Goal: Task Accomplishment & Management: Manage account settings

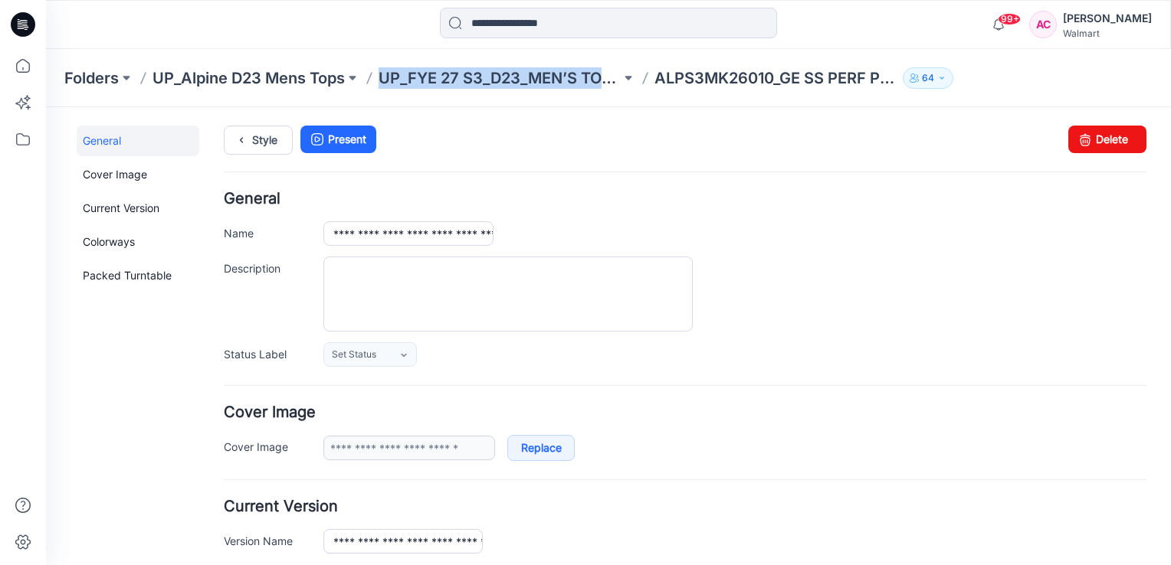
drag, startPoint x: 379, startPoint y: 81, endPoint x: 614, endPoint y: 90, distance: 234.6
click at [614, 90] on div "Folders UP_Alpine D23 Mens Tops UP_FYE 27 S3_D23_MEN’S TOP ALPINE ALPS3MK26010_…" at bounding box center [608, 78] width 1125 height 58
copy p "UP_FYE 27 S3_D23_MEN’S TOP"
click at [514, 79] on p "UP_FYE 27 S3_D23_MEN’S TOP ALPINE" at bounding box center [500, 77] width 242 height 21
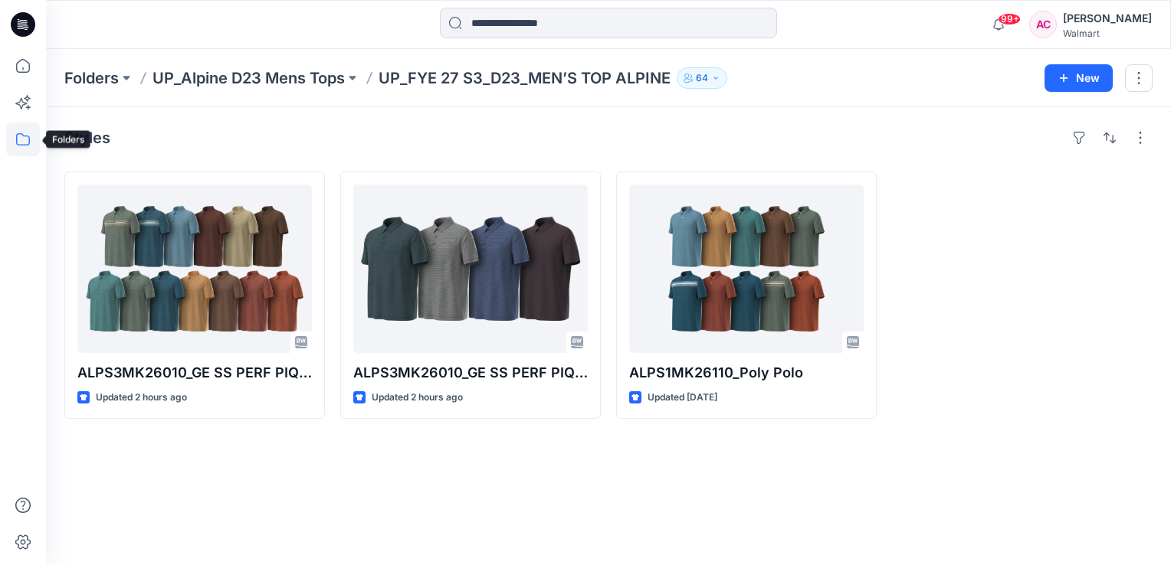
drag, startPoint x: 21, startPoint y: 138, endPoint x: 260, endPoint y: 507, distance: 439.5
click at [260, 507] on div "Styles ALPS3MK26010_GE SS PERF PIQUE POLO Updated 2 hours ago ALPS3MK26010_GE S…" at bounding box center [608, 336] width 1125 height 458
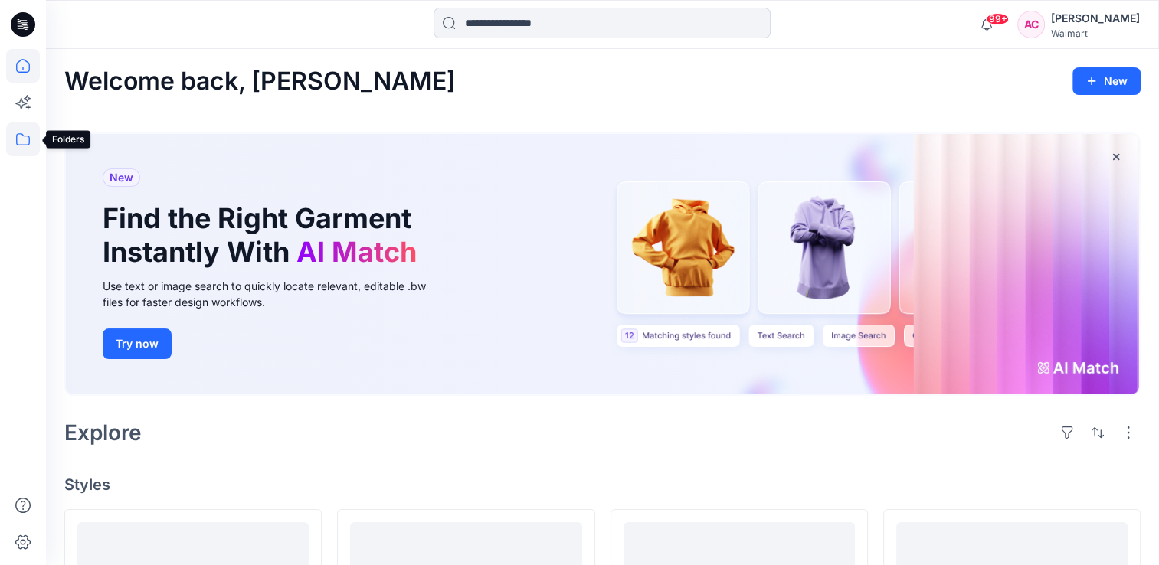
click at [24, 146] on icon at bounding box center [23, 140] width 34 height 34
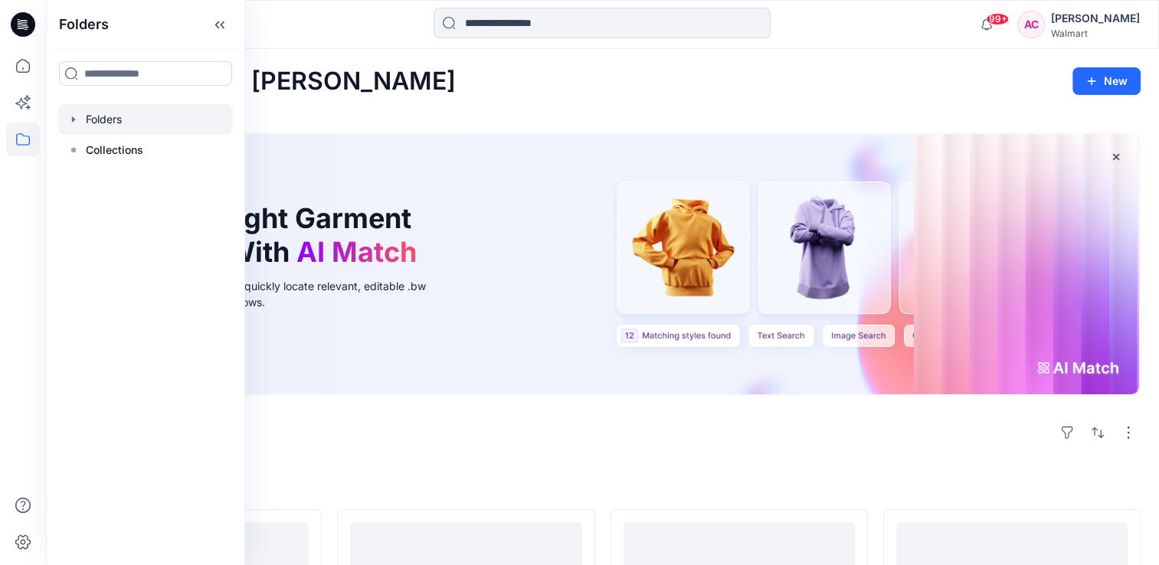
click at [110, 120] on div at bounding box center [145, 119] width 175 height 31
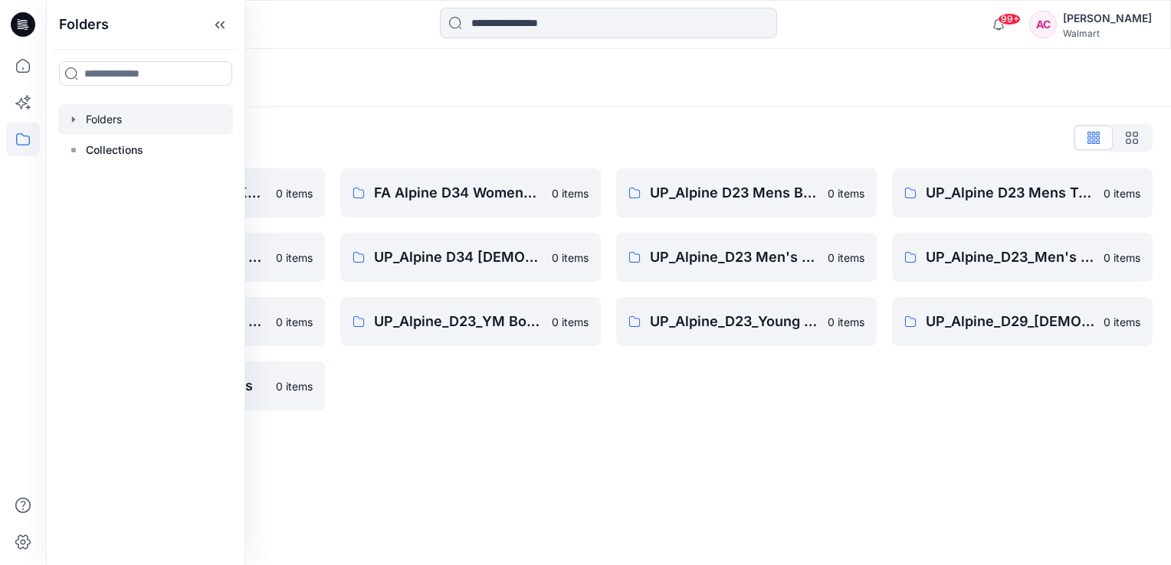
click at [739, 447] on div "Folders Folders List FA Alpine D23 Mens Knits 0 items UP_Alpine D33 Girls & D 2…" at bounding box center [608, 307] width 1125 height 516
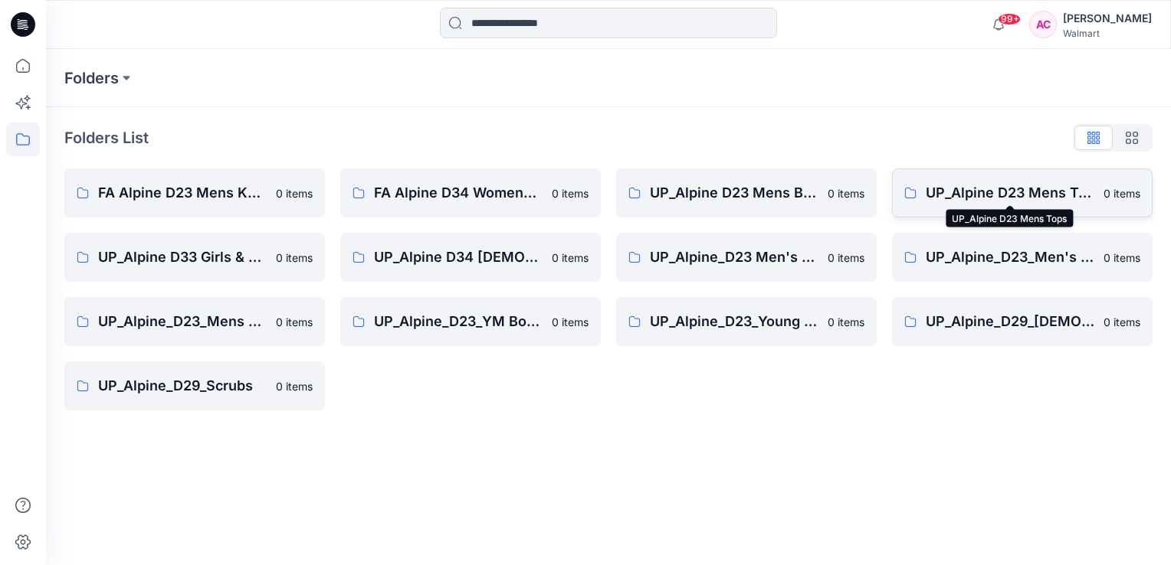
click at [1024, 189] on p "UP_Alpine D23 Mens Tops" at bounding box center [1010, 192] width 169 height 21
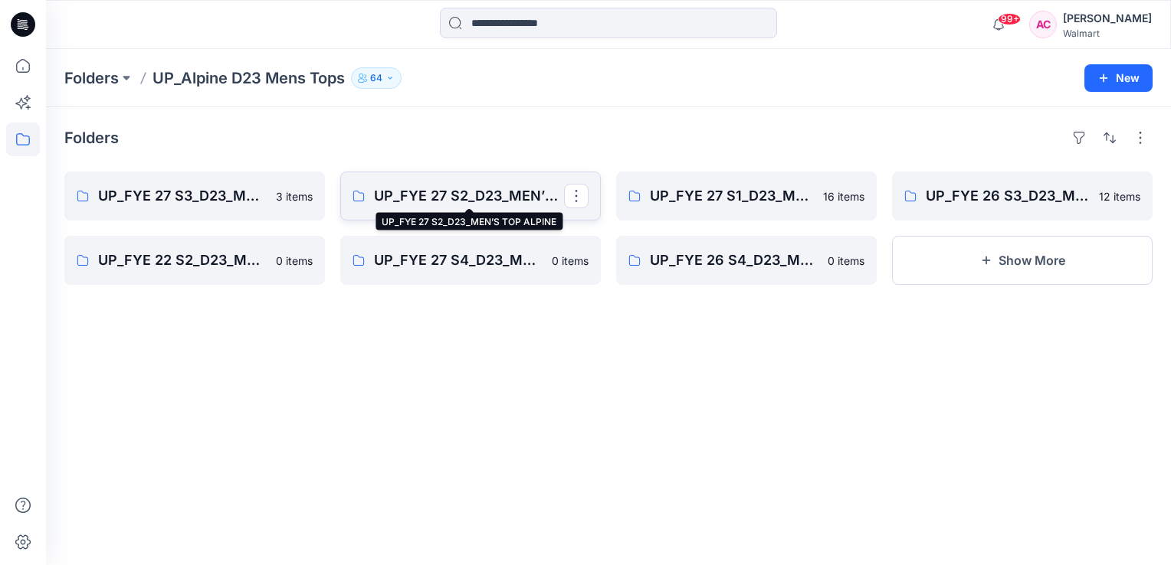
click at [507, 195] on p "UP_FYE 27 S2_D23_MEN’S TOP ALPINE" at bounding box center [469, 195] width 190 height 21
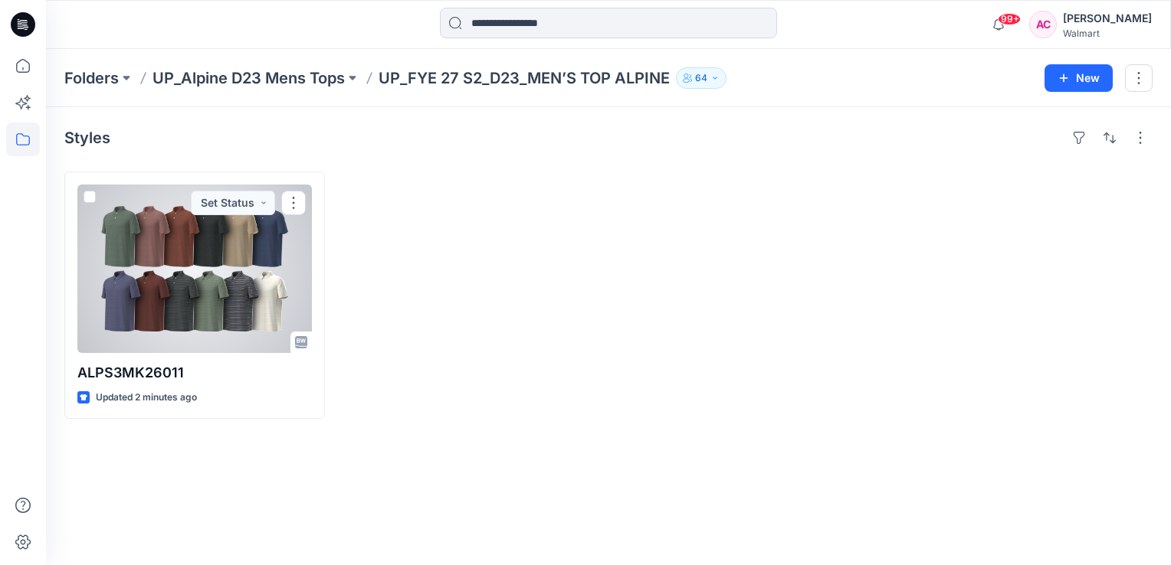
drag, startPoint x: 291, startPoint y: 206, endPoint x: 230, endPoint y: 483, distance: 283.3
click at [228, 488] on div "Styles ALPS3MK26011 Updated 2 minutes ago Set Status" at bounding box center [608, 336] width 1125 height 458
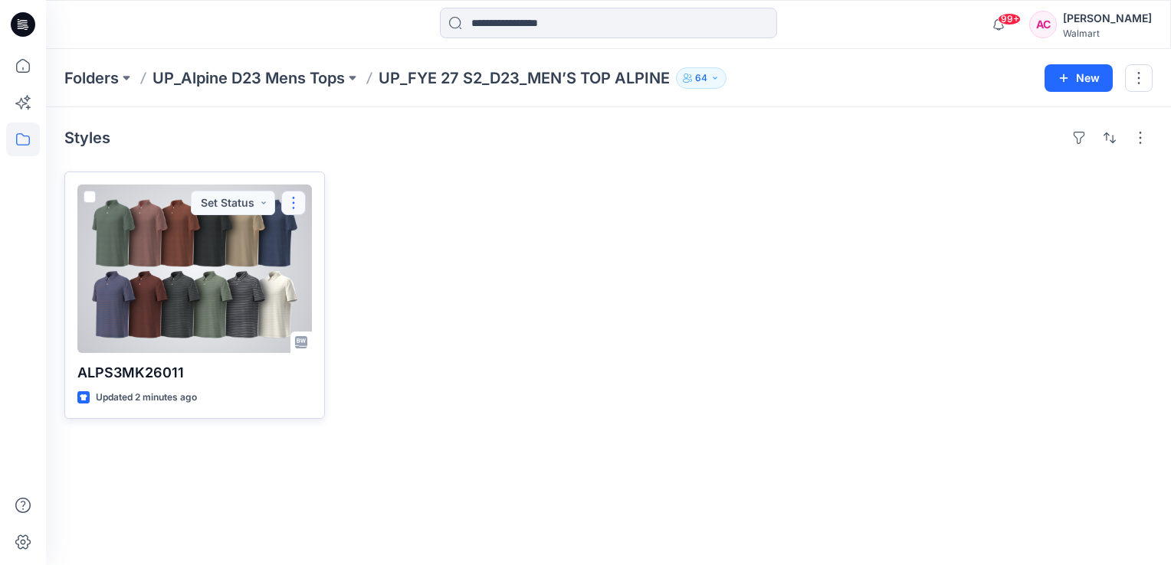
click at [291, 203] on button "button" at bounding box center [293, 203] width 25 height 25
click at [342, 296] on p "Duplicate to..." at bounding box center [347, 295] width 70 height 16
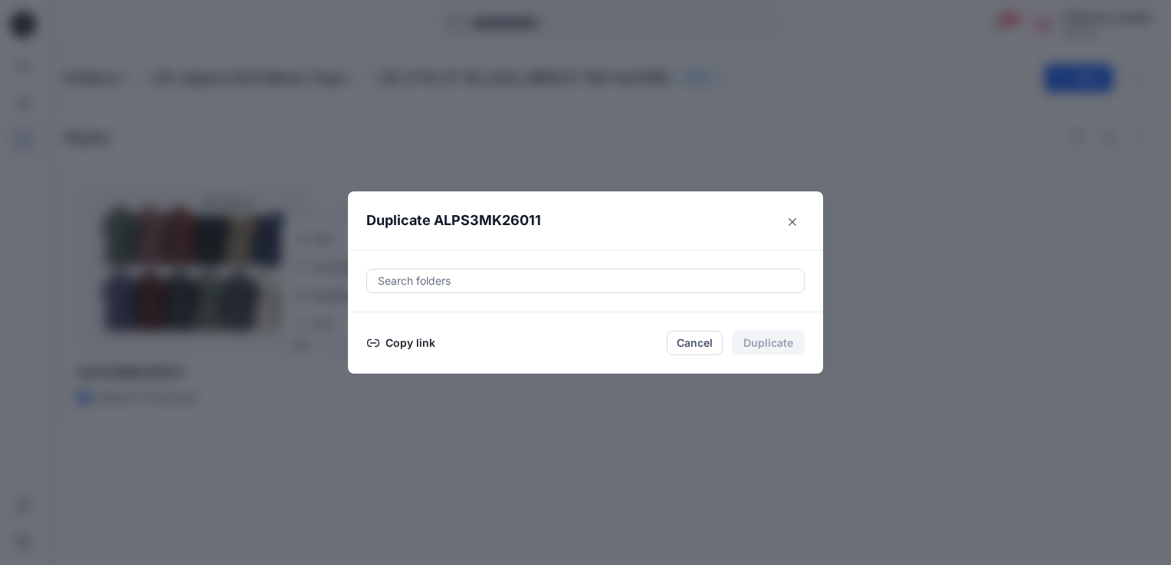
click at [454, 283] on div at bounding box center [585, 281] width 418 height 18
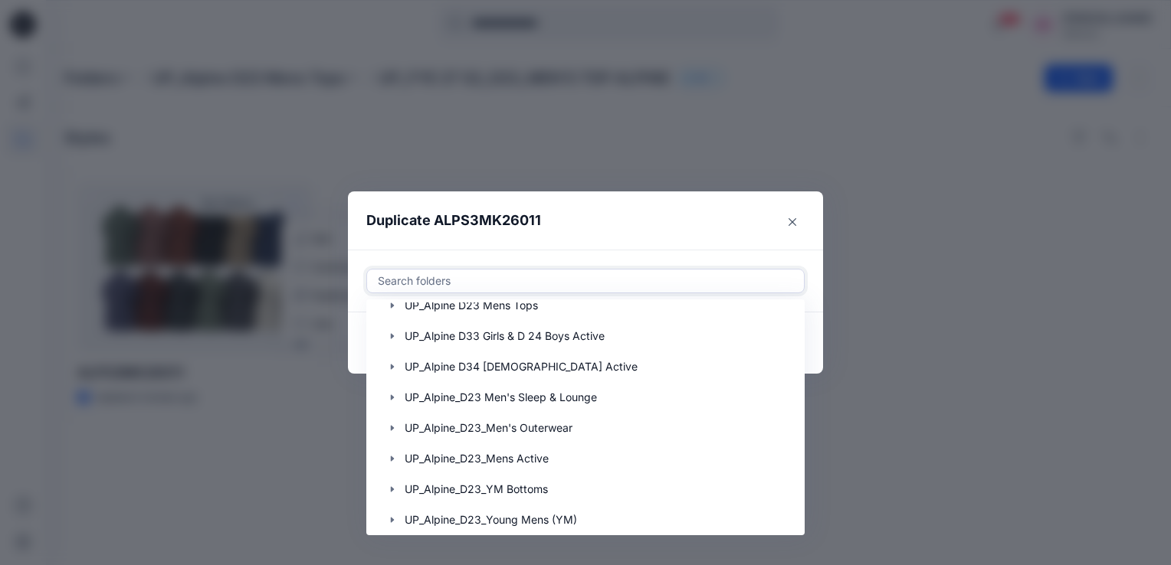
scroll to position [138, 0]
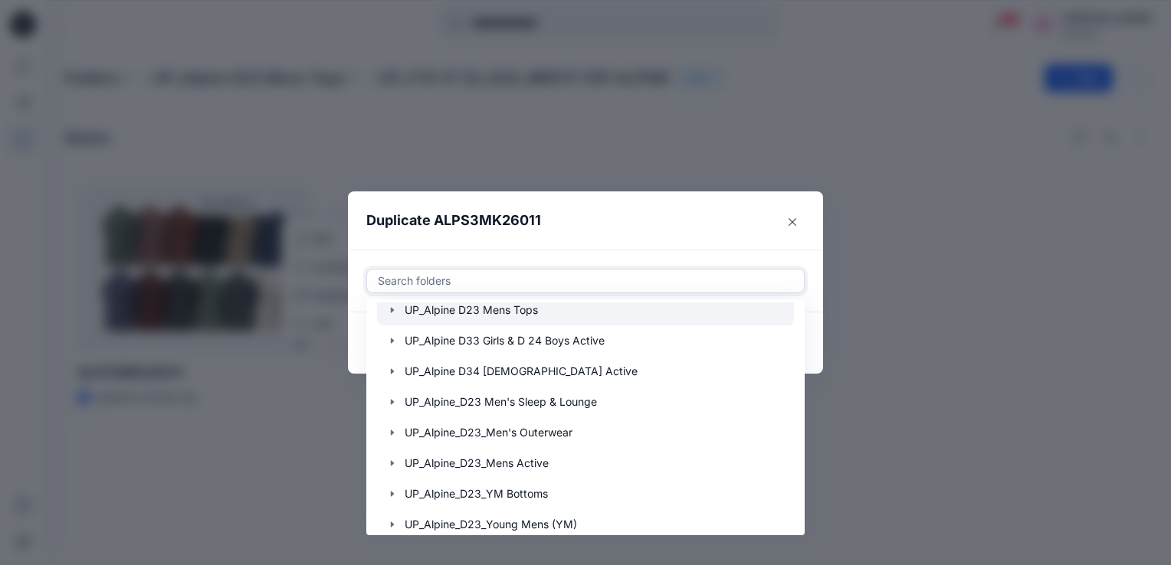
click at [510, 309] on div at bounding box center [585, 310] width 417 height 31
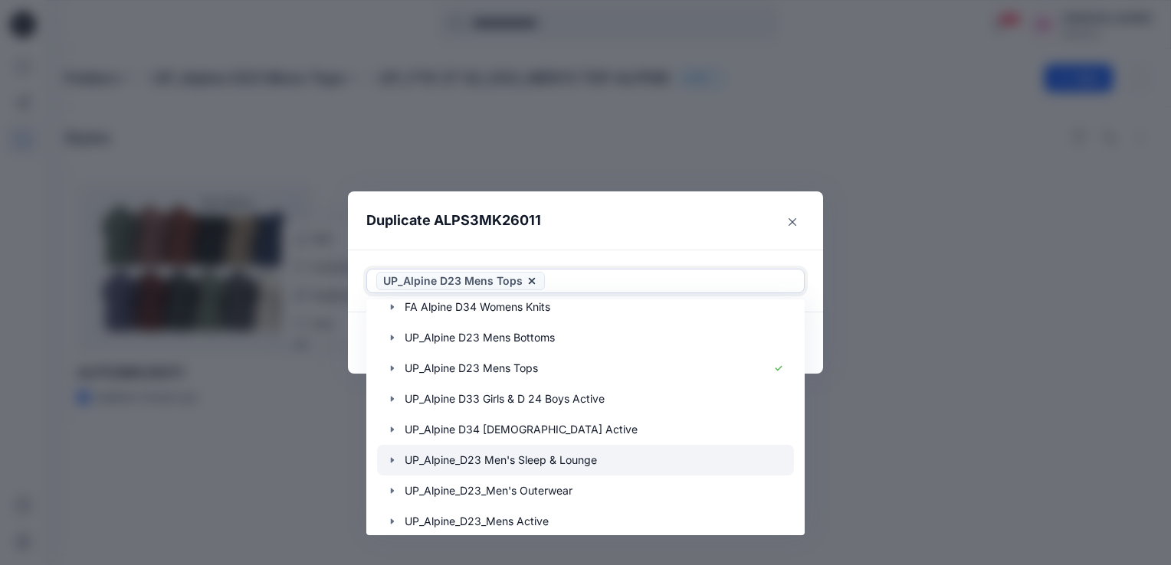
scroll to position [77, 0]
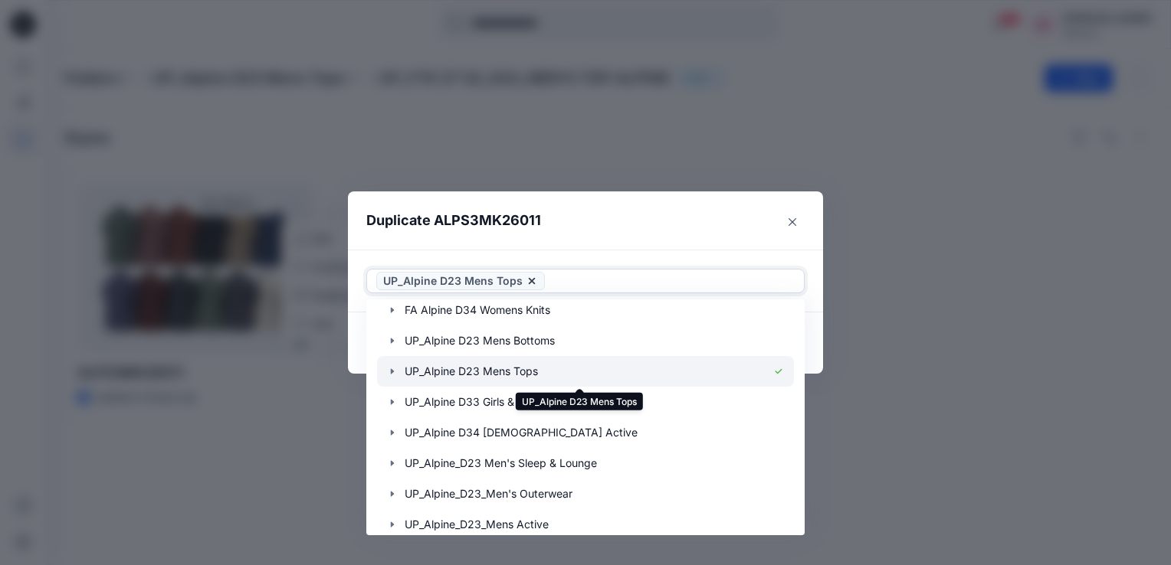
click at [497, 374] on div at bounding box center [585, 371] width 417 height 31
click at [513, 375] on div at bounding box center [585, 371] width 417 height 31
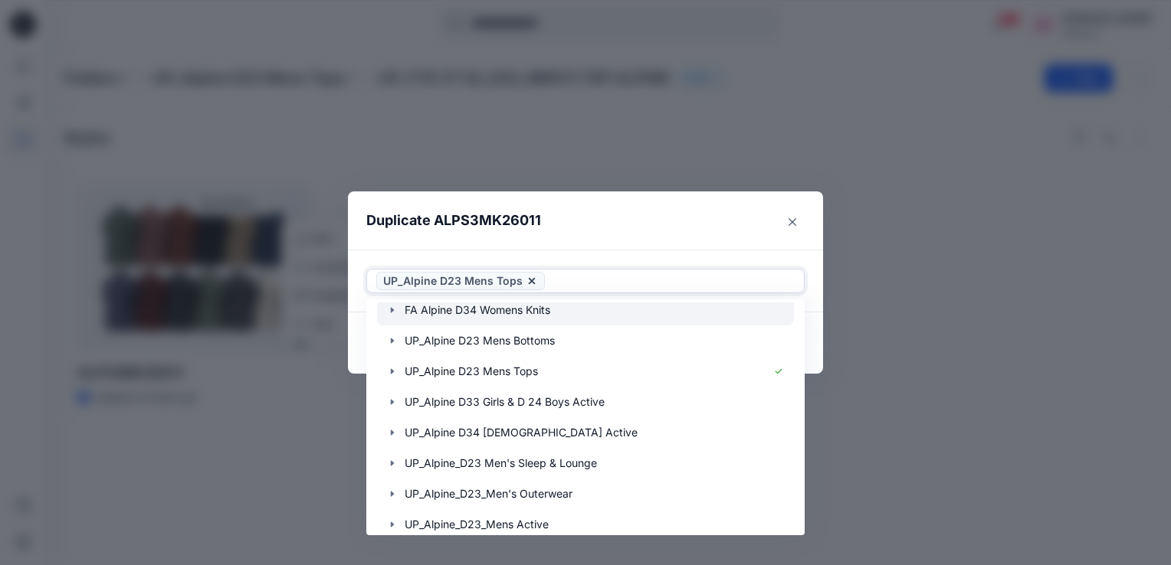
scroll to position [0, 0]
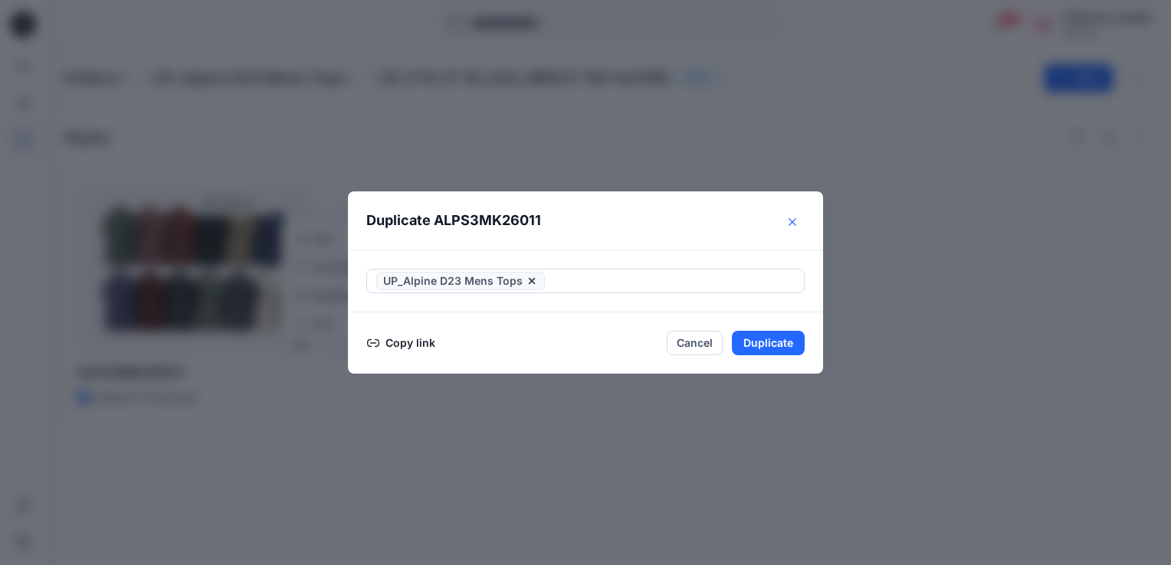
click at [795, 224] on icon "Close" at bounding box center [792, 222] width 8 height 8
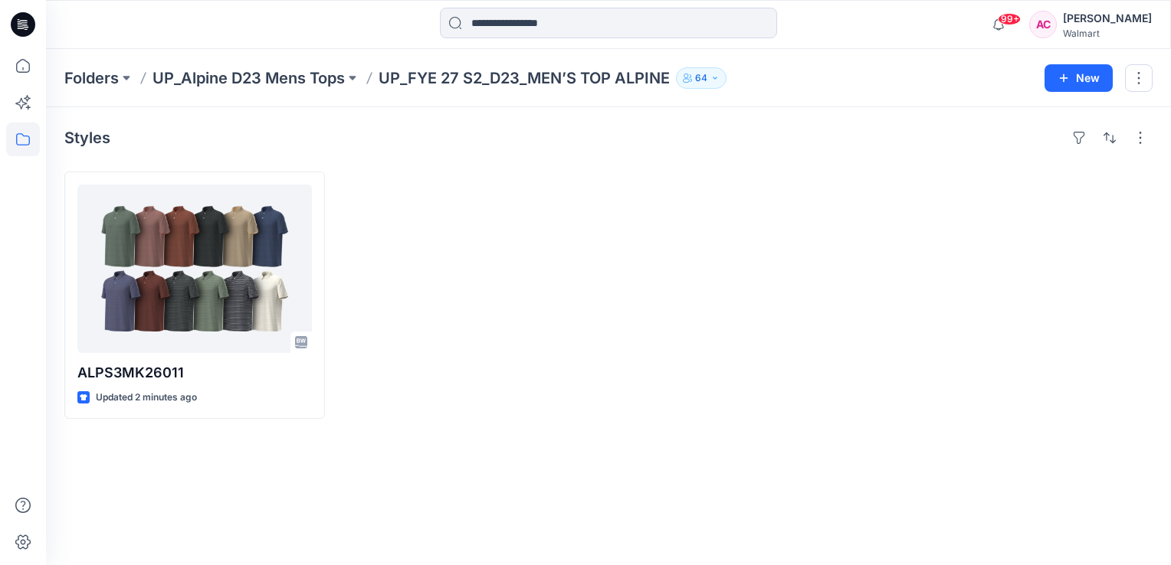
click at [365, 429] on div "Styles ALPS3MK26011 Updated 2 minutes ago" at bounding box center [608, 336] width 1125 height 458
click at [1140, 146] on button "button" at bounding box center [1140, 138] width 25 height 25
click at [707, 228] on div at bounding box center [746, 295] width 261 height 247
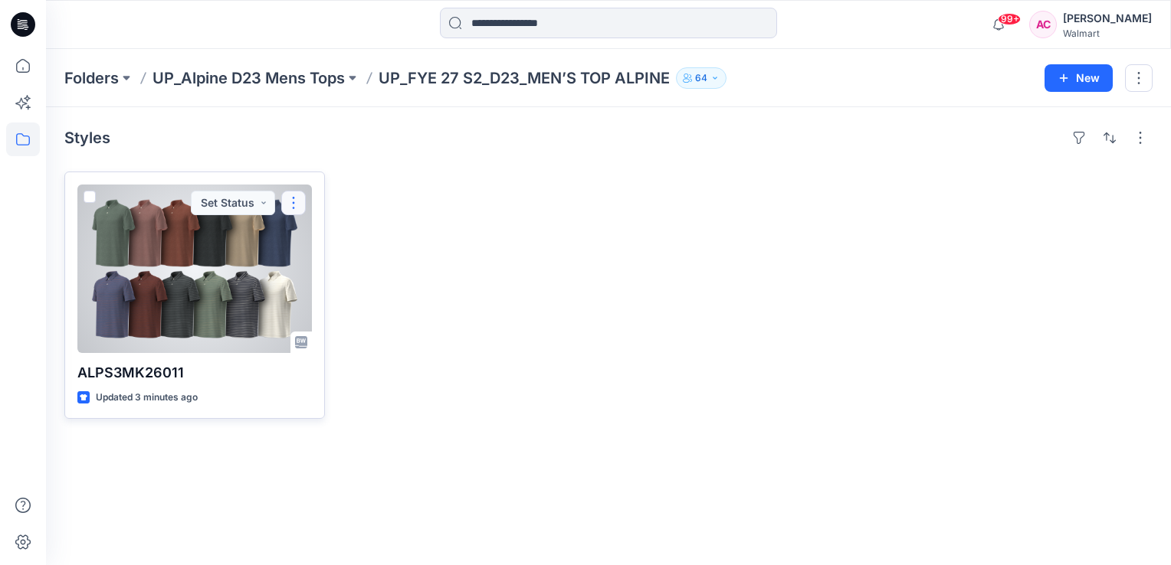
click at [296, 201] on button "button" at bounding box center [293, 203] width 25 height 25
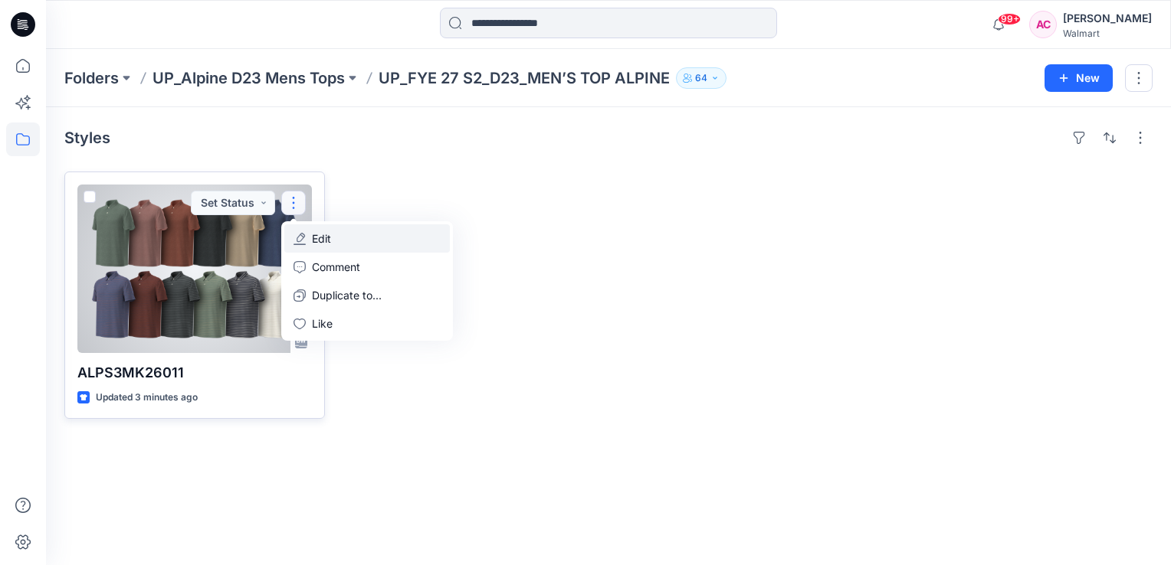
click at [323, 237] on p "Edit" at bounding box center [321, 239] width 19 height 16
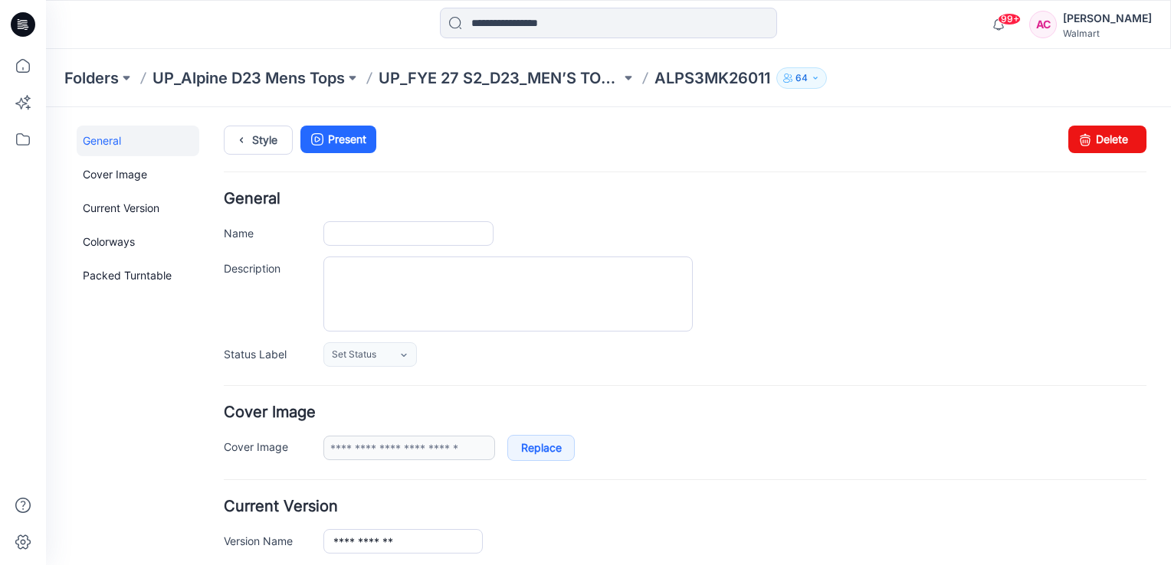
type input "**********"
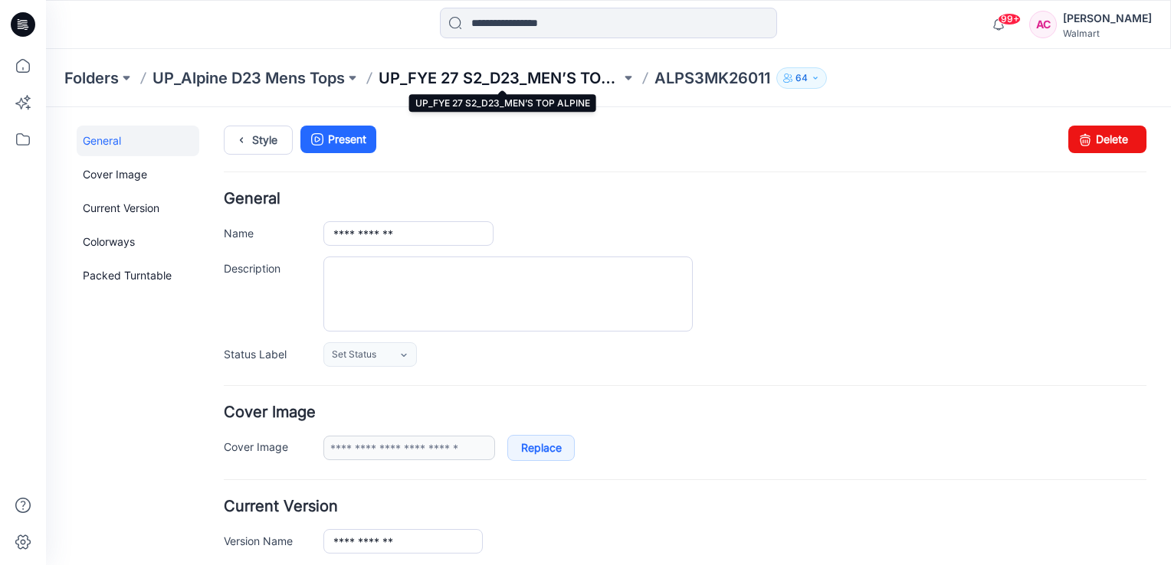
click at [543, 77] on p "UP_FYE 27 S2_D23_MEN’S TOP ALPINE" at bounding box center [500, 77] width 242 height 21
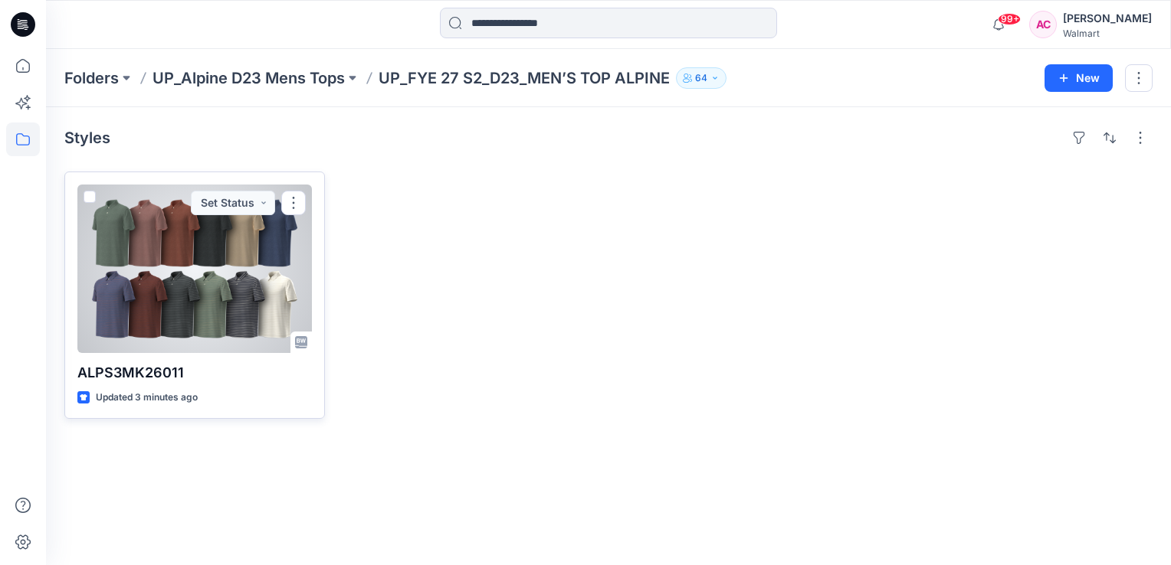
drag, startPoint x: 294, startPoint y: 198, endPoint x: 215, endPoint y: 275, distance: 111.1
click at [215, 275] on div at bounding box center [194, 269] width 234 height 169
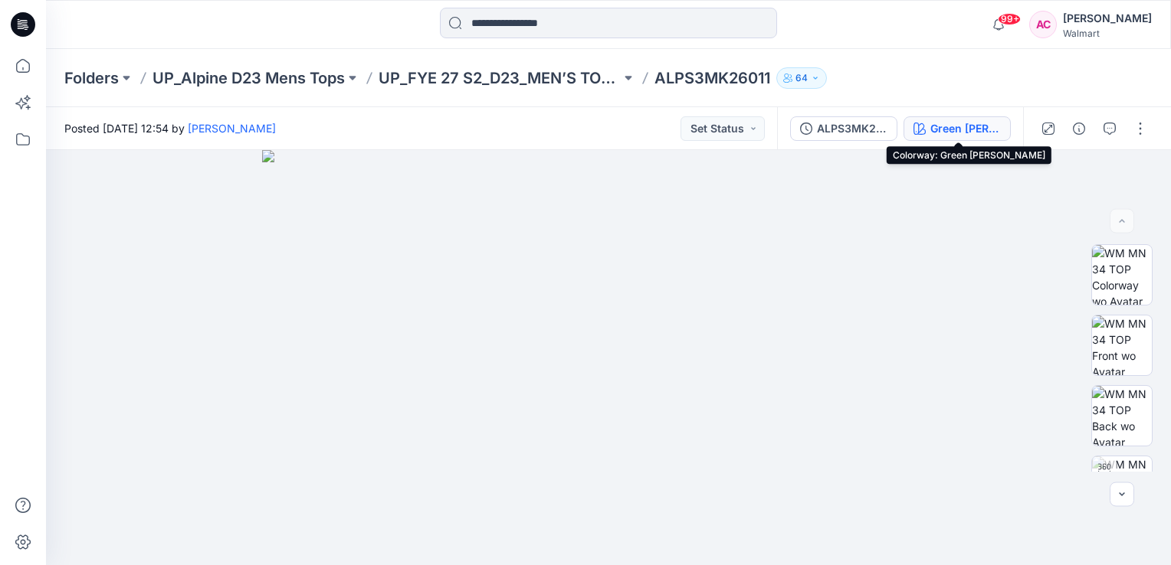
click at [945, 126] on div "Green [PERSON_NAME]" at bounding box center [965, 128] width 70 height 17
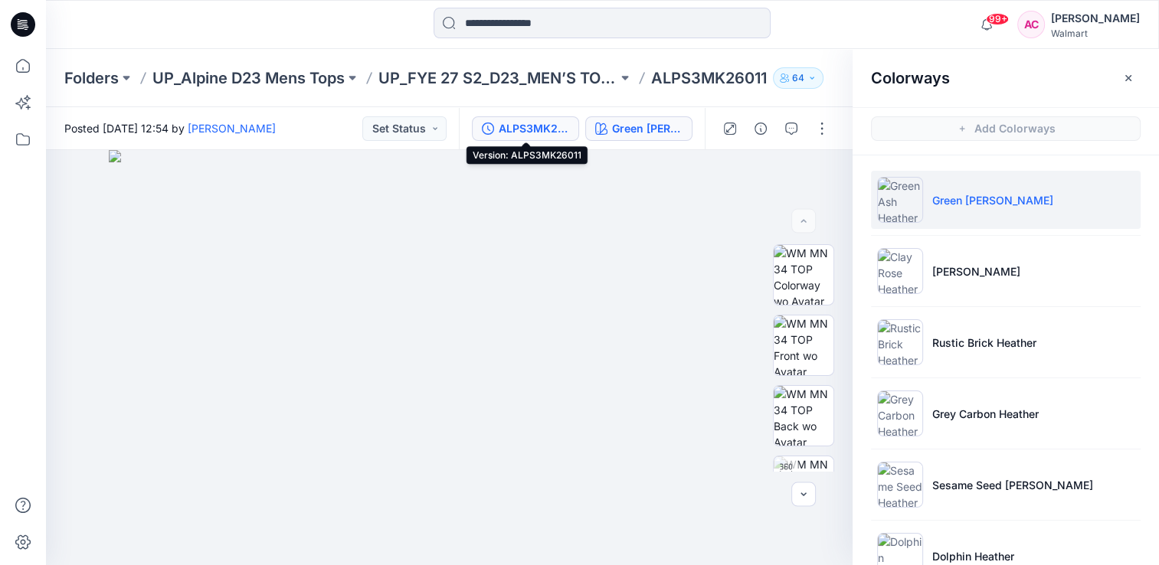
click at [525, 136] on div "ALPS3MK26011" at bounding box center [534, 128] width 70 height 17
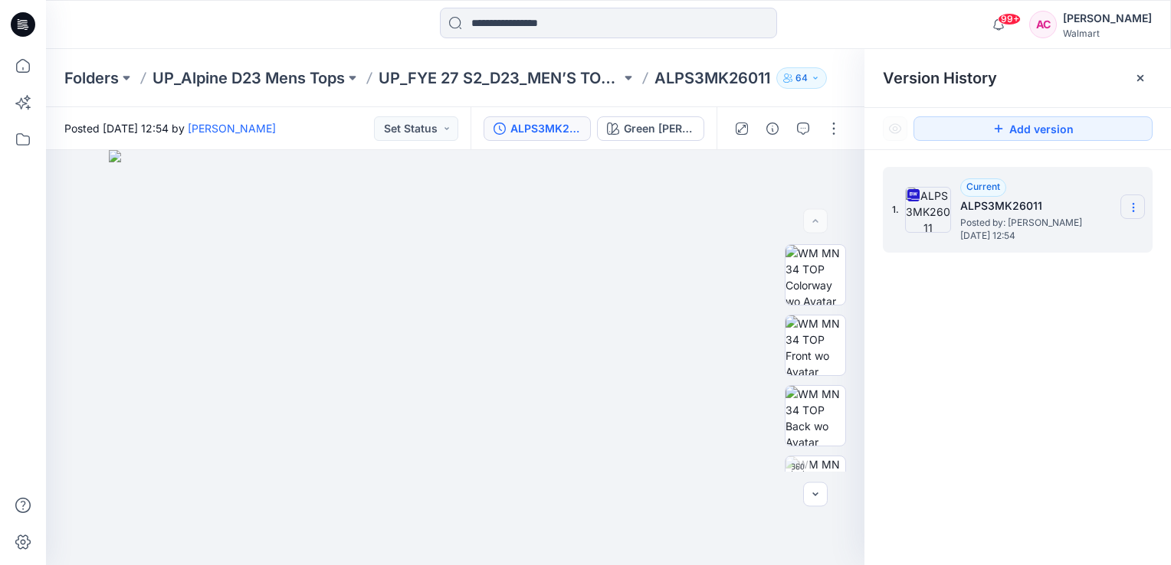
click at [1132, 210] on icon at bounding box center [1133, 208] width 12 height 12
click at [1087, 179] on div "Current ALPS3MK26011 Posted by: Arunita Chandra Monday, September 29, 2025 12:54" at bounding box center [1036, 210] width 153 height 63
drag, startPoint x: 1132, startPoint y: 208, endPoint x: 900, endPoint y: 279, distance: 243.6
click at [900, 279] on div "1. Current ALPS3MK26011 Posted by: Arunita Chandra Monday, September 29, 2025 1…" at bounding box center [1017, 369] width 306 height 438
click at [1136, 75] on icon at bounding box center [1140, 78] width 12 height 12
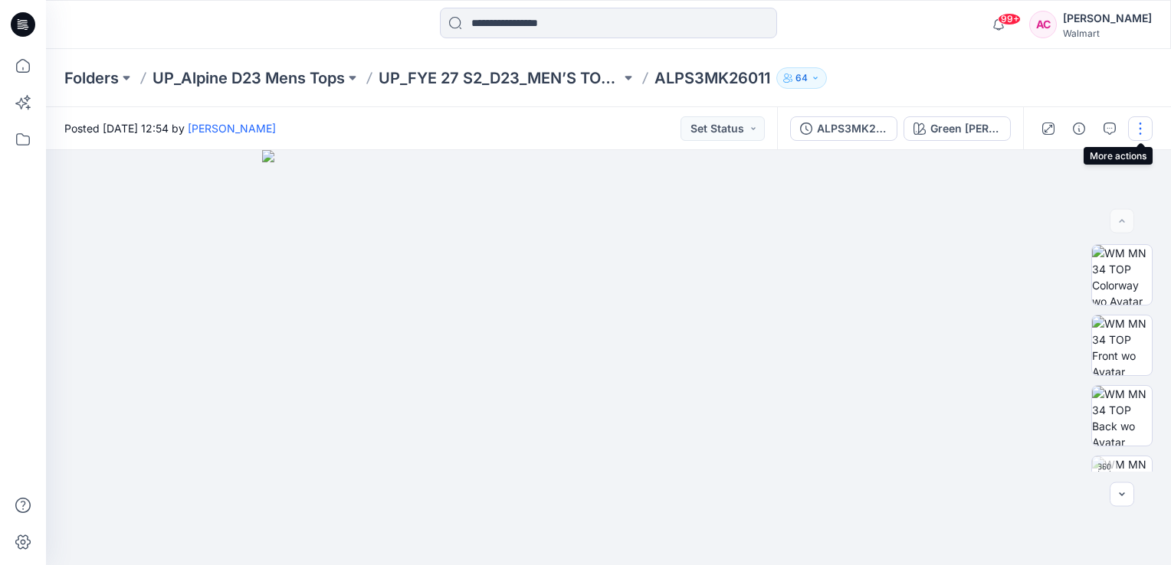
click at [1144, 133] on button "button" at bounding box center [1140, 128] width 25 height 25
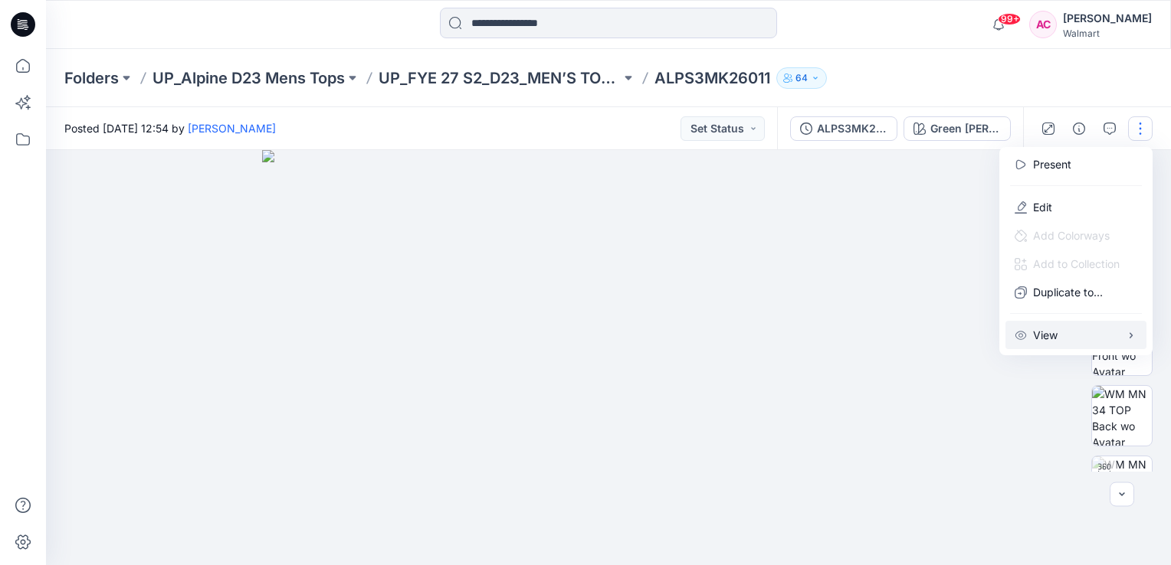
click at [1130, 336] on icon "button" at bounding box center [1131, 335] width 12 height 12
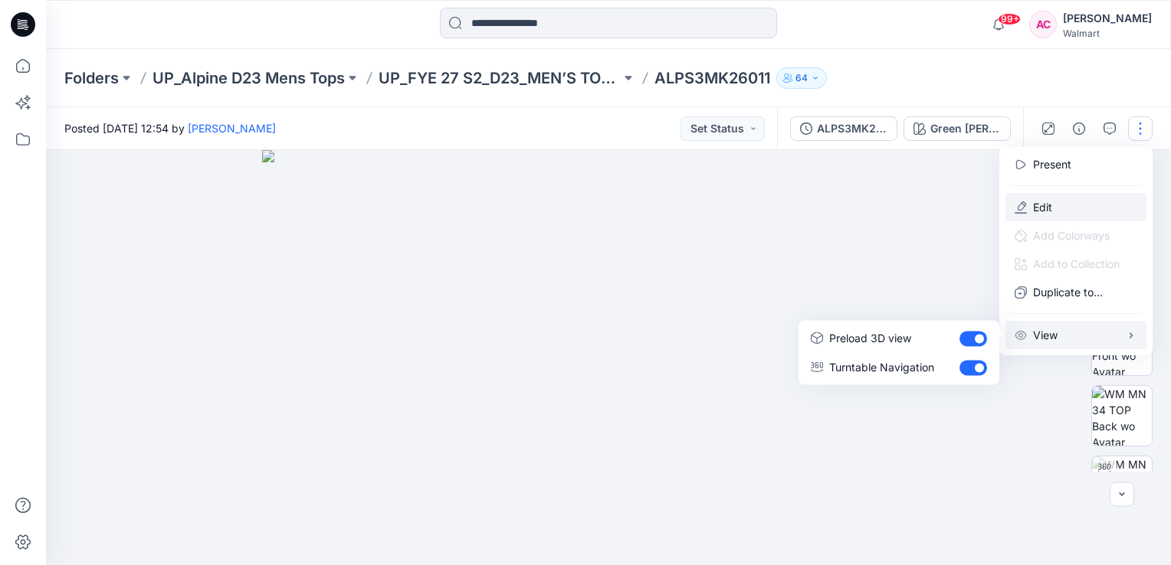
click at [1047, 206] on p "Edit" at bounding box center [1042, 207] width 19 height 16
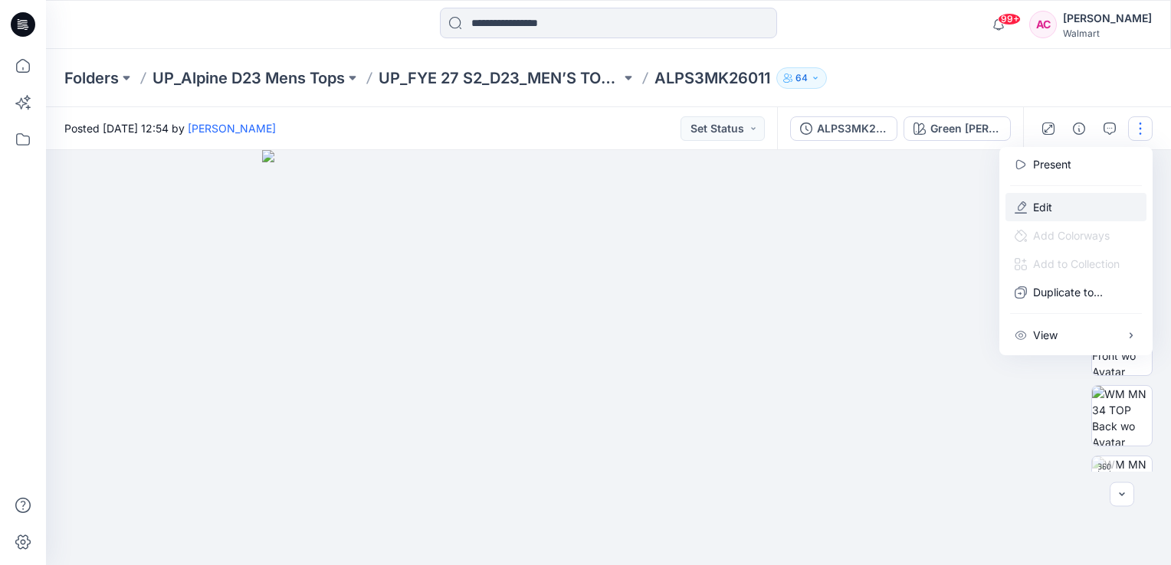
click at [1042, 208] on p "Edit" at bounding box center [1042, 207] width 19 height 16
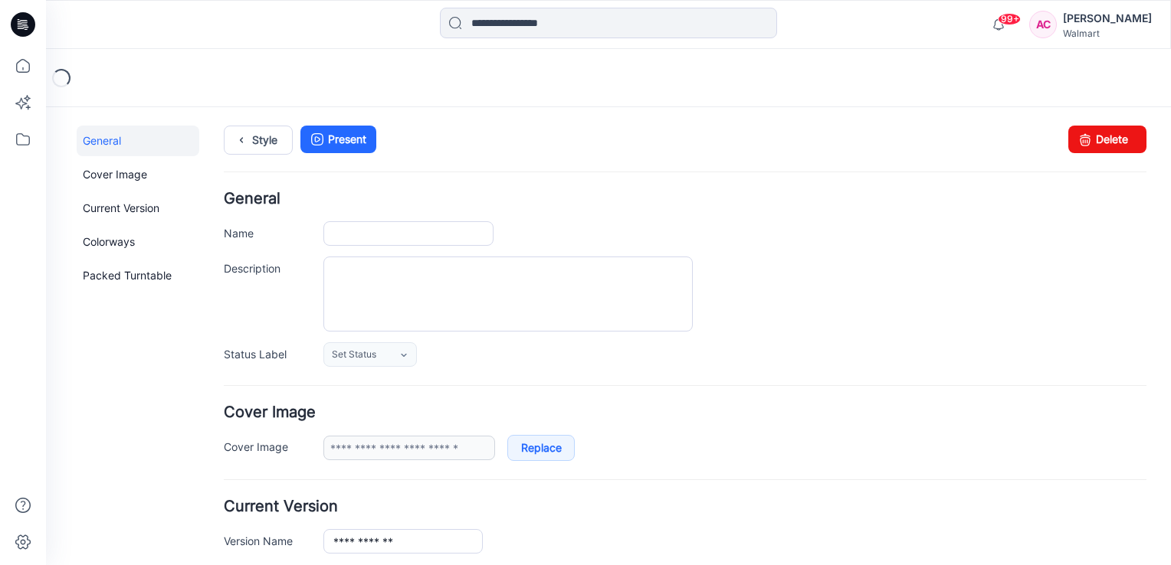
type input "**********"
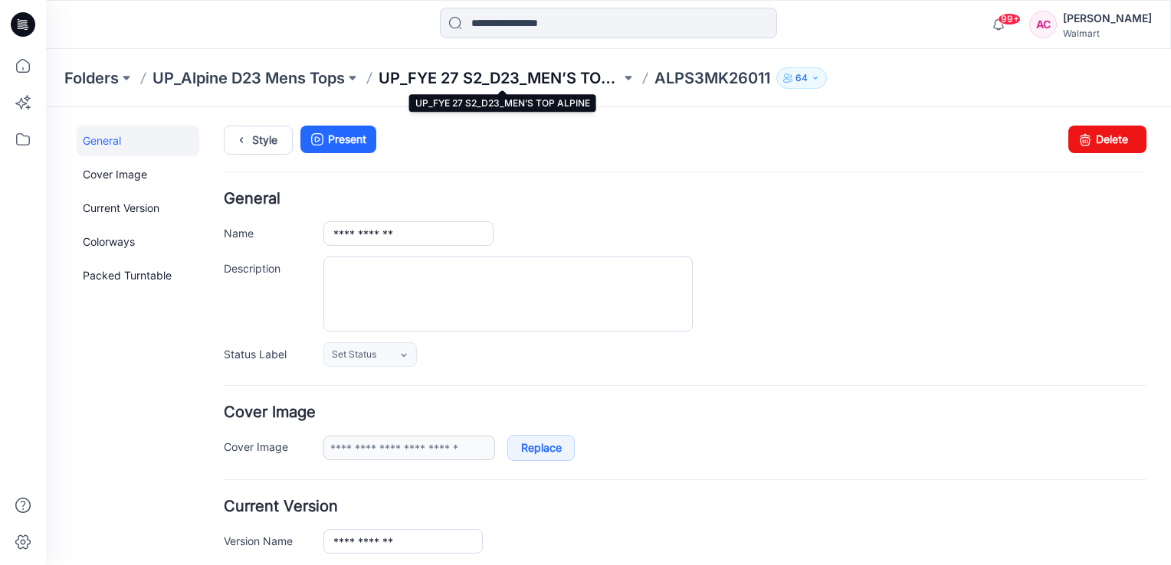
click at [568, 77] on p "UP_FYE 27 S2_D23_MEN’S TOP ALPINE" at bounding box center [500, 77] width 242 height 21
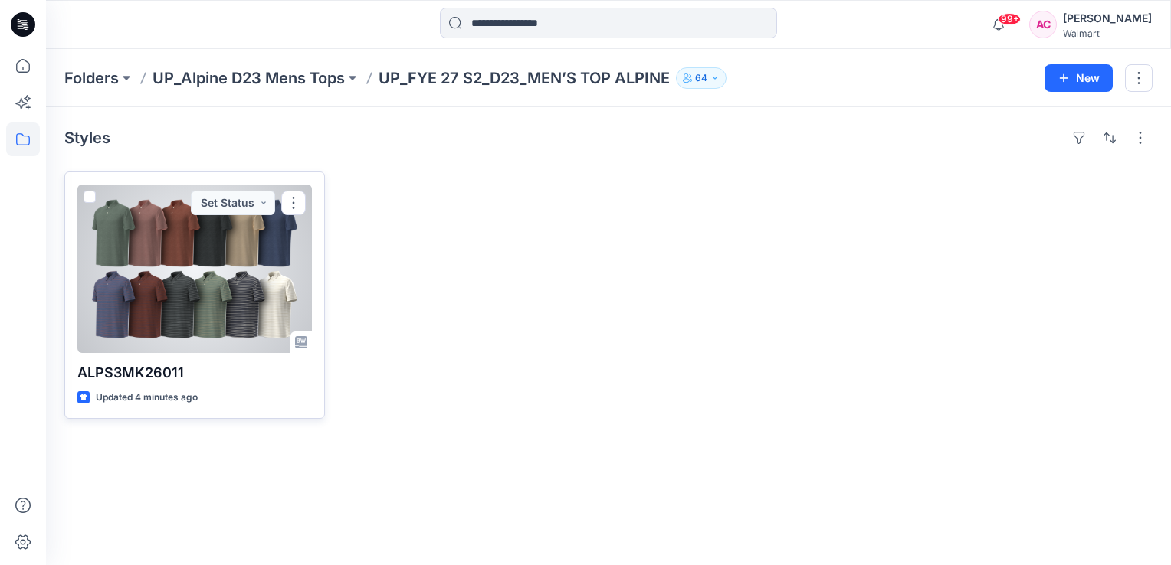
click at [89, 197] on span at bounding box center [90, 197] width 12 height 12
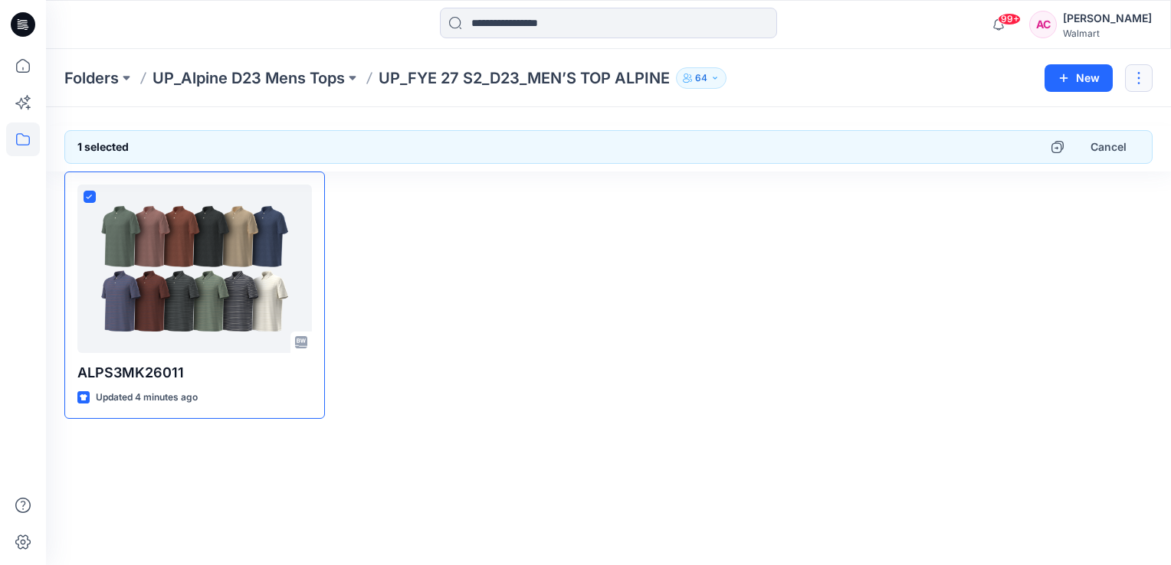
drag, startPoint x: 215, startPoint y: 148, endPoint x: 1139, endPoint y: 75, distance: 927.7
click at [1139, 75] on button "button" at bounding box center [1139, 78] width 28 height 28
click at [1033, 147] on p "Delete Folder" at bounding box center [1055, 150] width 88 height 16
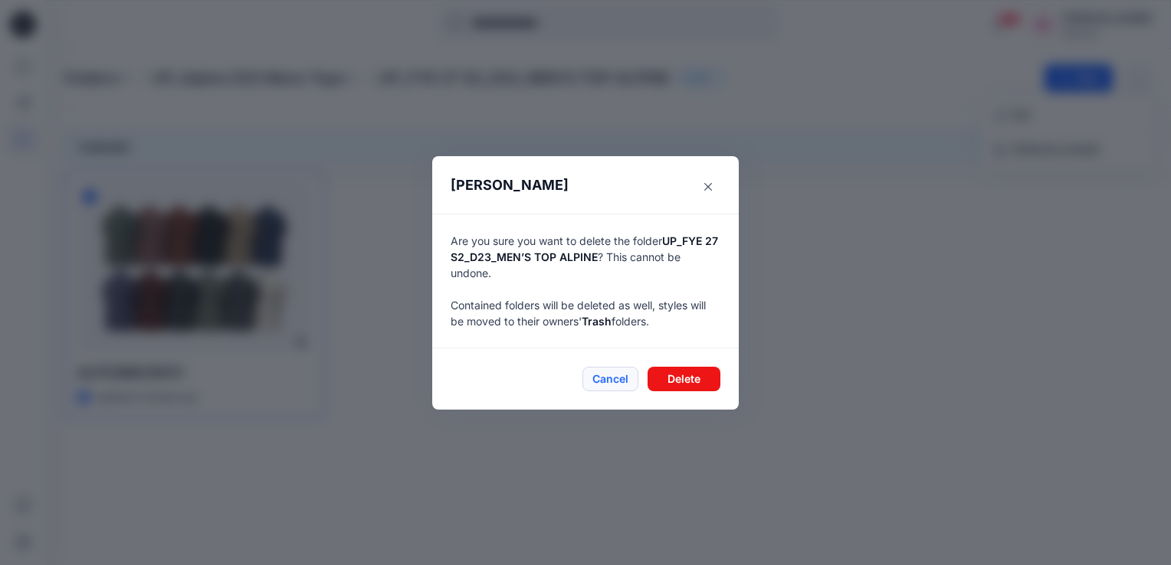
click at [617, 382] on button "Cancel" at bounding box center [610, 379] width 56 height 25
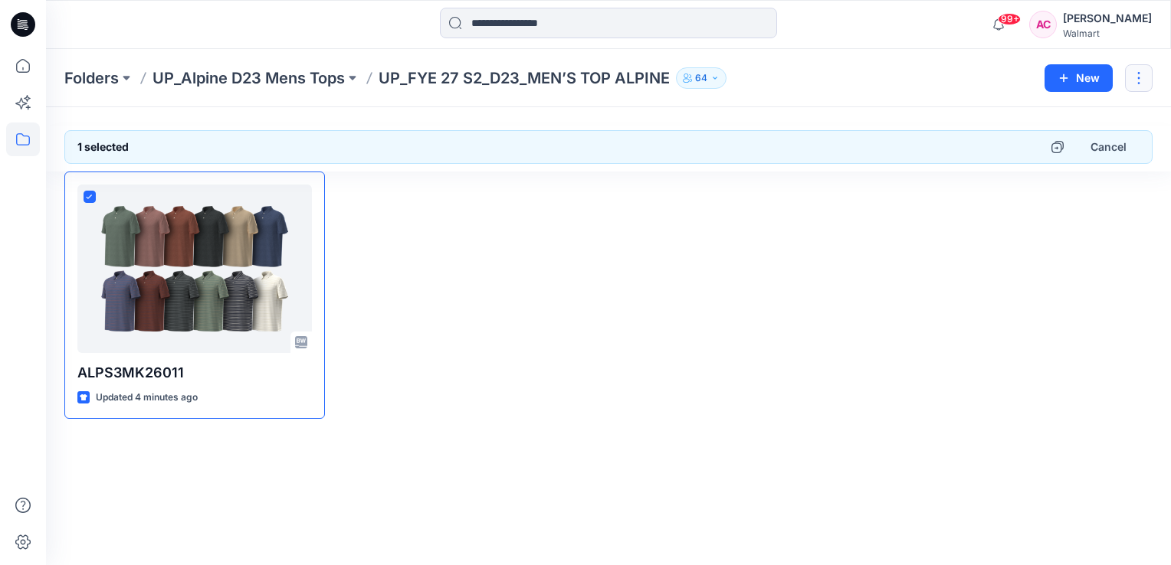
click at [1139, 81] on button "button" at bounding box center [1139, 78] width 28 height 28
click at [1051, 150] on p "Delete Folder" at bounding box center [1055, 150] width 88 height 16
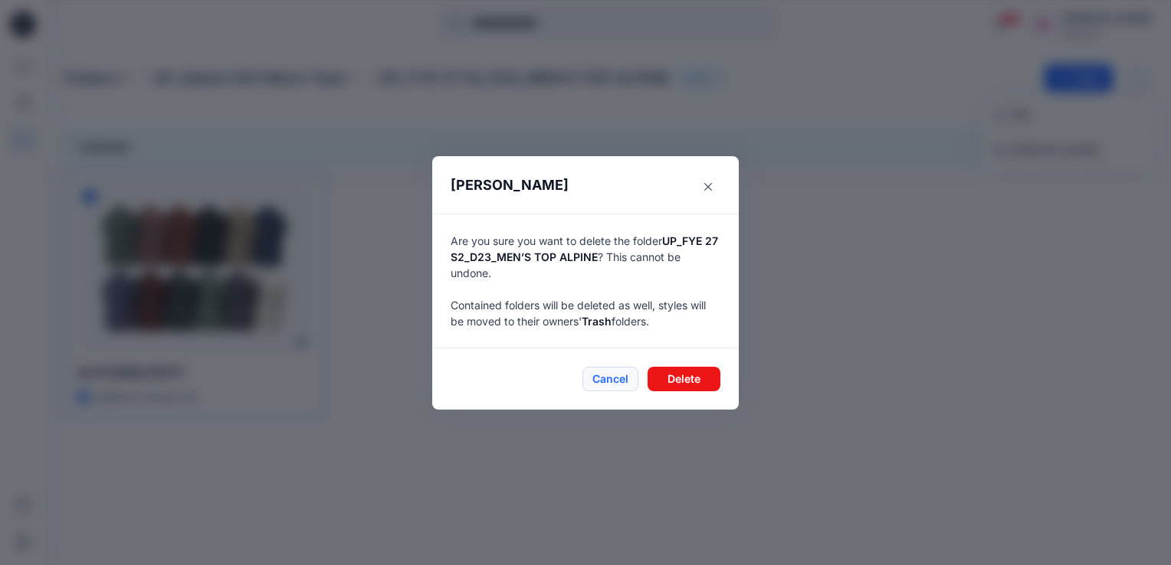
click at [605, 385] on button "Cancel" at bounding box center [610, 379] width 56 height 25
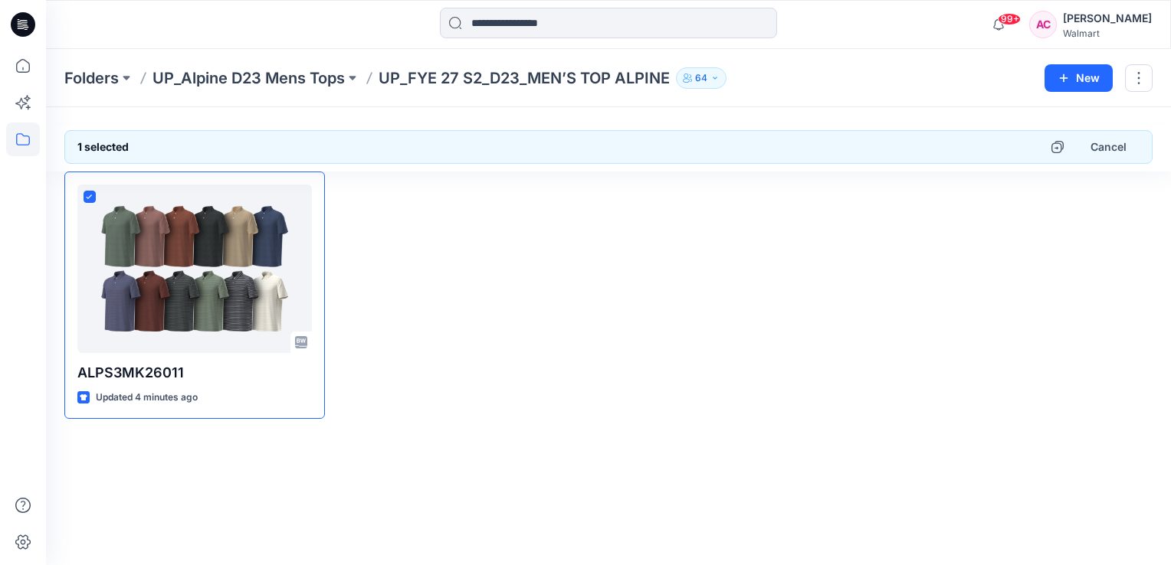
click at [422, 388] on div at bounding box center [470, 295] width 261 height 247
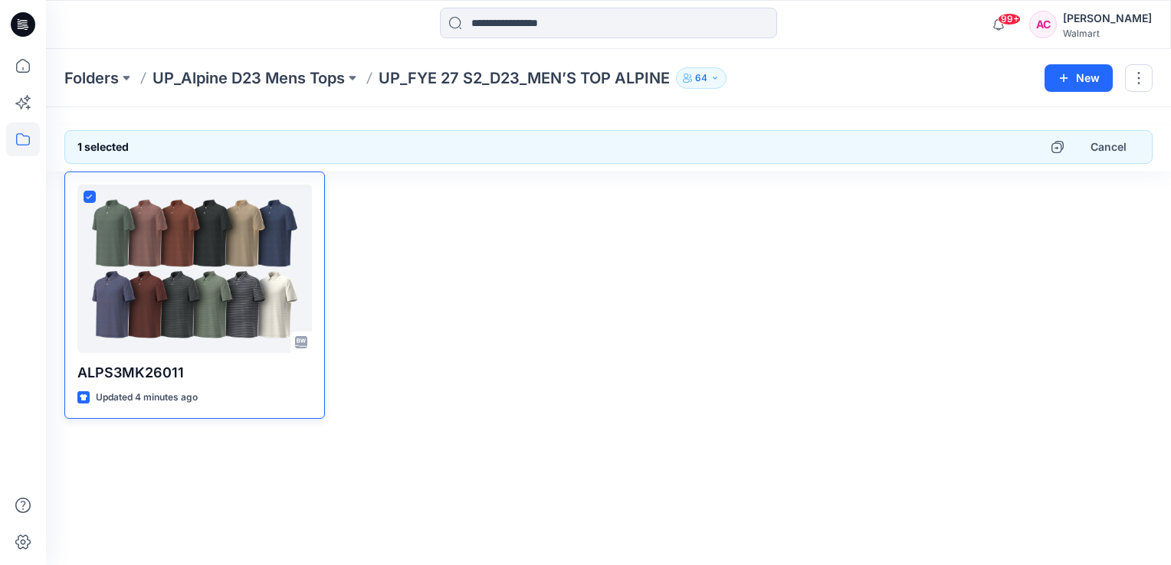
drag, startPoint x: 456, startPoint y: 243, endPoint x: 316, endPoint y: 280, distance: 144.4
click at [444, 248] on div at bounding box center [470, 295] width 261 height 247
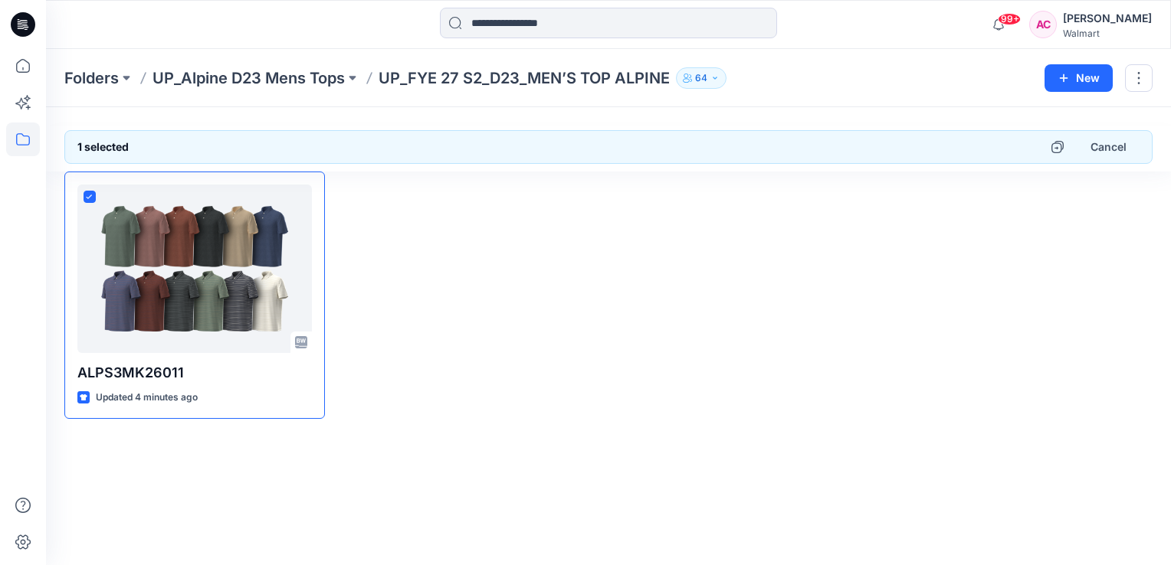
click at [506, 76] on p "UP_FYE 27 S2_D23_MEN’S TOP ALPINE" at bounding box center [524, 77] width 291 height 21
drag, startPoint x: 503, startPoint y: 79, endPoint x: 459, endPoint y: 407, distance: 330.9
click at [455, 408] on div at bounding box center [470, 295] width 261 height 247
click at [484, 82] on p "UP_FYE 27 S2_D23_MEN’S TOP ALPINE" at bounding box center [524, 77] width 291 height 21
click at [719, 79] on icon "button" at bounding box center [714, 78] width 9 height 9
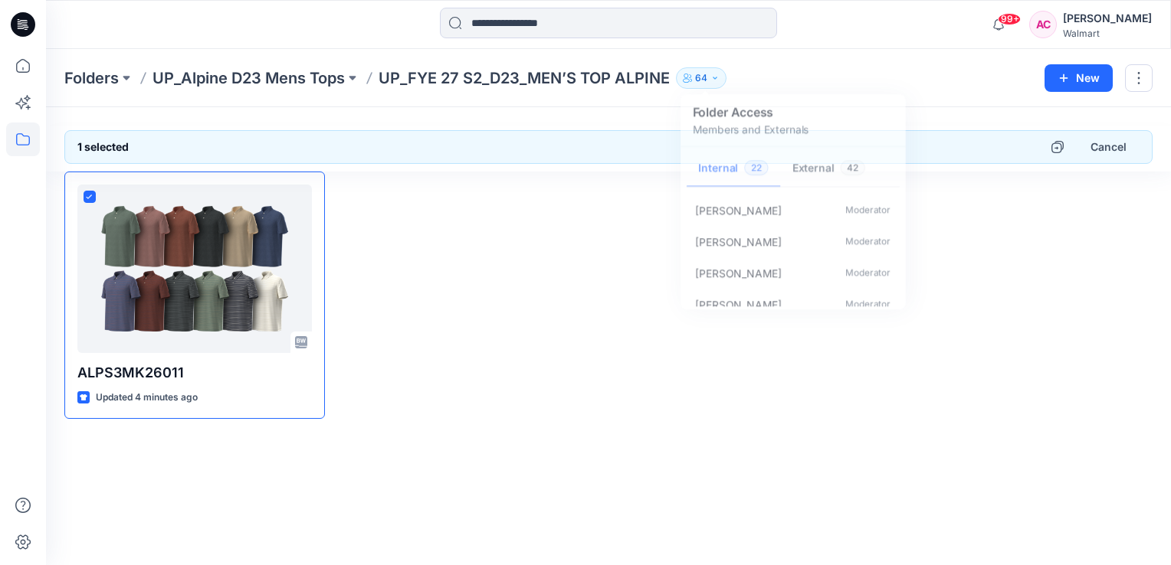
click at [564, 297] on div at bounding box center [470, 295] width 261 height 247
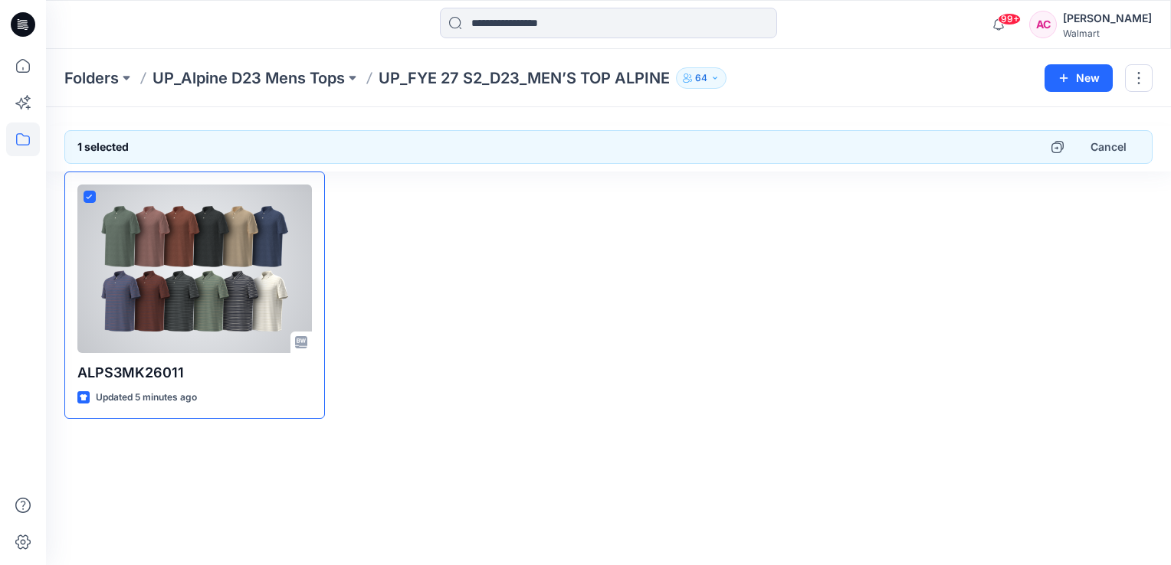
drag, startPoint x: 219, startPoint y: 263, endPoint x: 587, endPoint y: 308, distance: 370.6
click at [597, 311] on div at bounding box center [470, 295] width 261 height 247
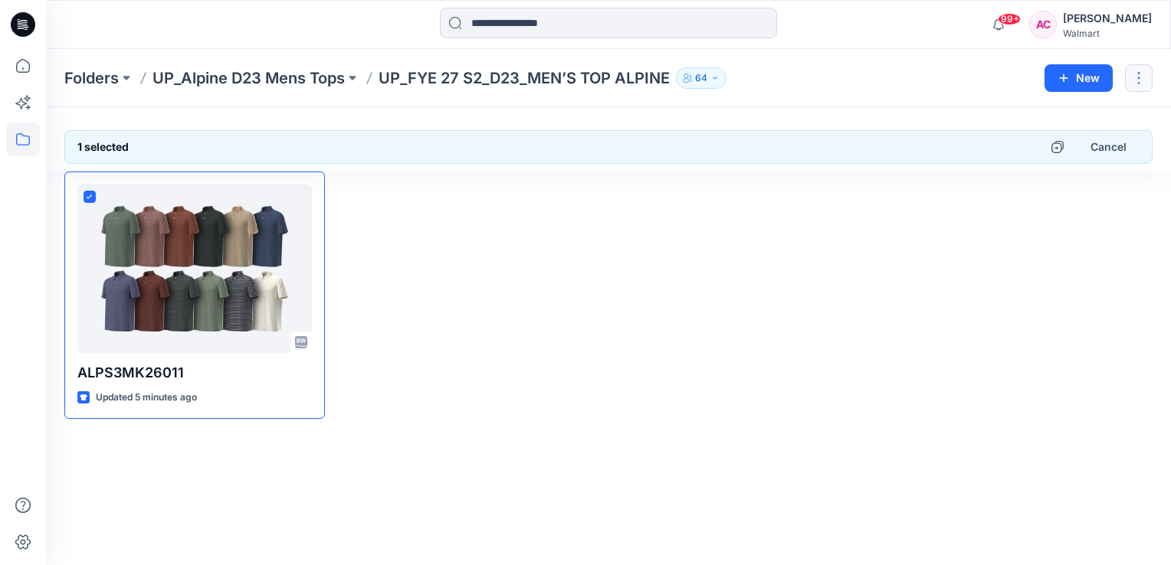
click at [1138, 67] on button "button" at bounding box center [1139, 78] width 28 height 28
click at [1041, 146] on p "Delete Folder" at bounding box center [1055, 150] width 88 height 16
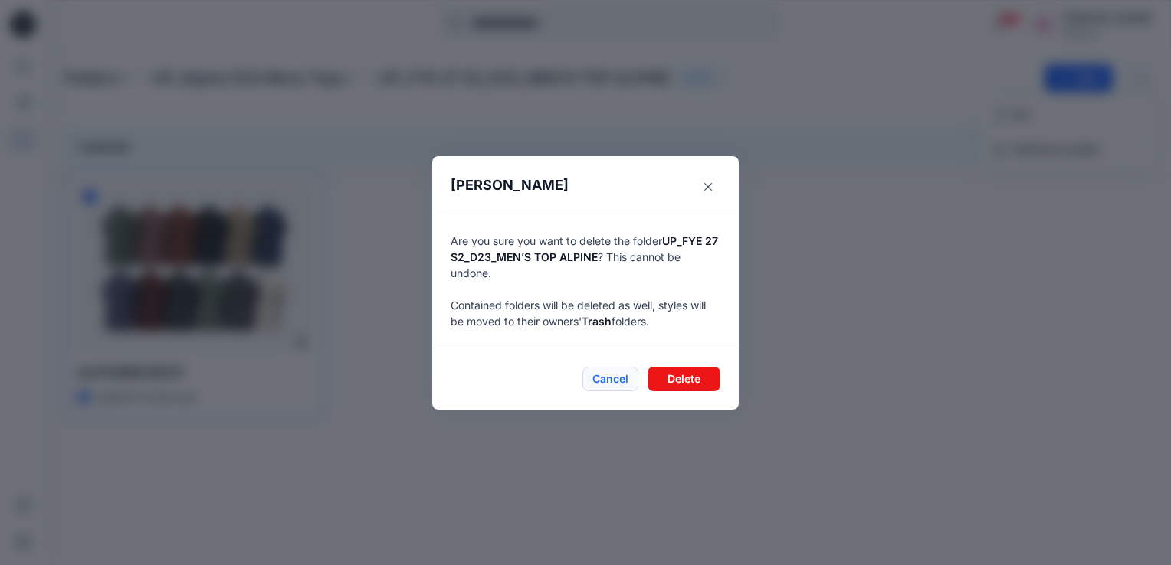
click at [618, 382] on button "Cancel" at bounding box center [610, 379] width 56 height 25
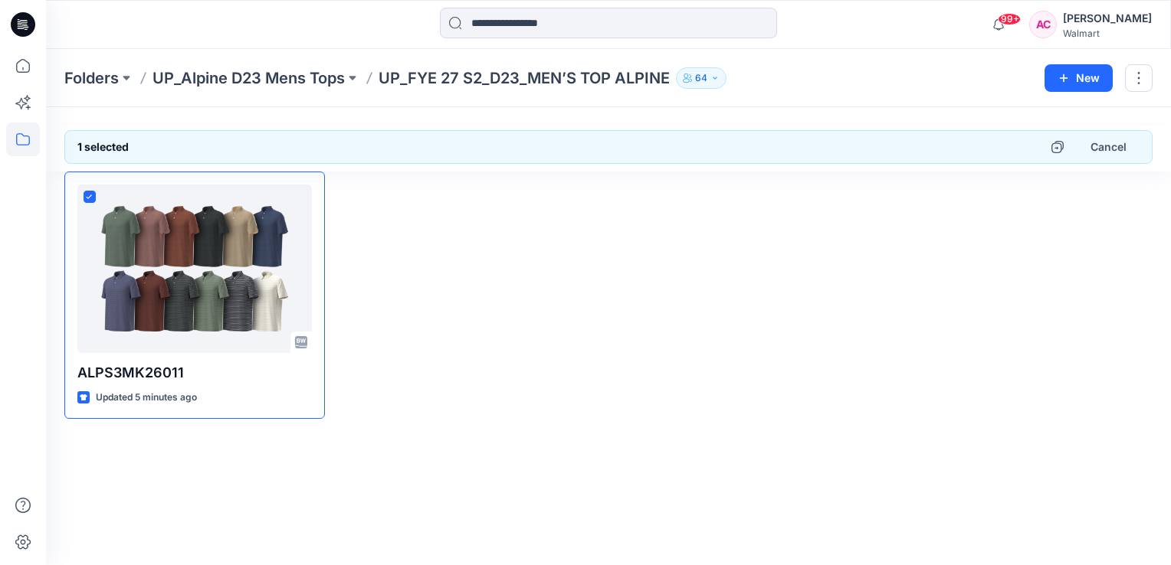
drag, startPoint x: 512, startPoint y: 290, endPoint x: 406, endPoint y: 382, distance: 140.6
click at [510, 291] on div at bounding box center [470, 295] width 261 height 247
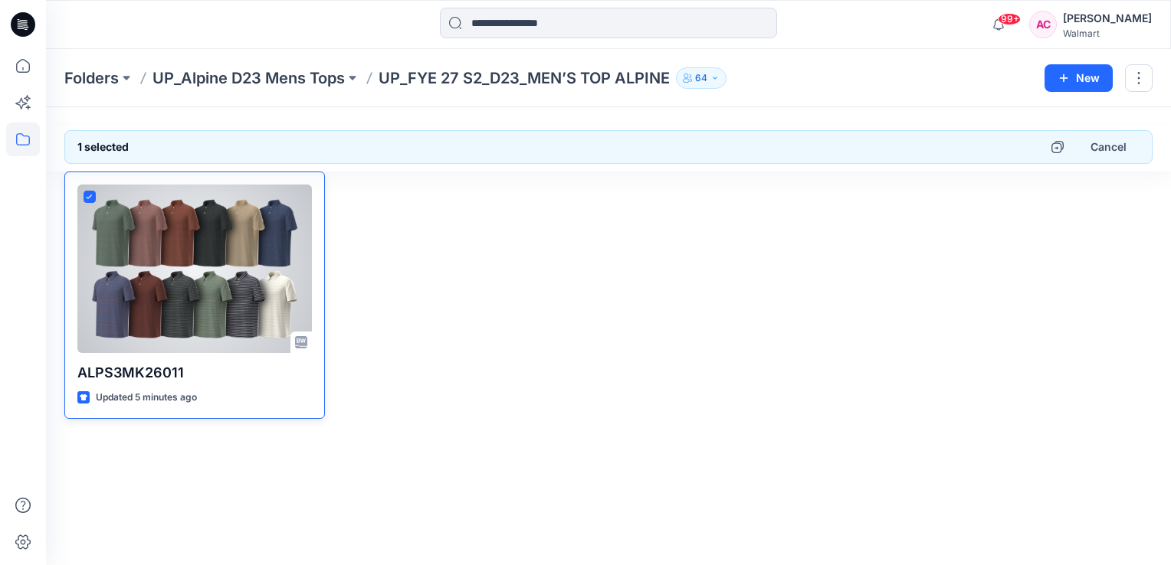
click at [143, 376] on p "ALPS3MK26011" at bounding box center [194, 372] width 234 height 21
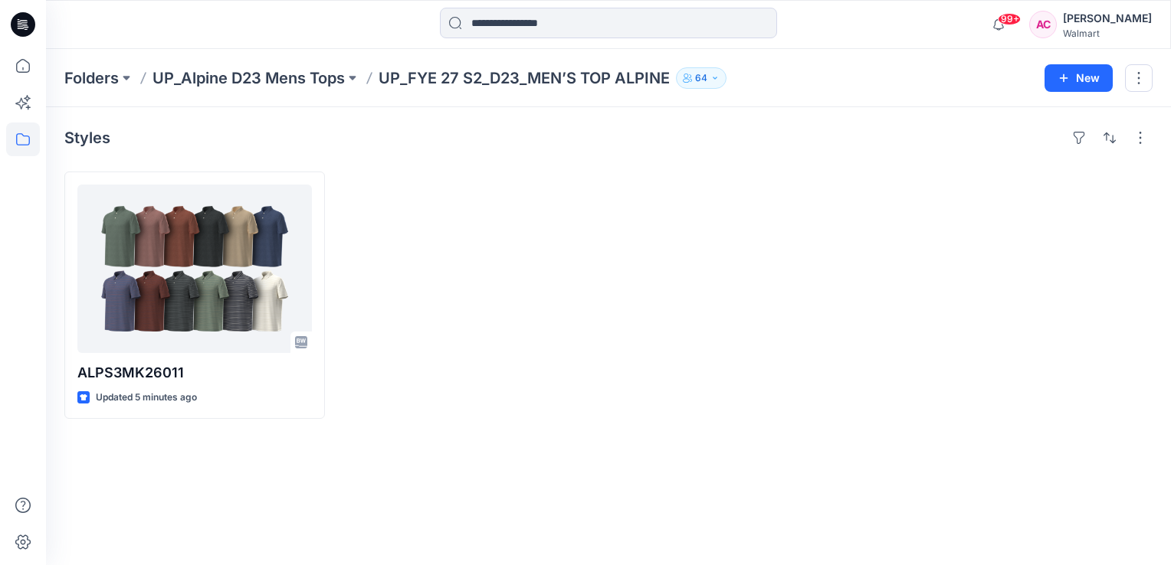
drag, startPoint x: 143, startPoint y: 376, endPoint x: 172, endPoint y: 486, distance: 113.2
click at [172, 486] on div "Styles ALPS3MK26011 Updated 5 minutes ago Set Status" at bounding box center [608, 336] width 1125 height 458
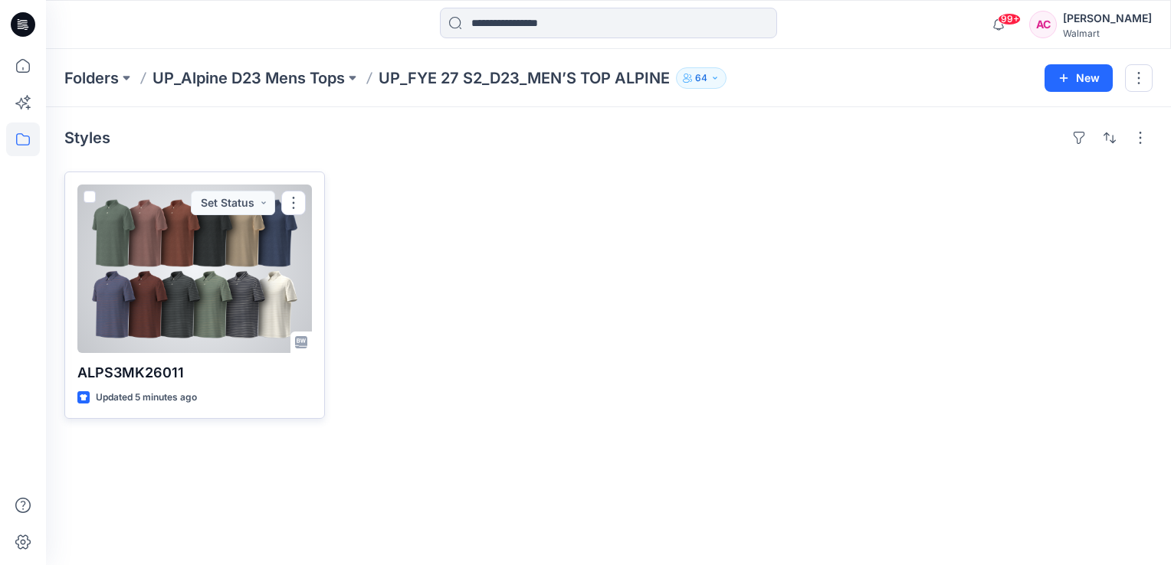
click at [143, 372] on p "ALPS3MK26011" at bounding box center [194, 372] width 234 height 21
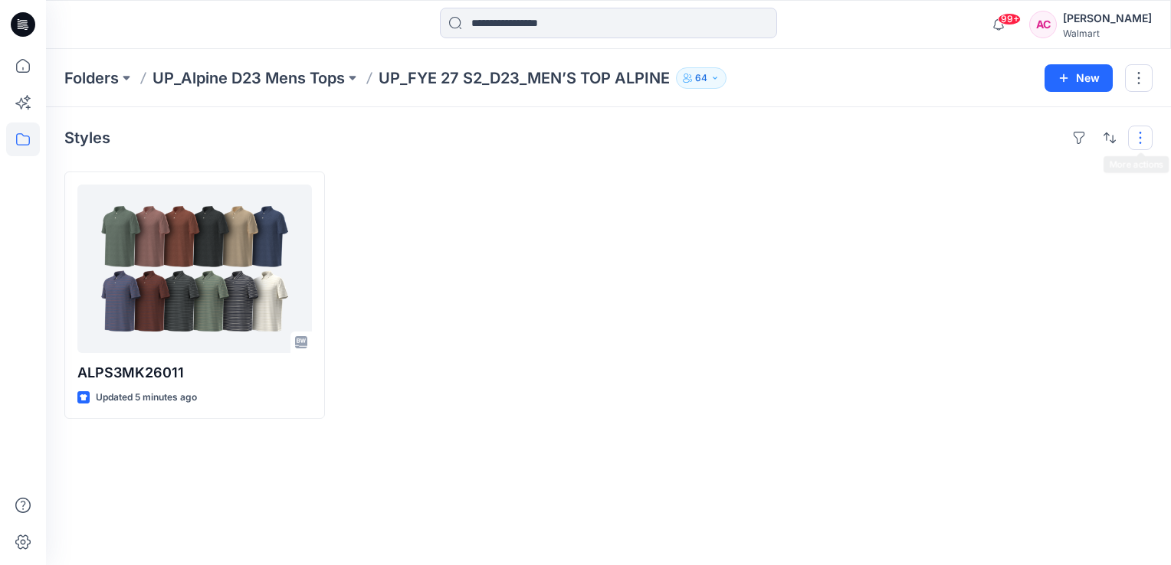
click at [1141, 137] on button "button" at bounding box center [1140, 138] width 25 height 25
click at [1139, 79] on button "button" at bounding box center [1139, 78] width 28 height 28
click at [763, 230] on div at bounding box center [746, 295] width 261 height 247
click at [530, 75] on p "UP_FYE 27 S2_D23_MEN’S TOP ALPINE" at bounding box center [524, 77] width 291 height 21
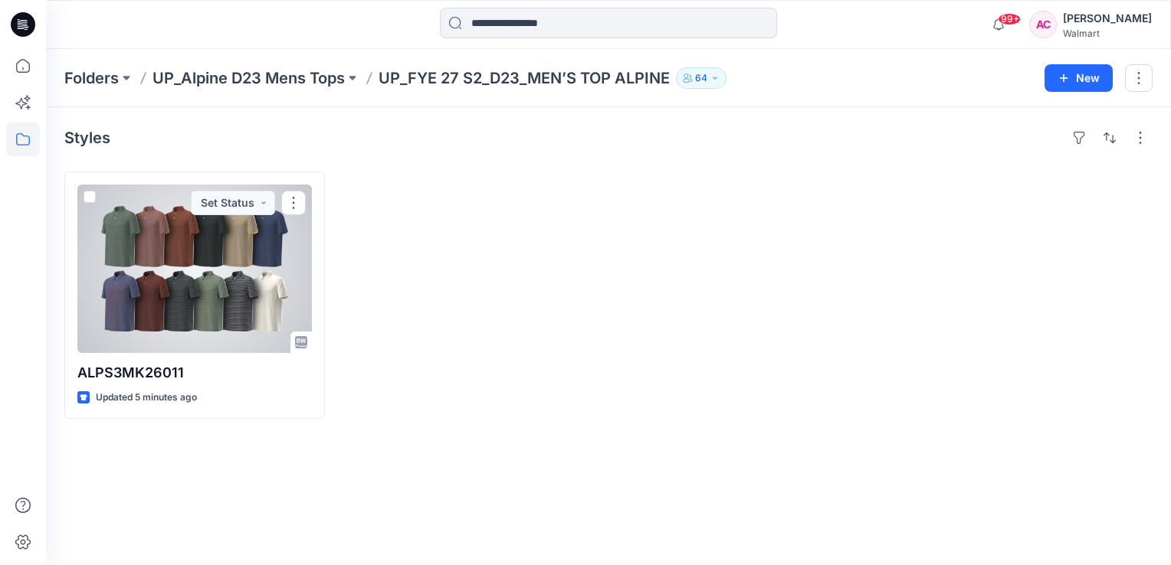
drag, startPoint x: 175, startPoint y: 277, endPoint x: 420, endPoint y: 269, distance: 245.3
click at [523, 306] on div at bounding box center [470, 295] width 261 height 247
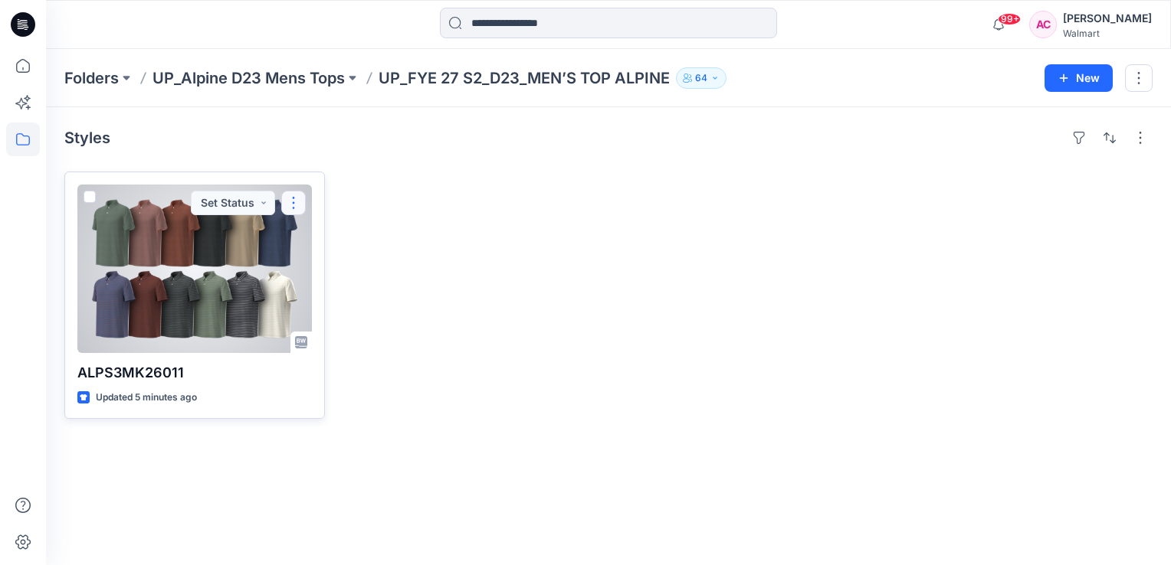
click at [297, 202] on button "button" at bounding box center [293, 203] width 25 height 25
click at [262, 205] on button "Set Status" at bounding box center [233, 203] width 84 height 25
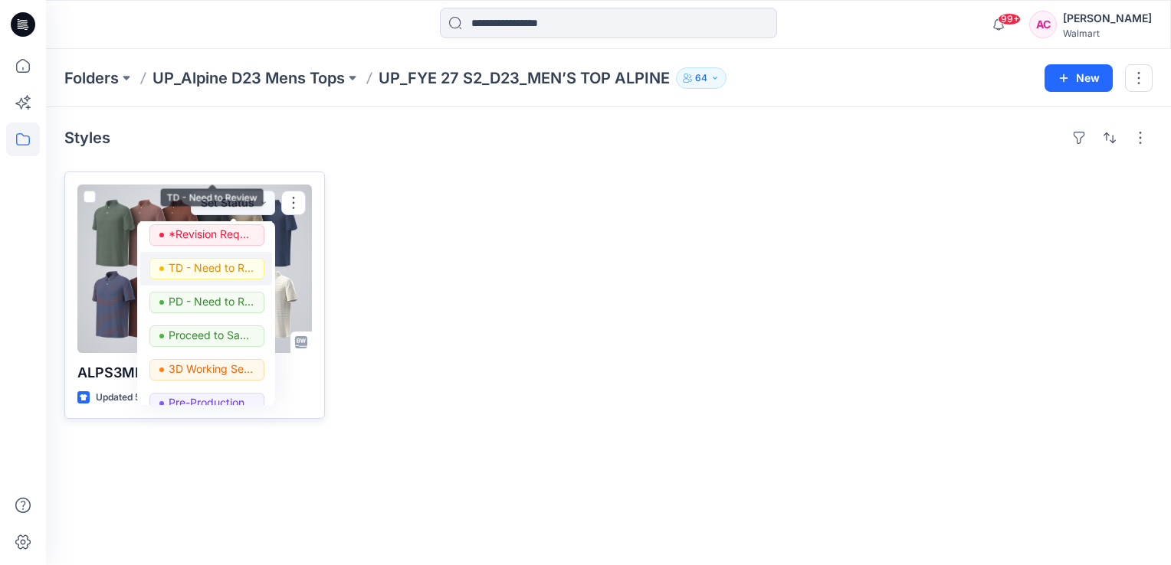
scroll to position [193, 0]
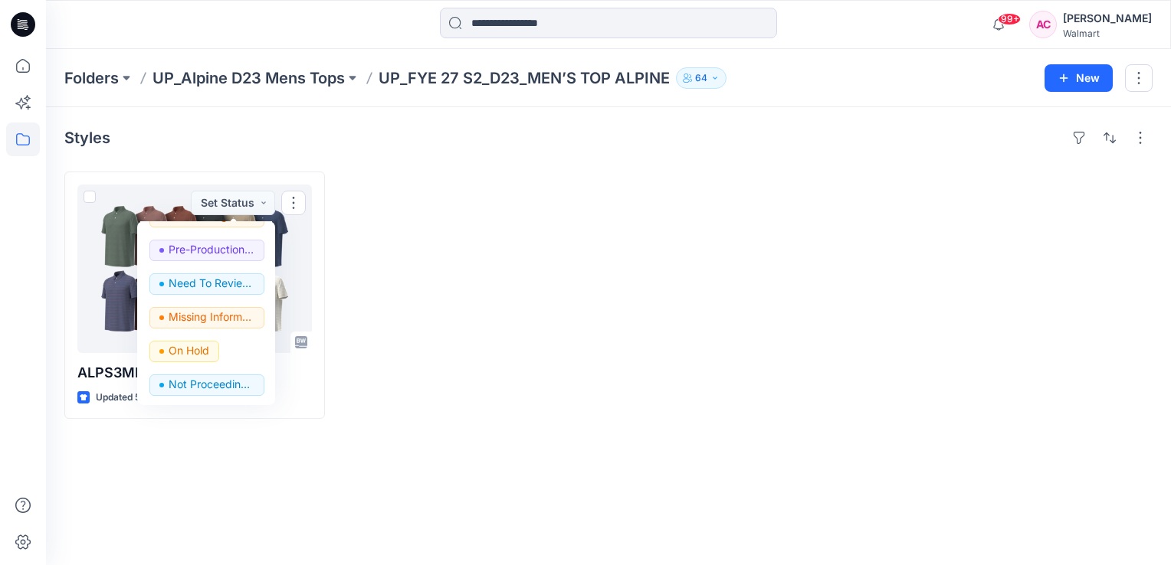
click at [469, 288] on div at bounding box center [470, 295] width 261 height 247
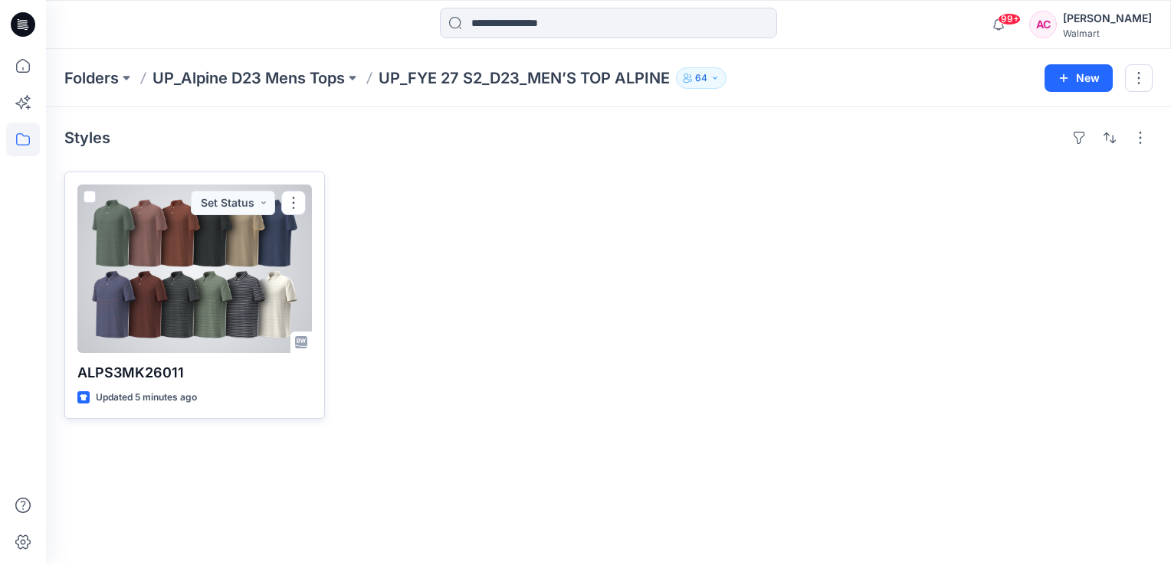
click at [89, 195] on span at bounding box center [90, 197] width 12 height 12
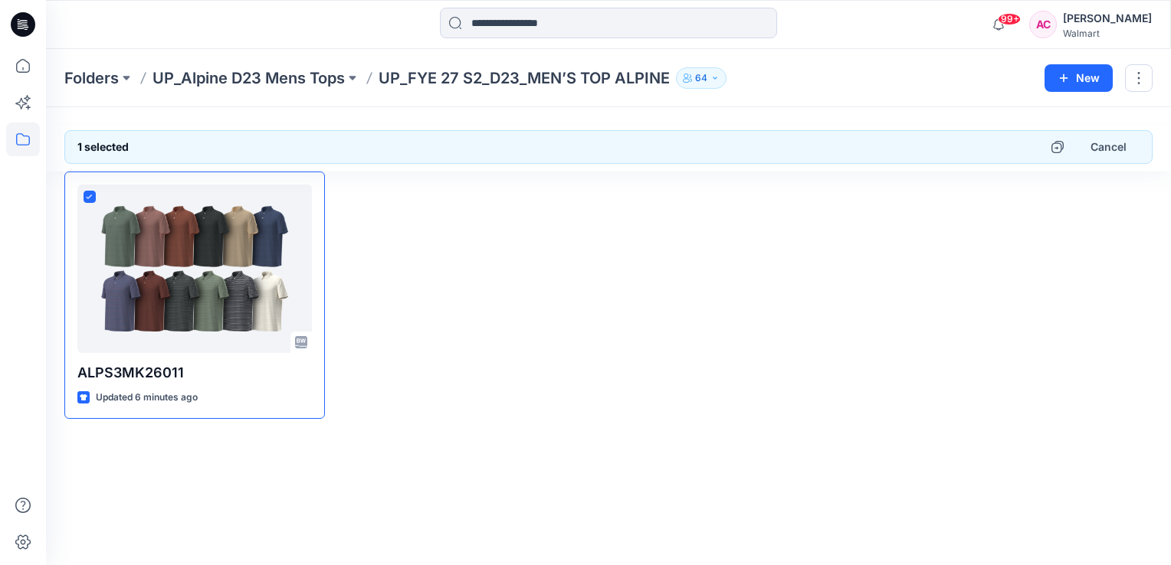
drag, startPoint x: 270, startPoint y: 247, endPoint x: 895, endPoint y: 357, distance: 634.9
click at [895, 357] on div "ALPS3MK26011 Updated 6 minutes ago" at bounding box center [608, 295] width 1088 height 247
drag, startPoint x: 933, startPoint y: 149, endPoint x: 818, endPoint y: 222, distance: 137.1
click at [818, 222] on div at bounding box center [746, 295] width 261 height 247
drag, startPoint x: 165, startPoint y: 398, endPoint x: 402, endPoint y: 477, distance: 249.6
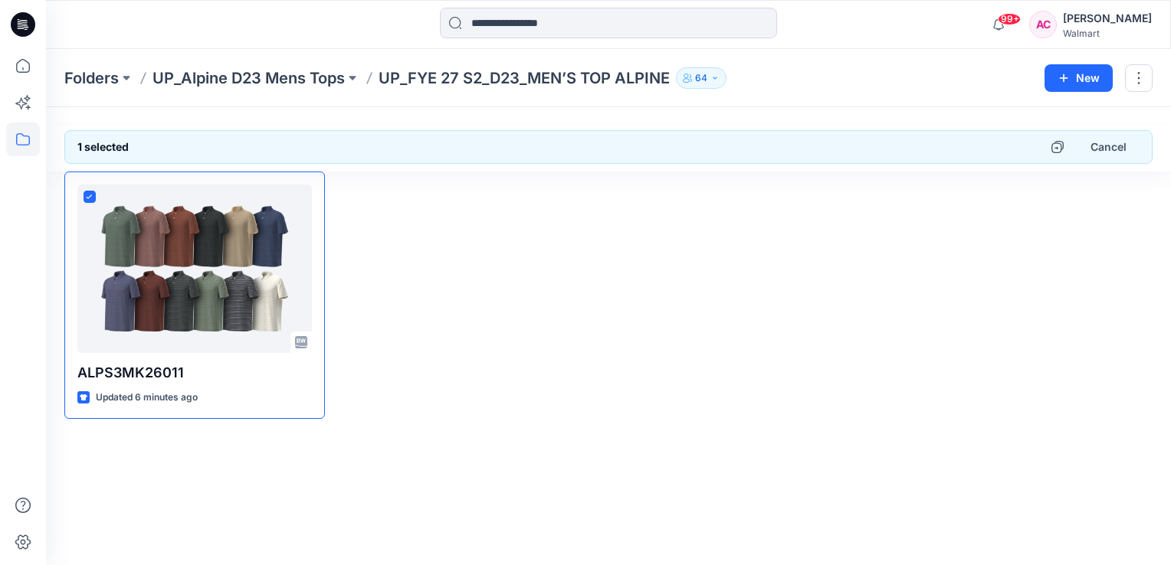
click at [402, 477] on div "1 selected Cancel ALPS3MK26011 Updated 6 minutes ago" at bounding box center [608, 336] width 1125 height 458
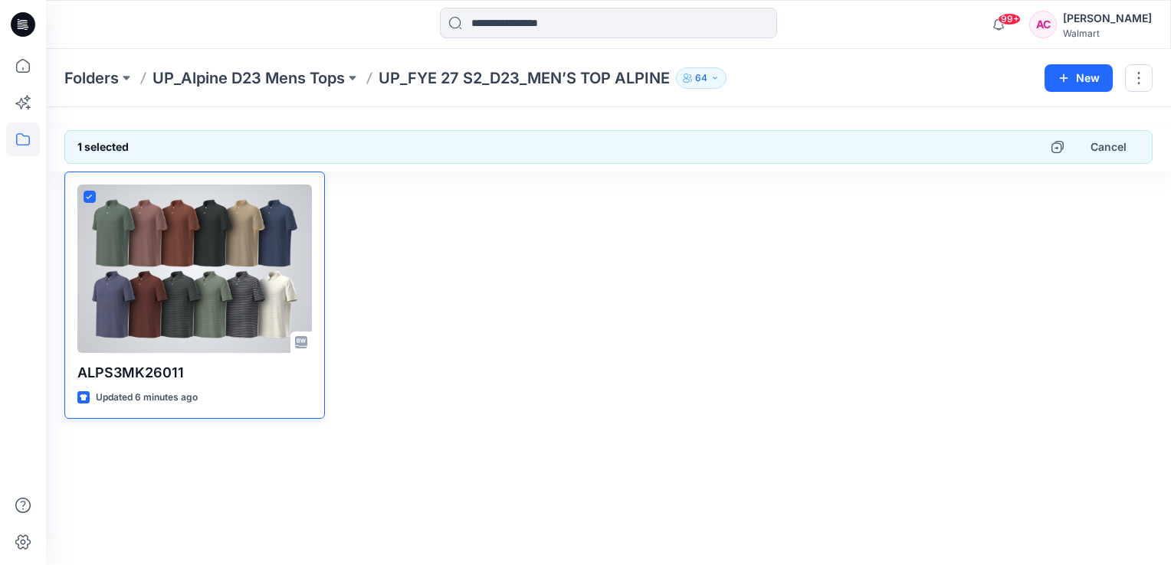
click at [290, 228] on div at bounding box center [194, 269] width 234 height 169
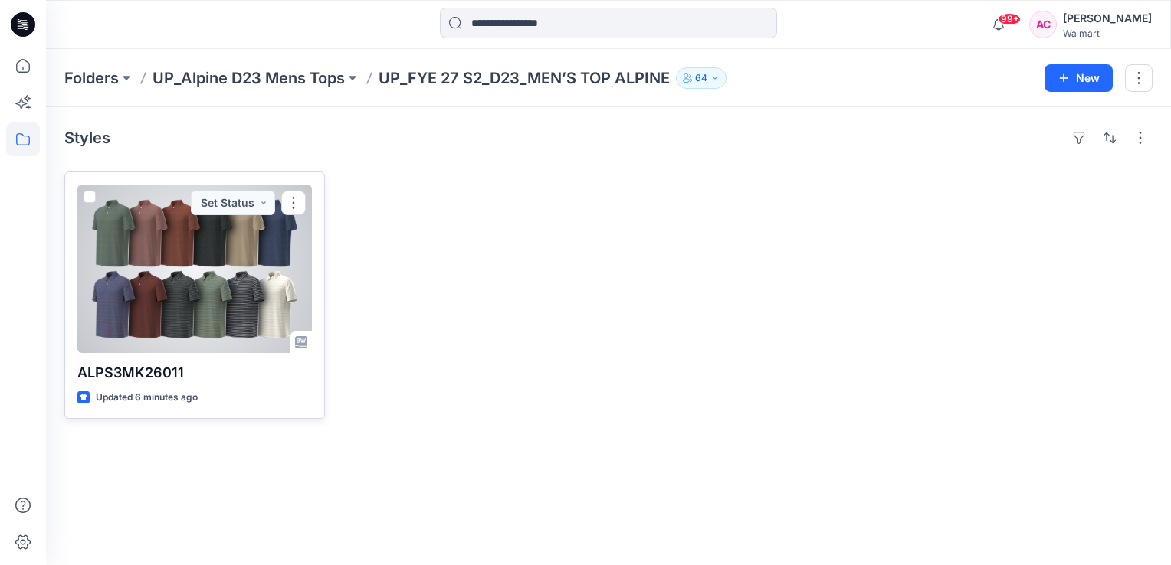
click at [202, 290] on div at bounding box center [194, 269] width 234 height 169
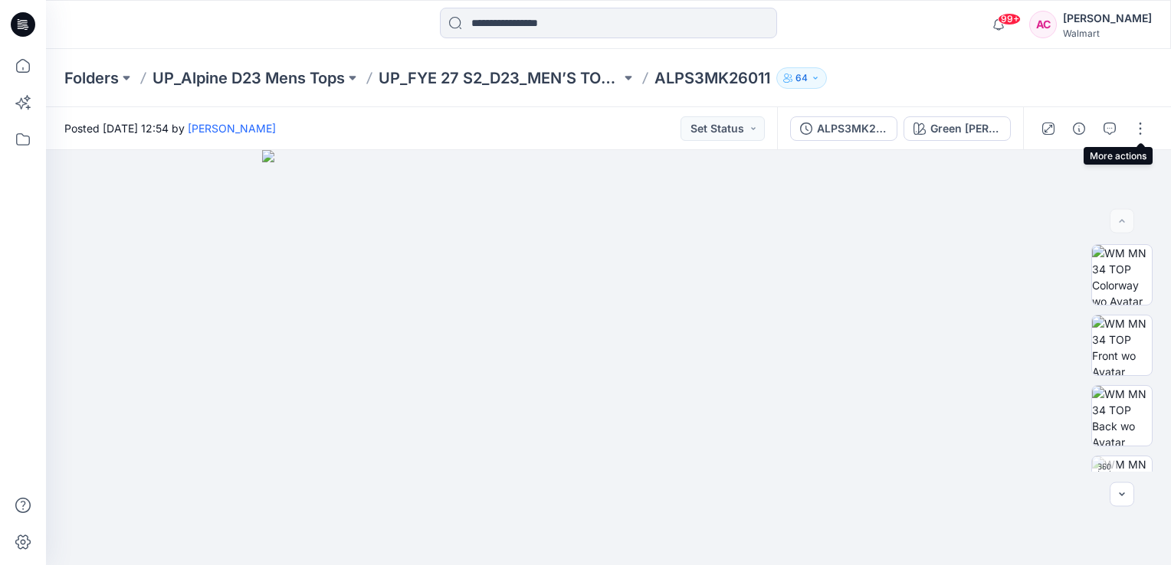
drag, startPoint x: 1142, startPoint y: 133, endPoint x: 1153, endPoint y: 87, distance: 48.1
click at [1153, 87] on div "Folders UP_Alpine D23 Mens Tops UP_FYE 27 S2_D23_MEN’S TOP ALPINE ALPS3MK26011 …" at bounding box center [608, 78] width 1125 height 58
click at [1137, 131] on button "button" at bounding box center [1140, 128] width 25 height 25
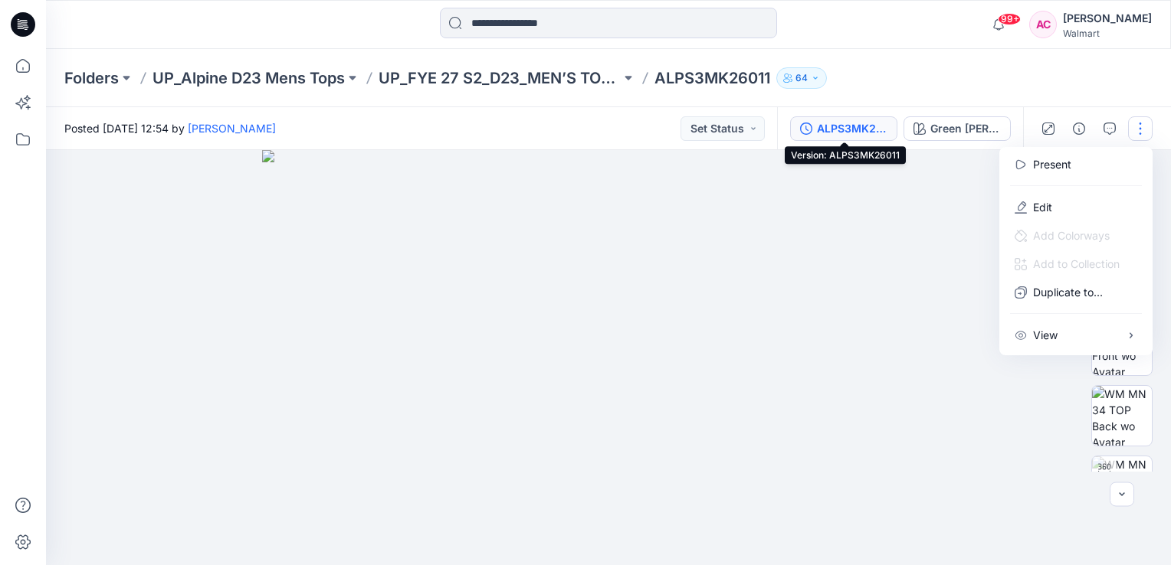
click at [852, 127] on div "ALPS3MK26011" at bounding box center [852, 128] width 70 height 17
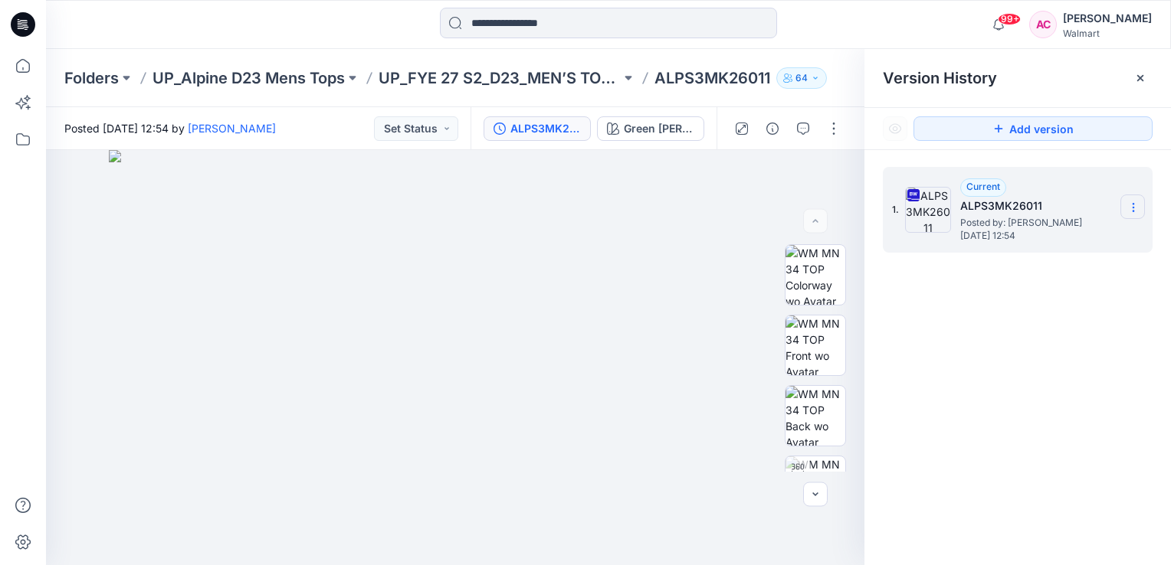
click at [1133, 208] on icon at bounding box center [1132, 208] width 1 height 1
click at [997, 385] on div "1. Current ALPS3MK26011 Posted by: Arunita Chandra Monday, September 29, 2025 1…" at bounding box center [1017, 369] width 306 height 438
click at [992, 370] on div "1. Current ALPS3MK26011 Posted by: Arunita Chandra Monday, September 29, 2025 1…" at bounding box center [1017, 369] width 306 height 438
click at [262, 75] on p "UP_Alpine D23 Mens Tops" at bounding box center [248, 77] width 192 height 21
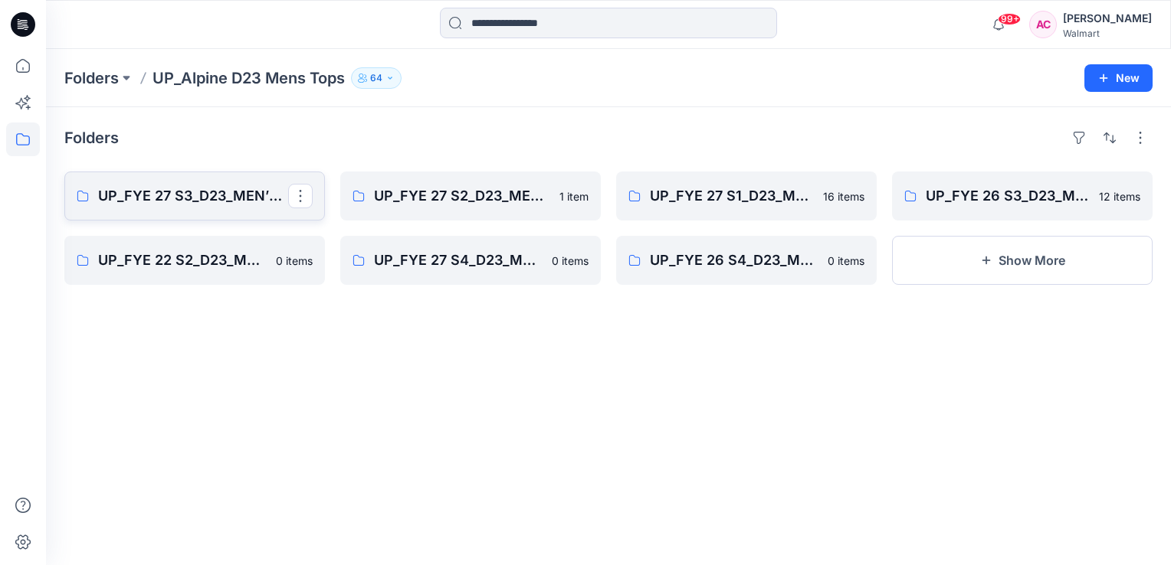
click at [205, 199] on p "UP_FYE 27 S3_D23_MEN’S TOP ALPINE" at bounding box center [193, 195] width 190 height 21
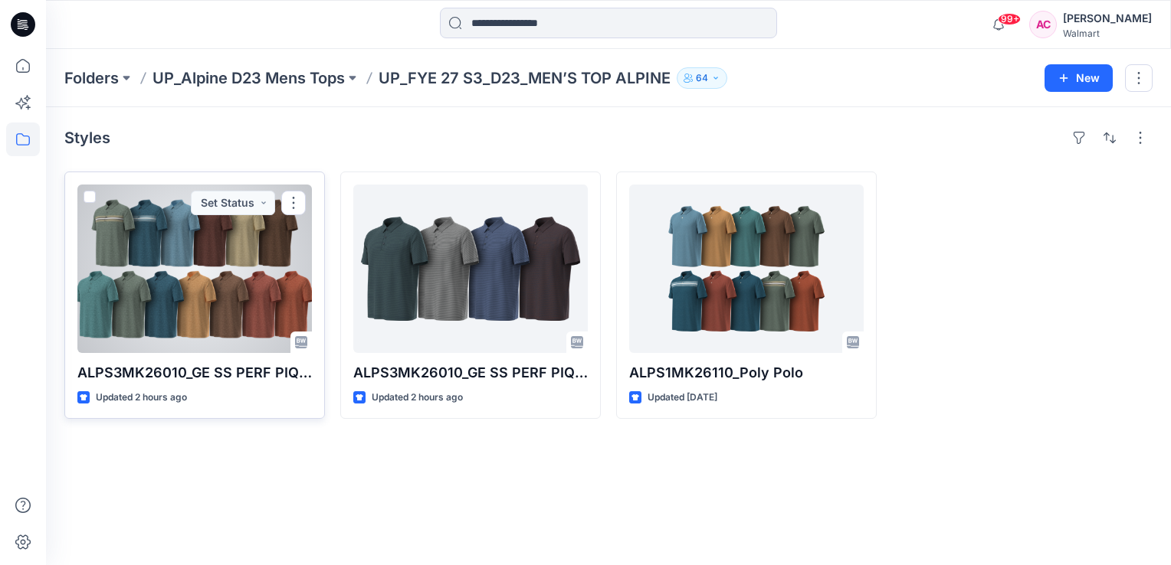
click at [87, 195] on span at bounding box center [90, 197] width 12 height 12
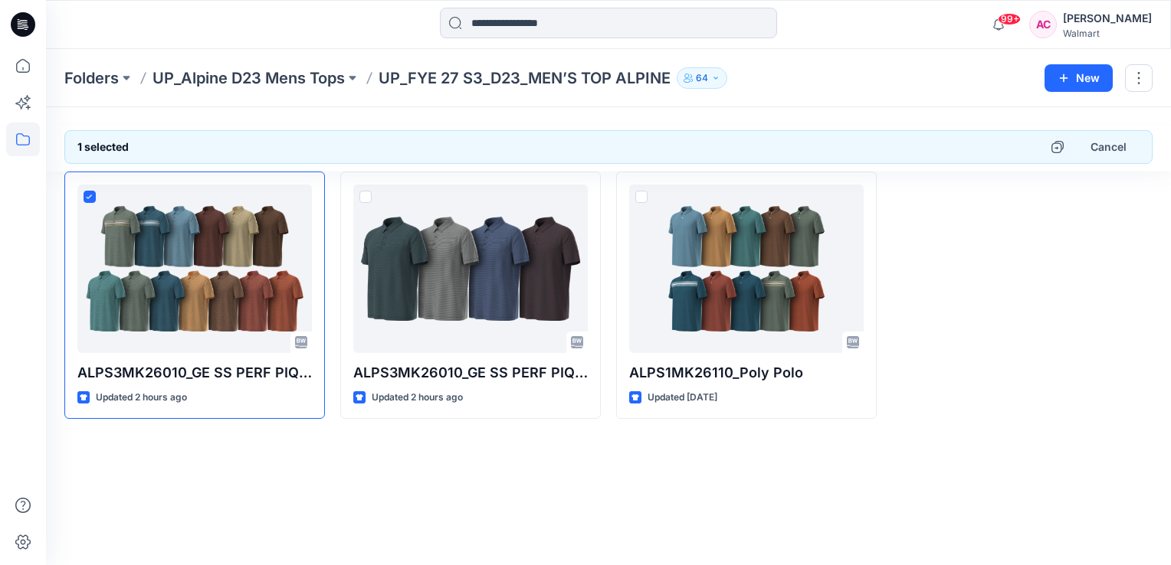
click at [997, 349] on div at bounding box center [1022, 295] width 261 height 247
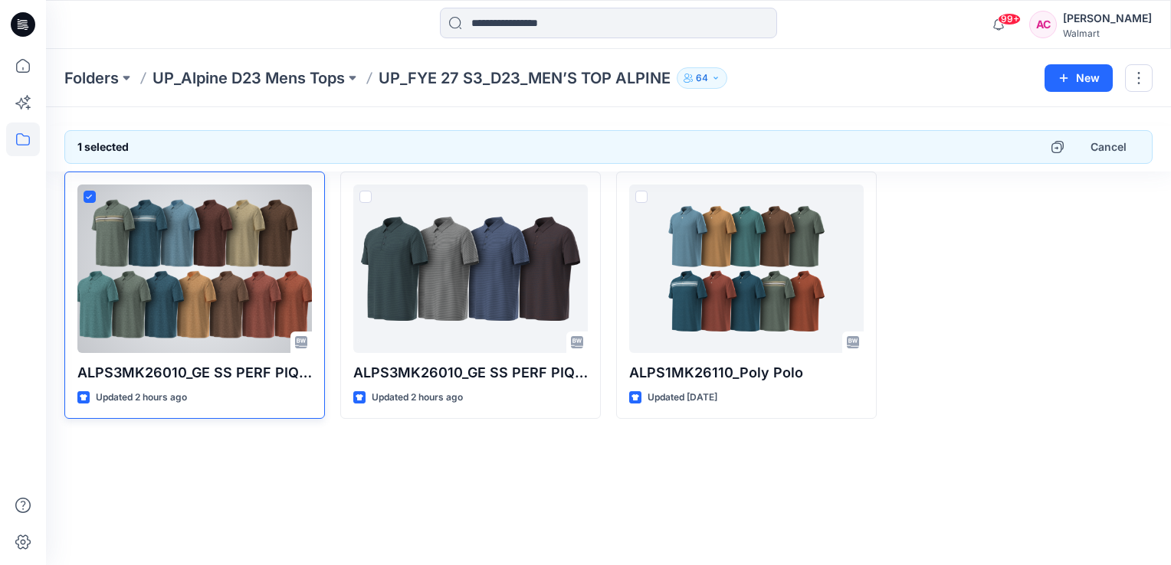
click at [87, 195] on icon at bounding box center [89, 197] width 7 height 5
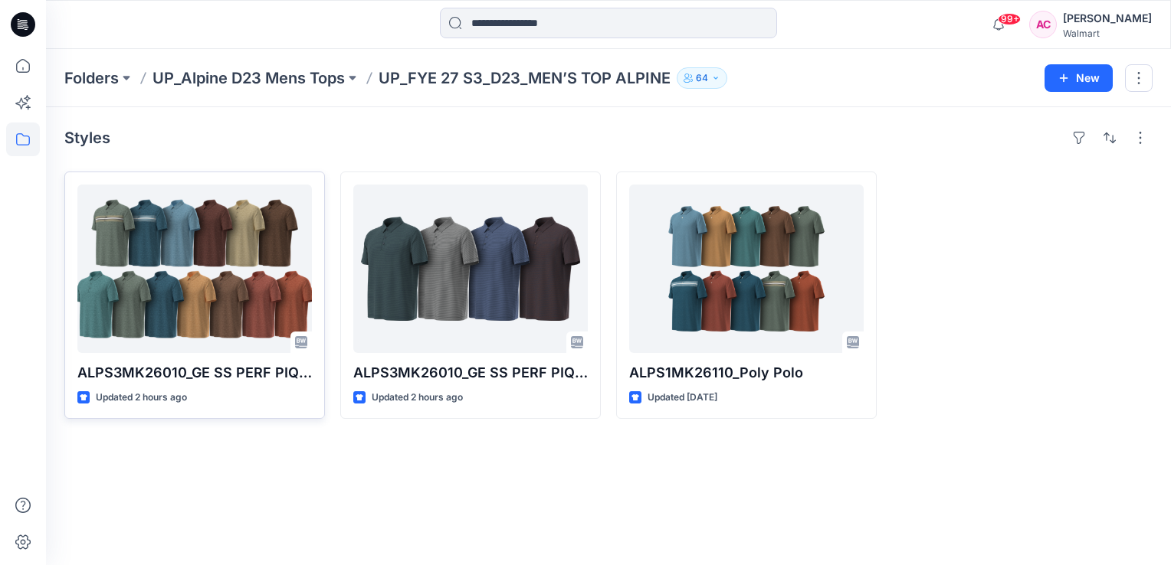
click at [162, 528] on div "Styles ALPS3MK26010_GE SS PERF PIQUE POLO Updated 2 hours ago ALPS3MK26010_GE S…" at bounding box center [608, 336] width 1125 height 458
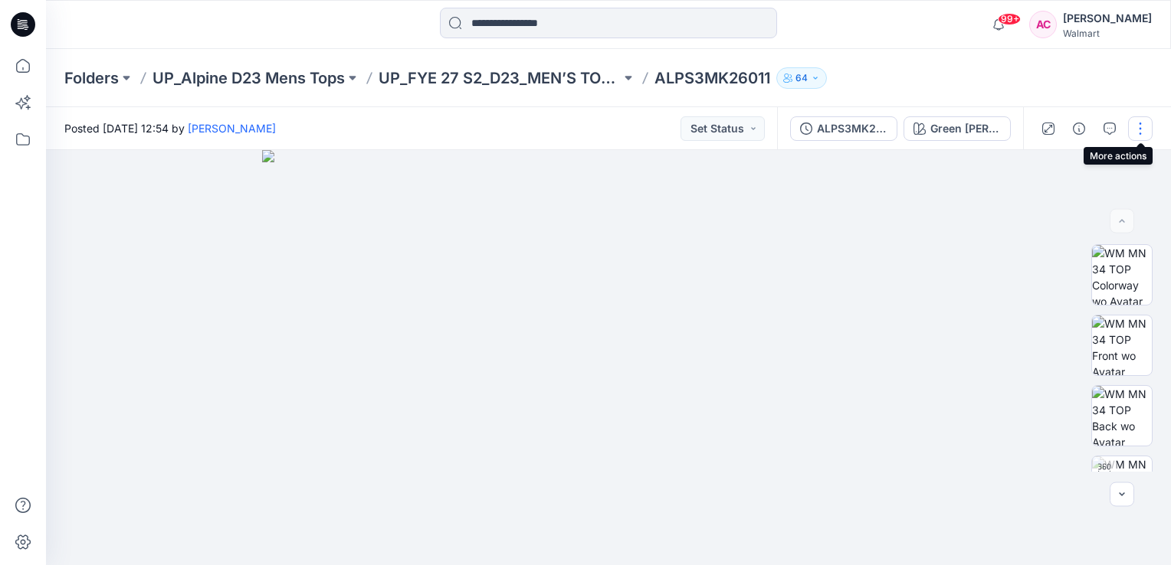
click at [1137, 129] on button "button" at bounding box center [1140, 128] width 25 height 25
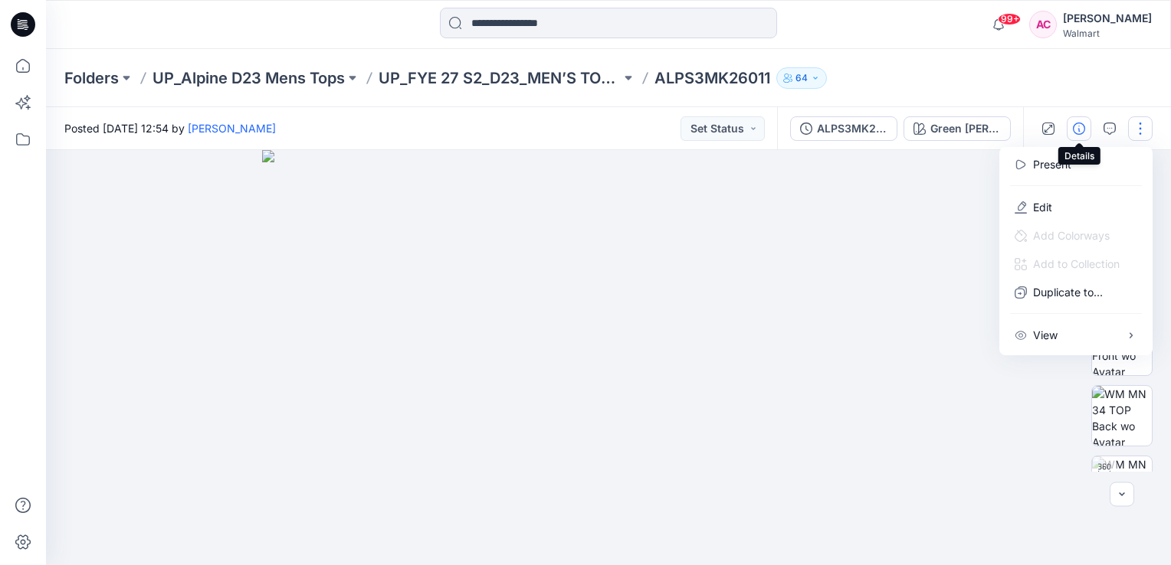
click at [1077, 129] on icon "button" at bounding box center [1079, 129] width 12 height 12
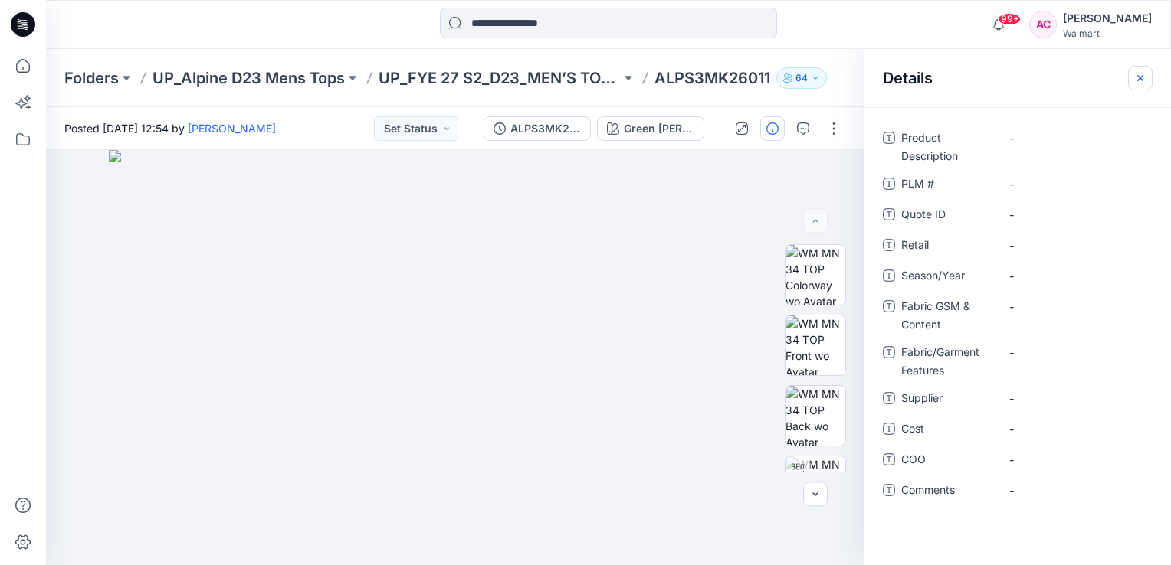
click at [1141, 77] on icon "button" at bounding box center [1140, 78] width 12 height 12
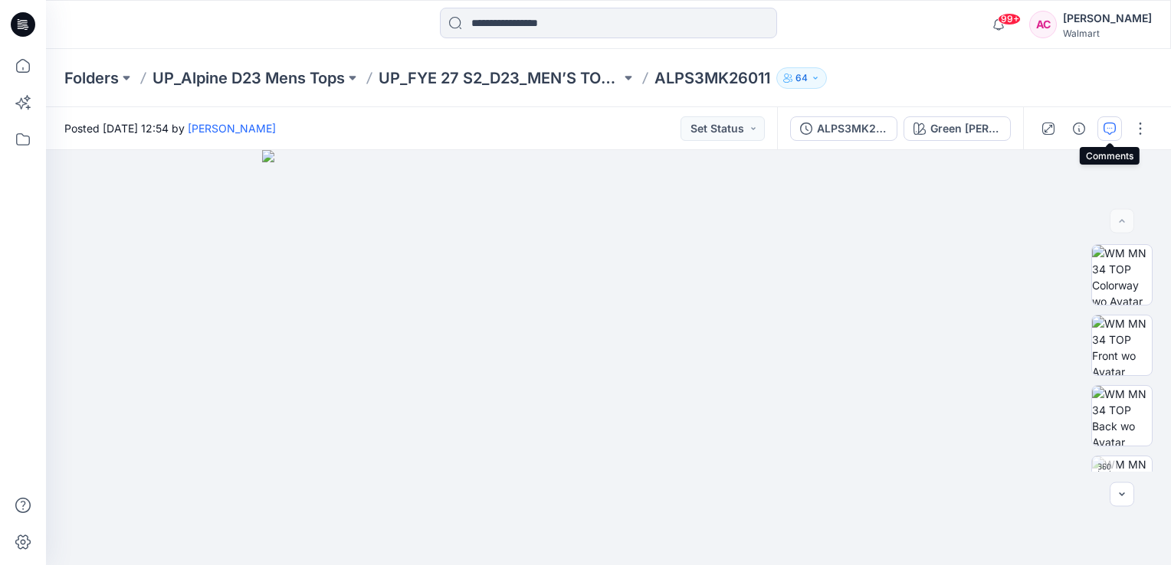
click at [1108, 127] on icon "button" at bounding box center [1109, 129] width 12 height 12
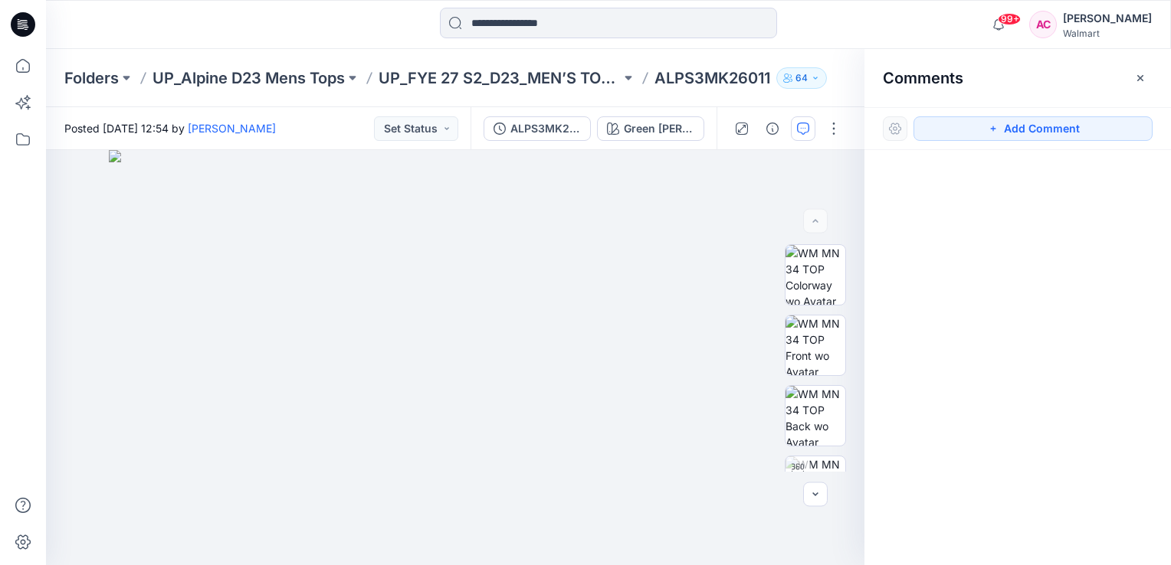
click at [1145, 69] on button "button" at bounding box center [1140, 78] width 25 height 25
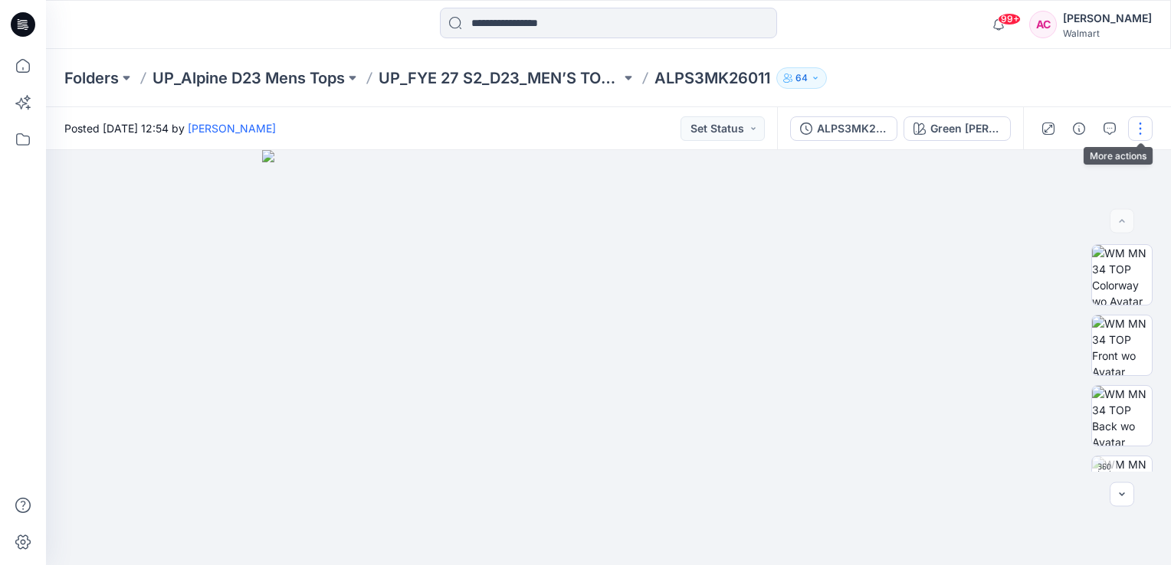
click at [1140, 126] on button "button" at bounding box center [1140, 128] width 25 height 25
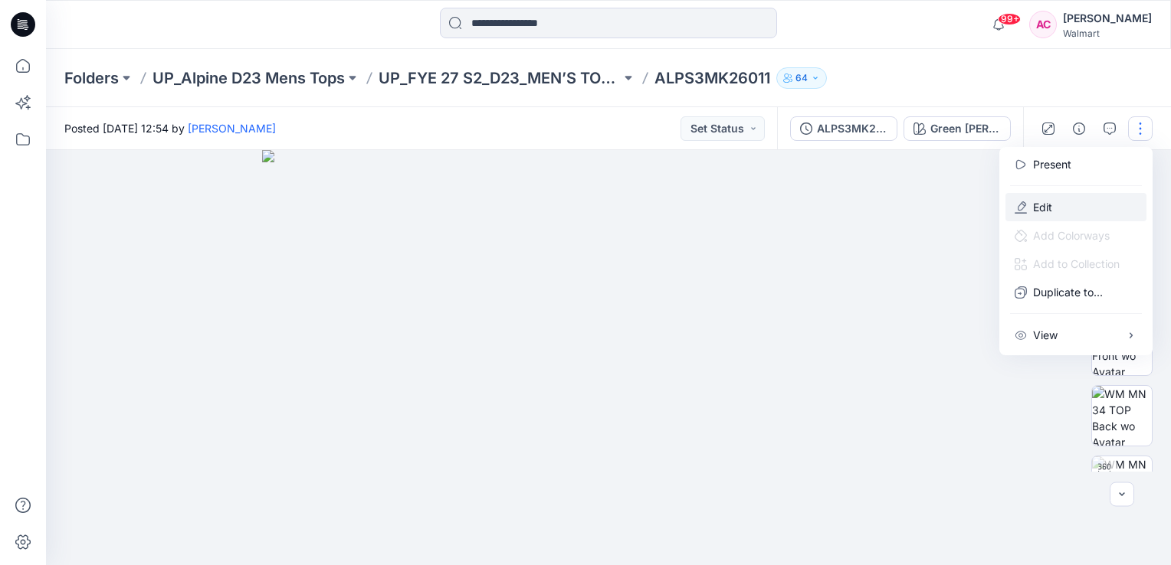
click at [1035, 207] on p "Edit" at bounding box center [1042, 207] width 19 height 16
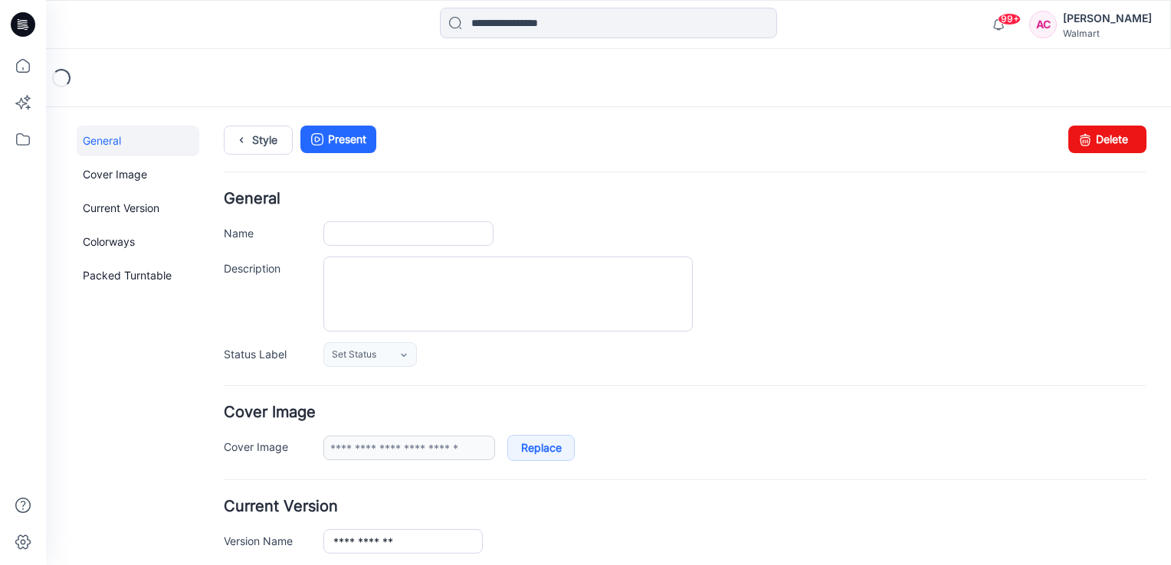
type input "**********"
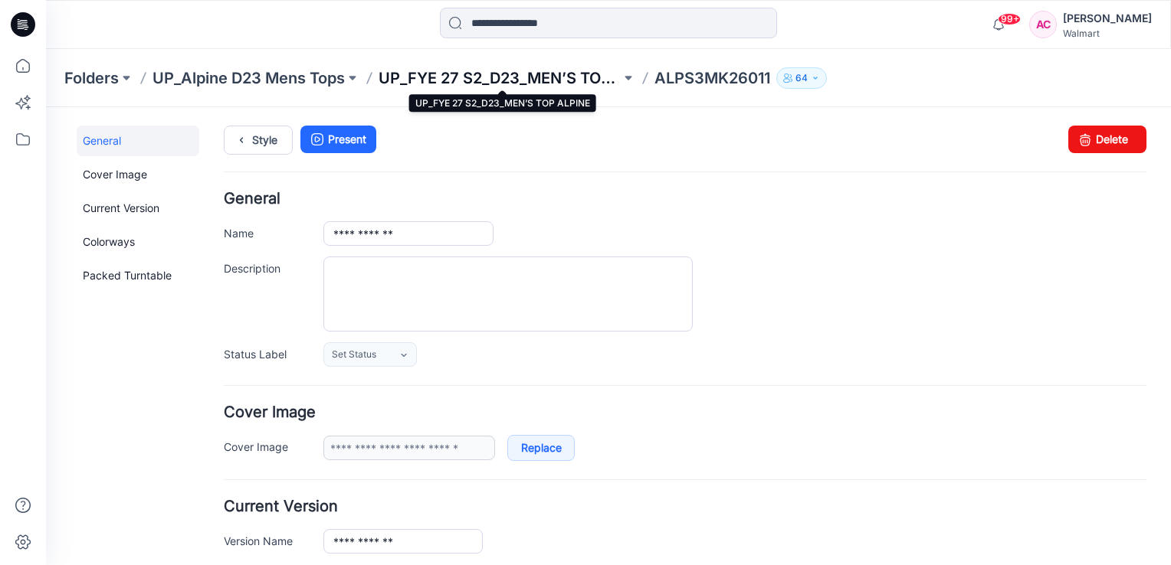
click at [482, 75] on p "UP_FYE 27 S2_D23_MEN’S TOP ALPINE" at bounding box center [500, 77] width 242 height 21
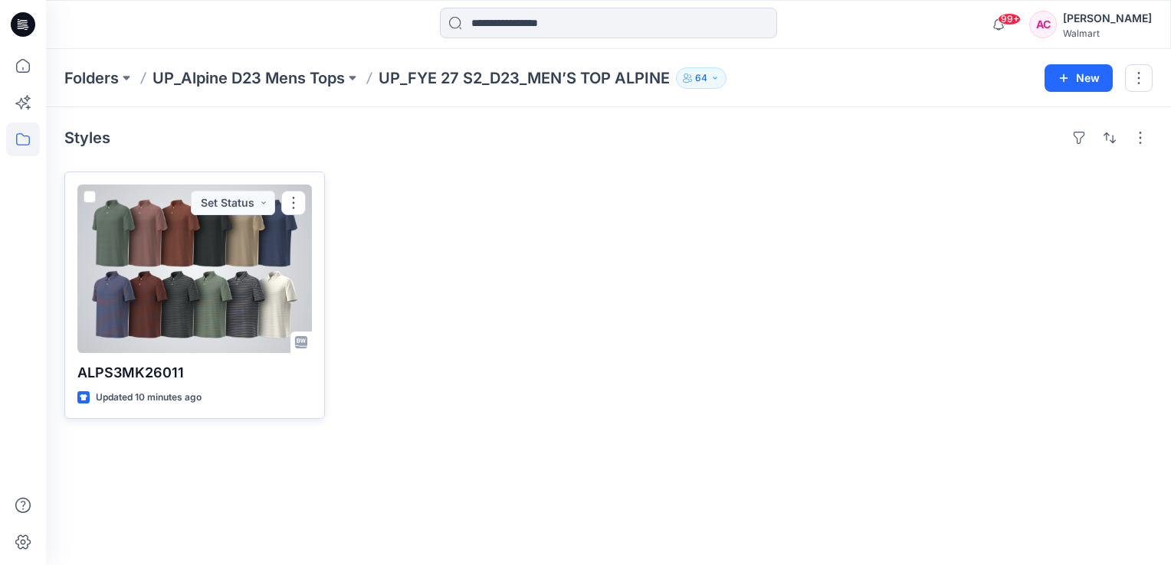
click at [175, 252] on div at bounding box center [194, 269] width 234 height 169
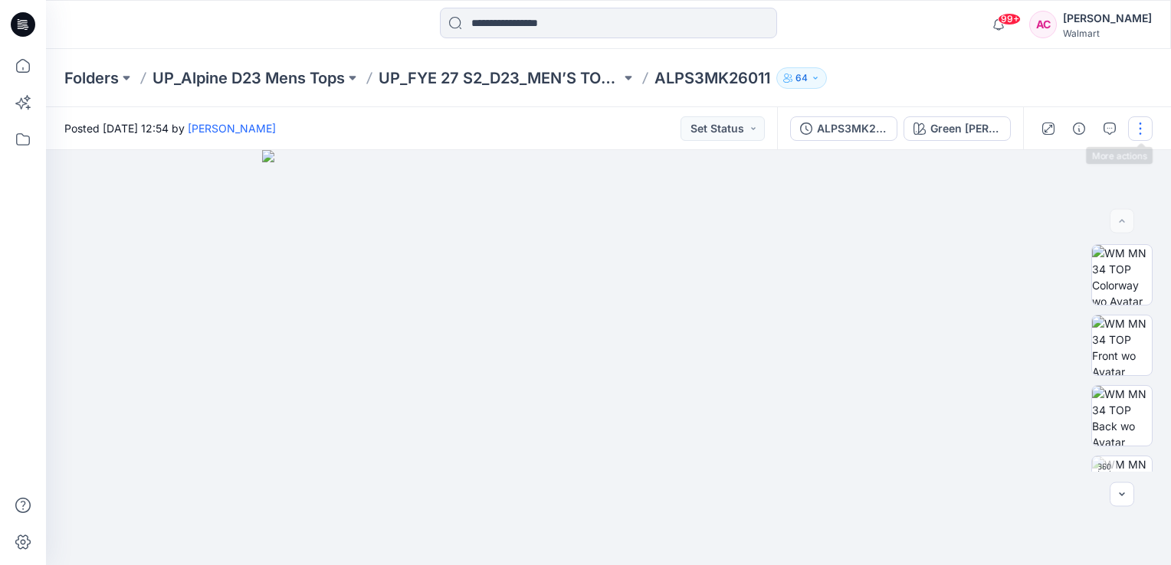
click at [1139, 132] on button "button" at bounding box center [1140, 128] width 25 height 25
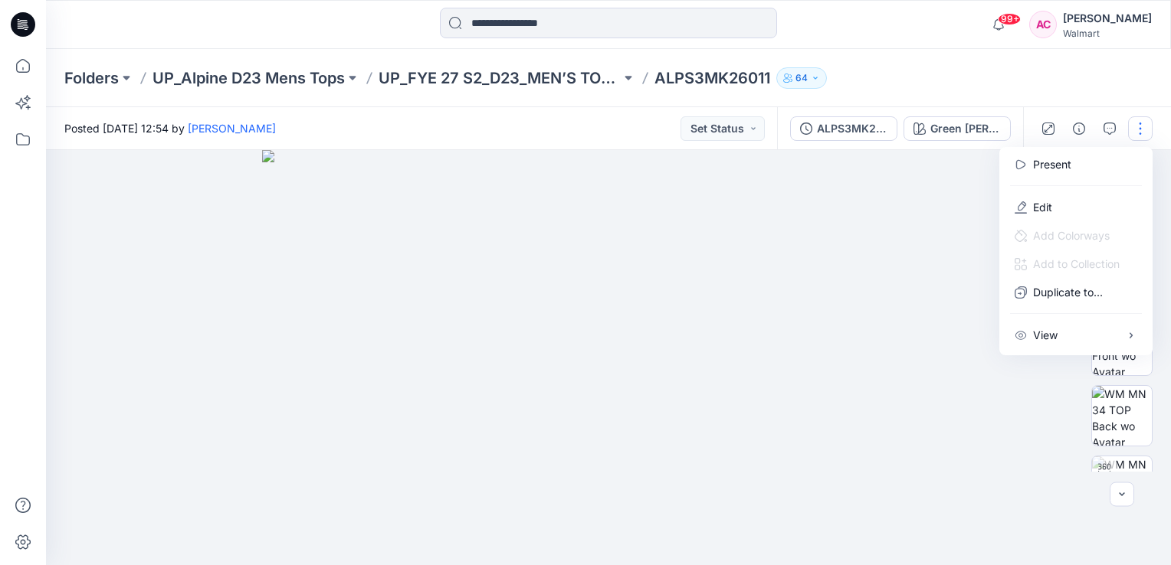
click at [1057, 67] on div "Folders UP_Alpine D23 Mens Tops UP_FYE 27 S2_D23_MEN’S TOP ALPINE ALPS3MK26011 …" at bounding box center [608, 78] width 1125 height 58
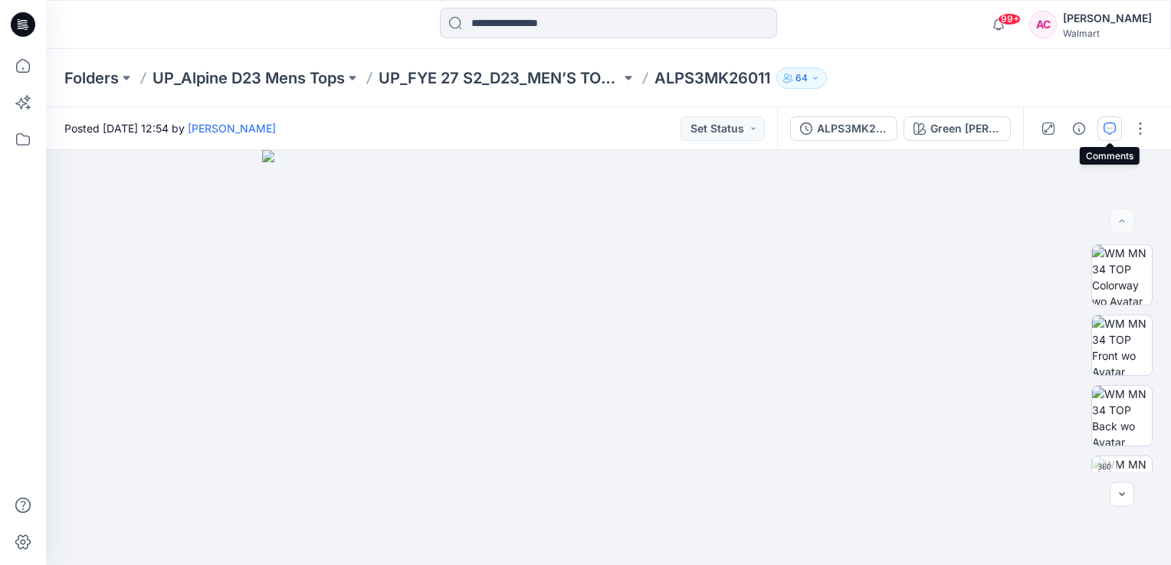
click at [1100, 127] on button "button" at bounding box center [1109, 128] width 25 height 25
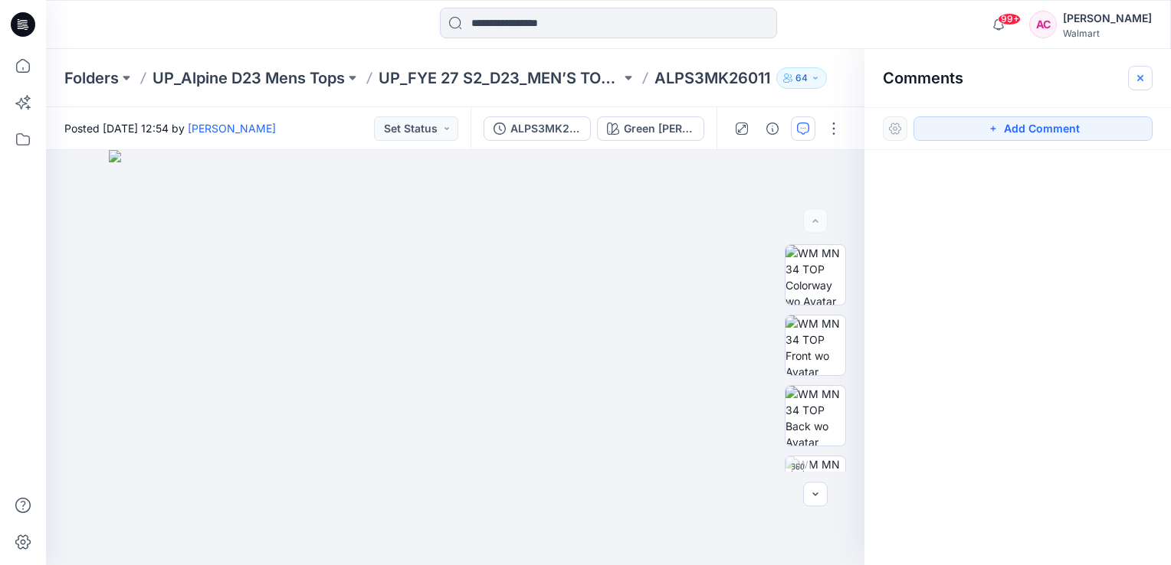
click at [1138, 68] on button "button" at bounding box center [1140, 78] width 25 height 25
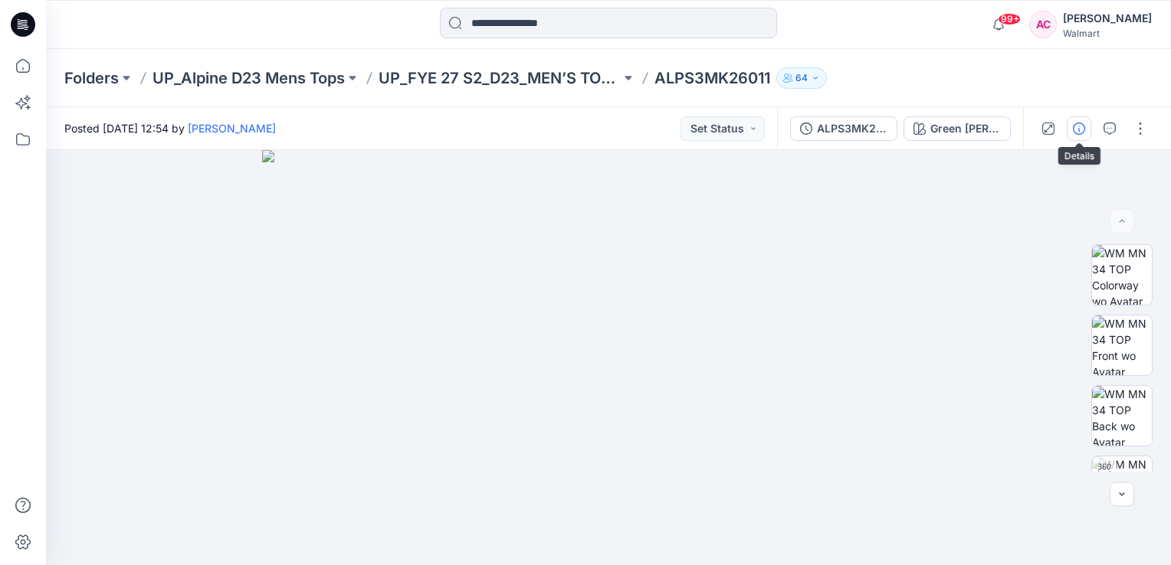
click at [1078, 136] on button "button" at bounding box center [1079, 128] width 25 height 25
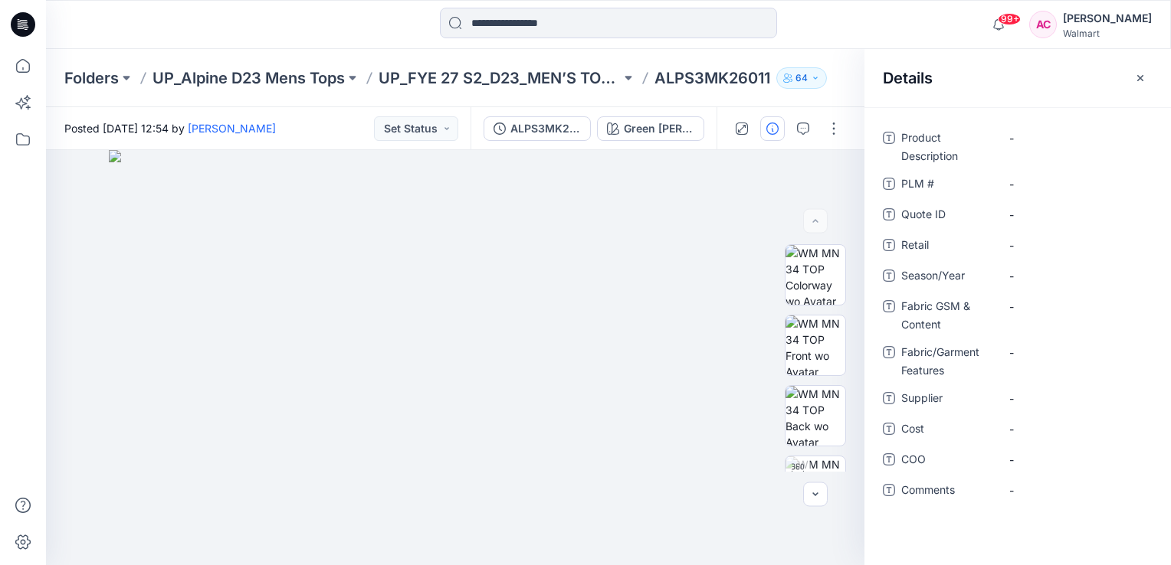
click at [1136, 77] on icon "button" at bounding box center [1140, 78] width 12 height 12
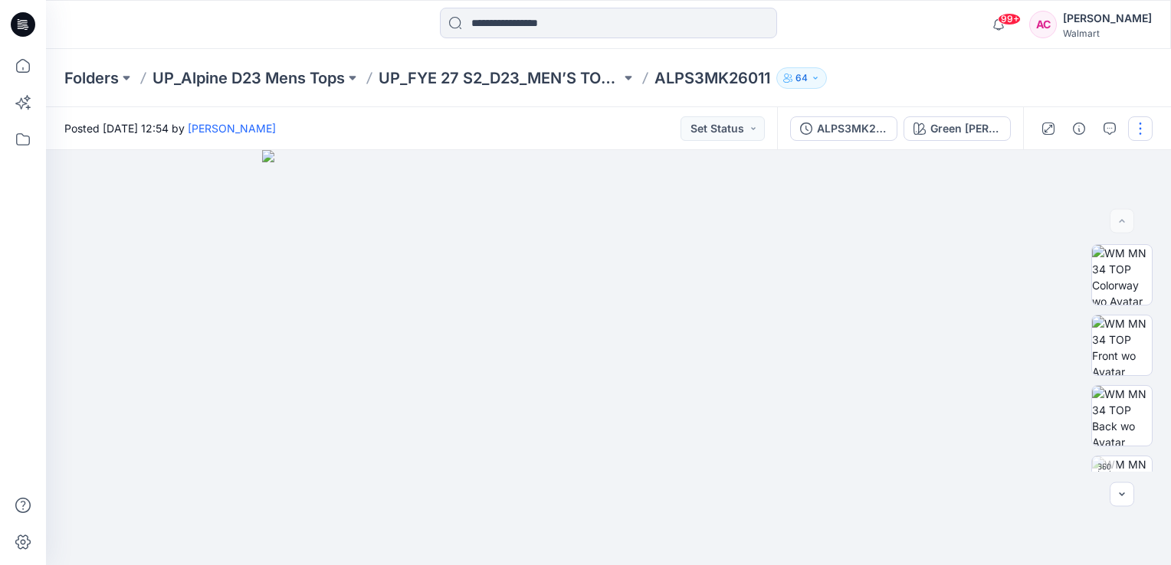
click at [1136, 127] on button "button" at bounding box center [1140, 128] width 25 height 25
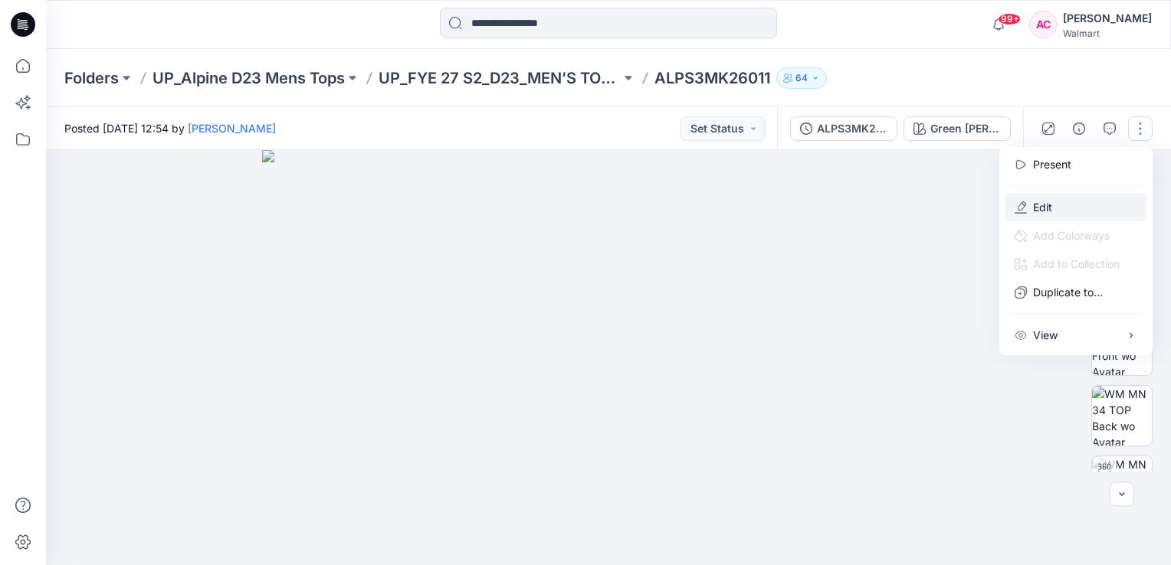
click at [1054, 207] on button "Edit" at bounding box center [1075, 207] width 141 height 28
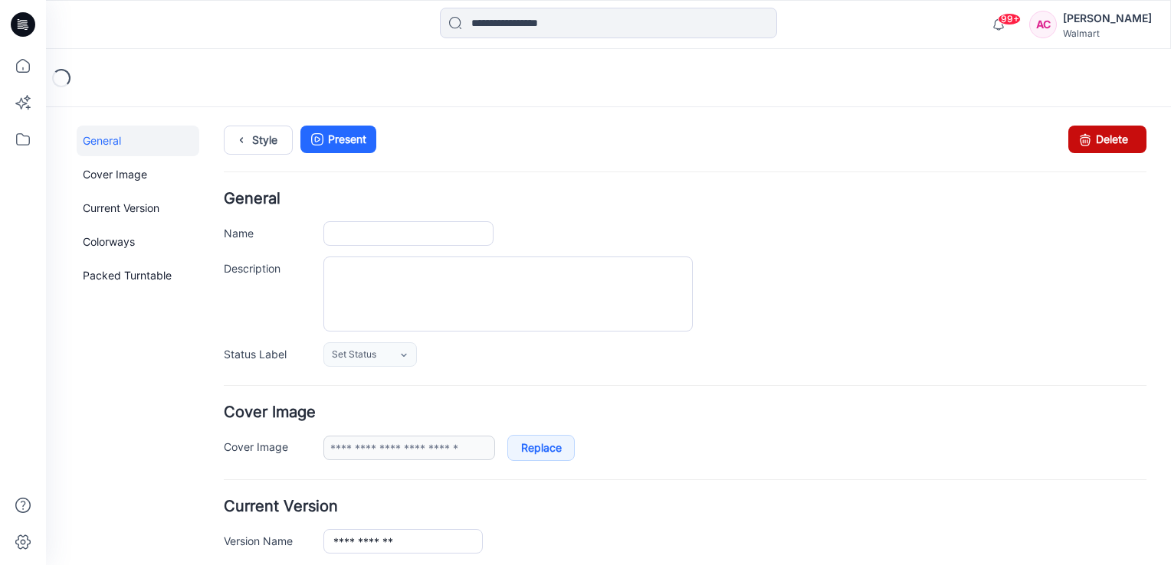
type input "**********"
click at [1100, 135] on link "Delete" at bounding box center [1107, 140] width 78 height 28
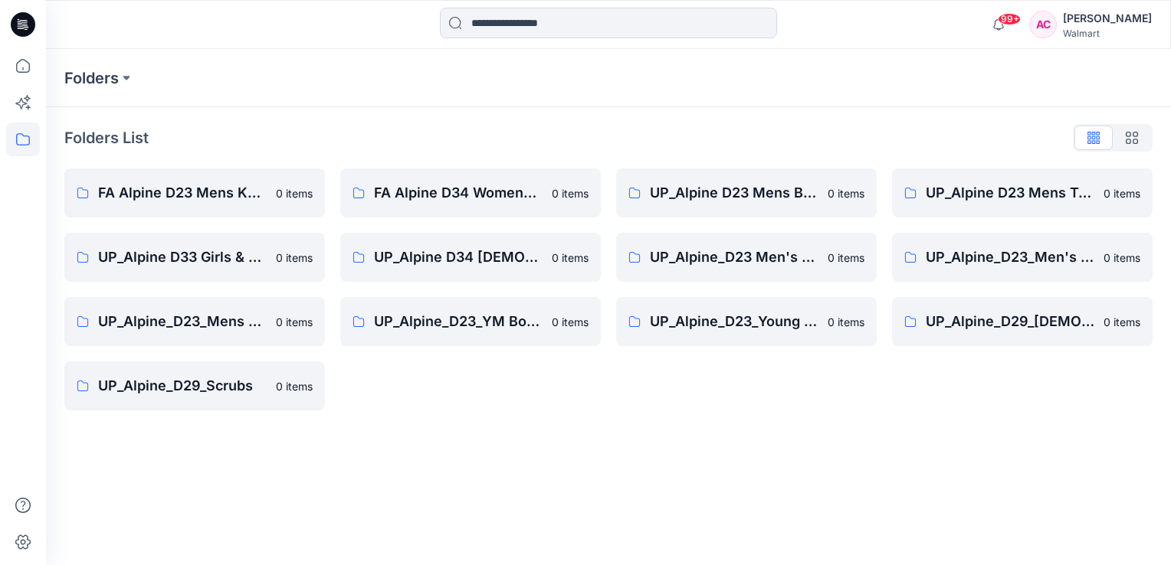
click at [570, 461] on div "Folders Folders List FA Alpine D23 Mens Knits 0 items UP_Alpine D33 Girls & D 2…" at bounding box center [608, 307] width 1125 height 516
click at [1003, 198] on p "UP_Alpine D23 Mens Tops" at bounding box center [1010, 192] width 169 height 21
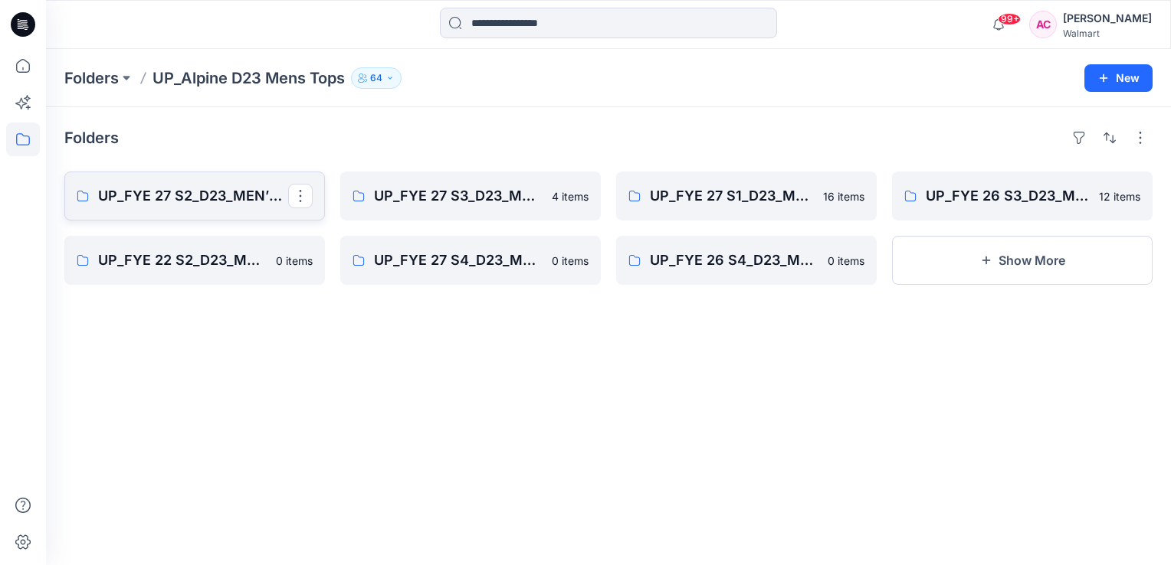
click at [182, 195] on p "UP_FYE 27 S2_D23_MEN’S TOP ALPINE" at bounding box center [193, 195] width 190 height 21
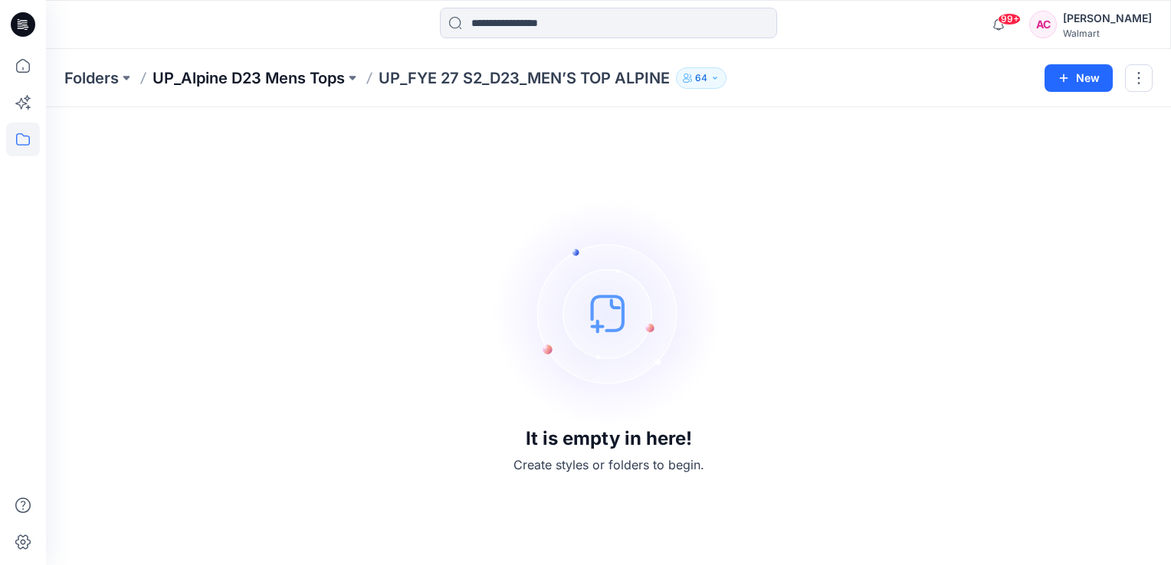
click at [296, 75] on p "UP_Alpine D23 Mens Tops" at bounding box center [248, 77] width 192 height 21
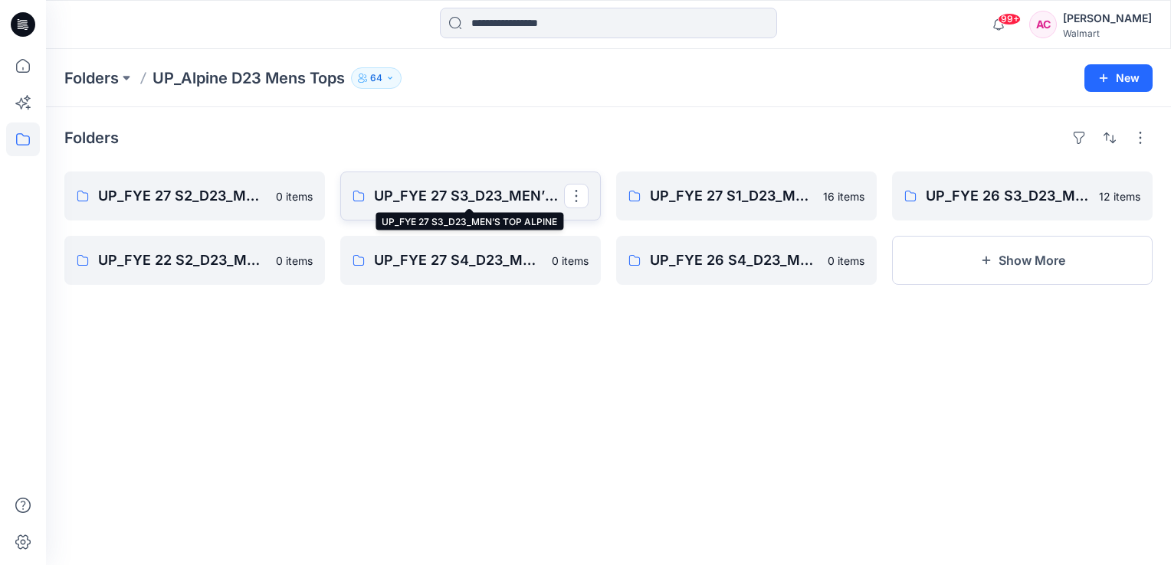
click at [474, 195] on p "UP_FYE 27 S3_D23_MEN’S TOP ALPINE" at bounding box center [469, 195] width 190 height 21
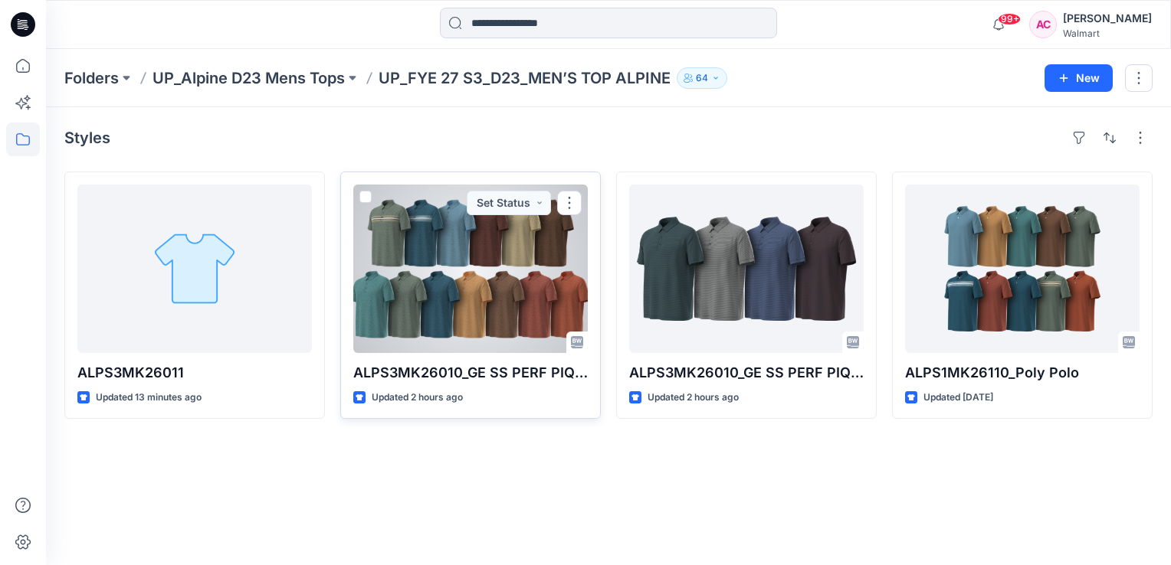
click at [515, 271] on div at bounding box center [470, 269] width 234 height 169
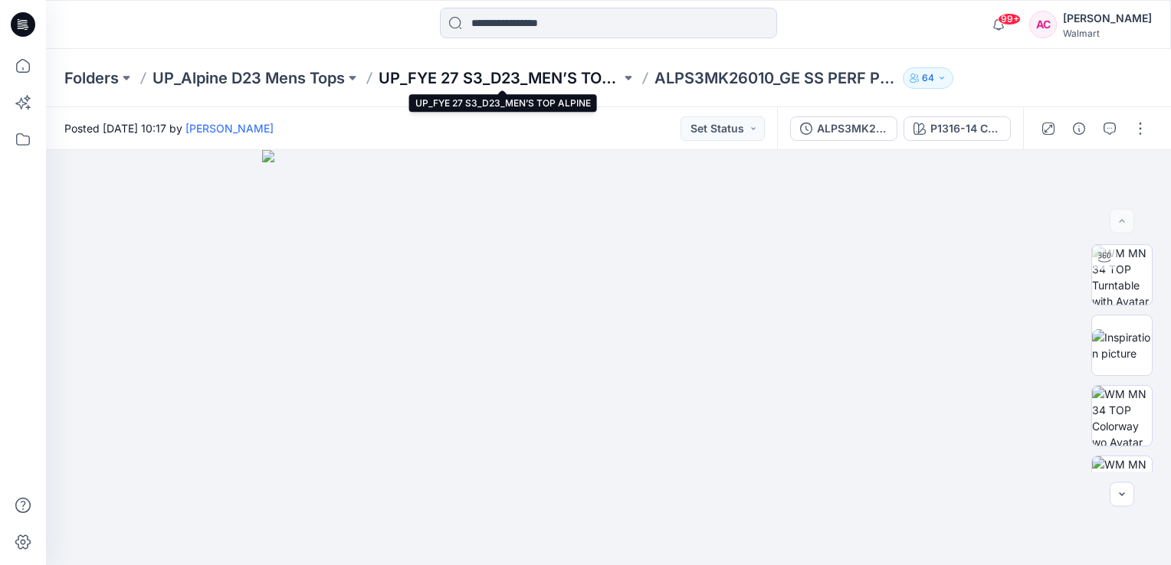
click at [587, 78] on p "UP_FYE 27 S3_D23_MEN’S TOP ALPINE" at bounding box center [500, 77] width 242 height 21
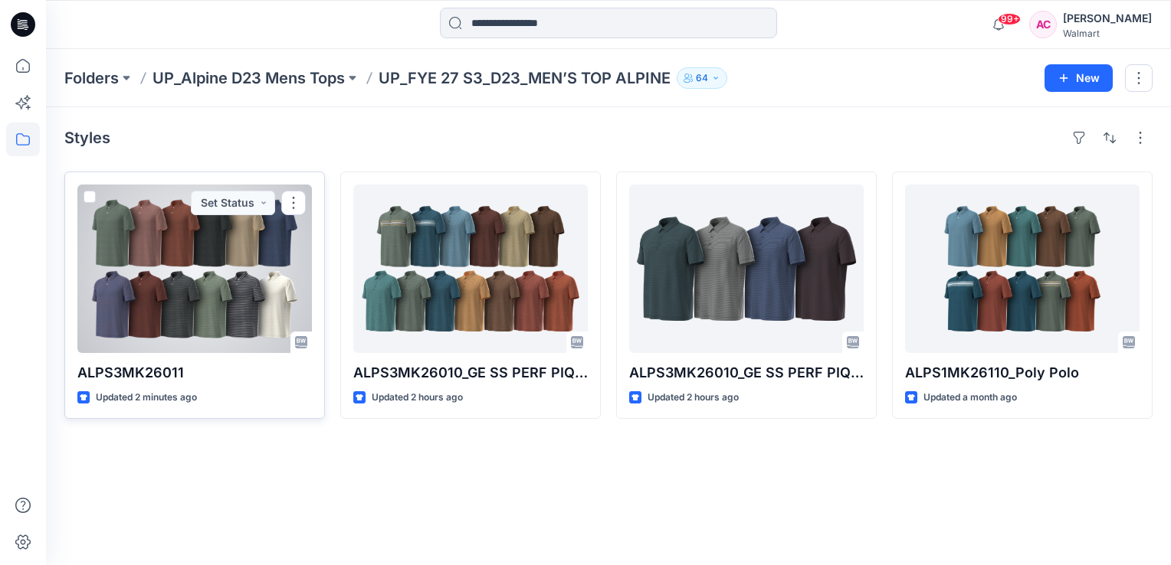
click at [162, 253] on div at bounding box center [194, 269] width 234 height 169
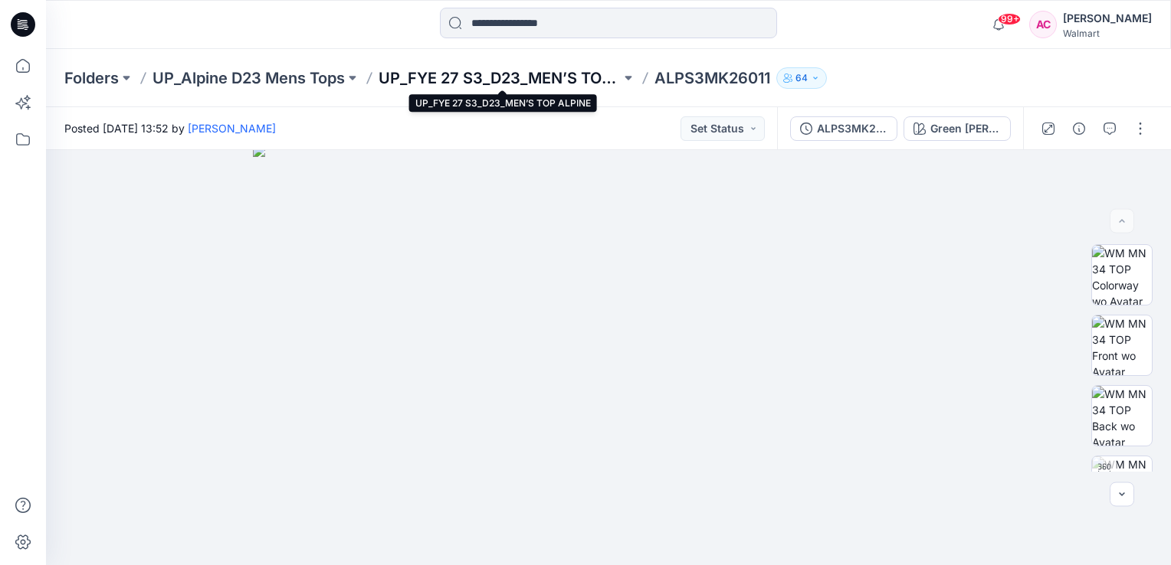
click at [558, 77] on p "UP_FYE 27 S3_D23_MEN’S TOP ALPINE" at bounding box center [500, 77] width 242 height 21
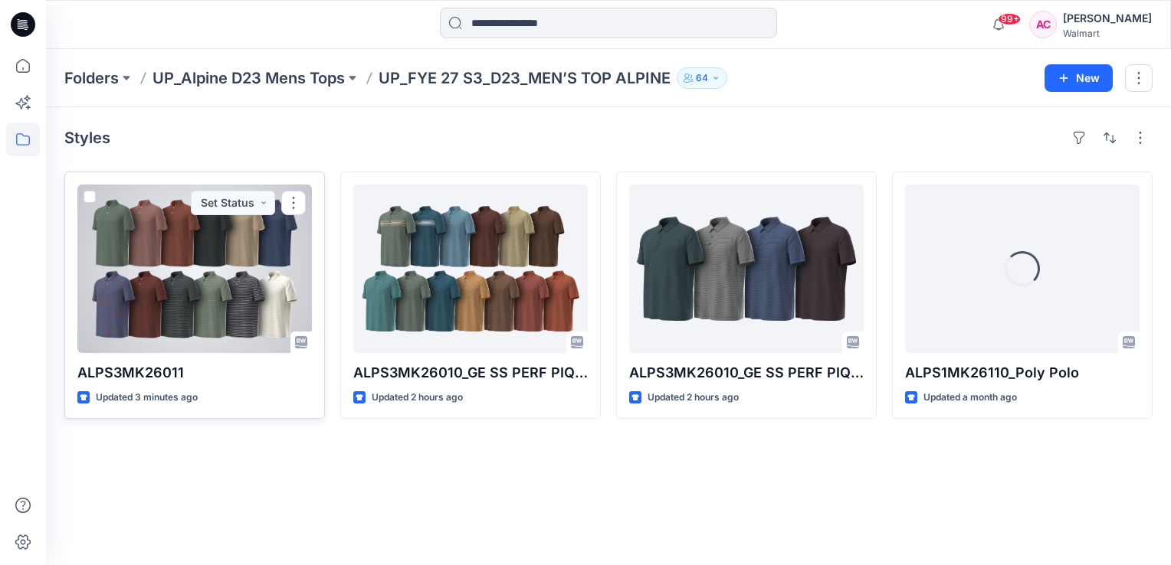
click at [172, 266] on div at bounding box center [194, 269] width 234 height 169
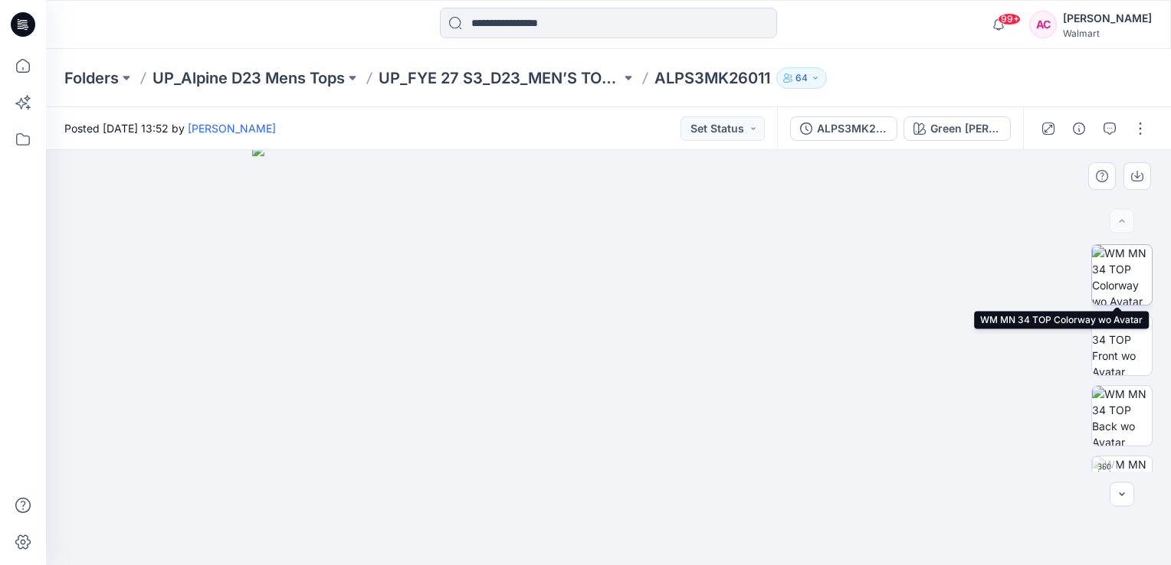
click at [1123, 271] on img at bounding box center [1122, 275] width 60 height 60
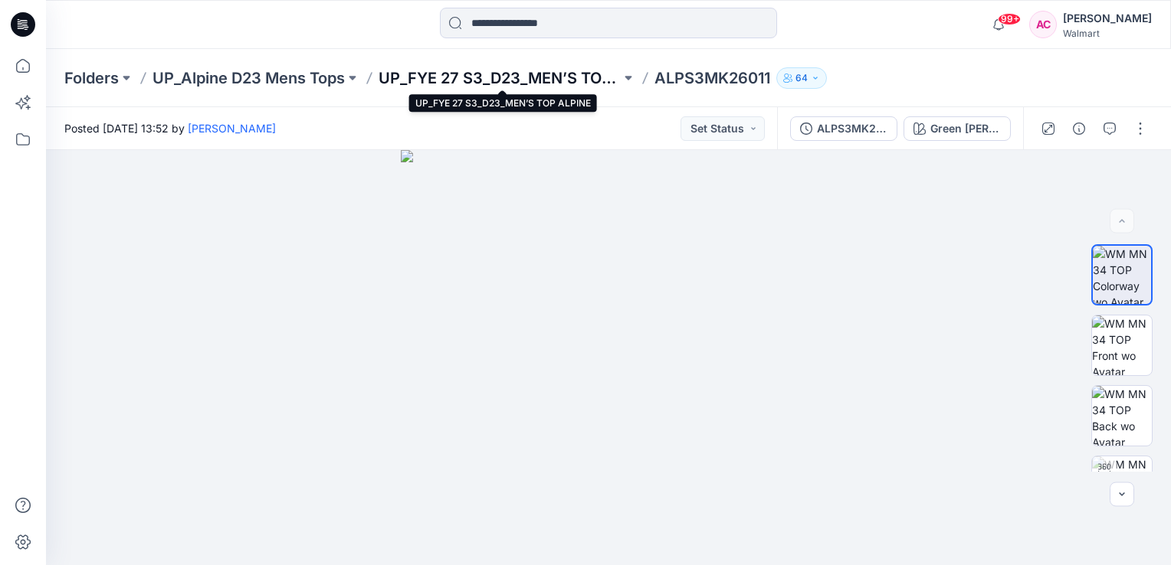
click at [517, 76] on p "UP_FYE 27 S3_D23_MEN’S TOP ALPINE" at bounding box center [500, 77] width 242 height 21
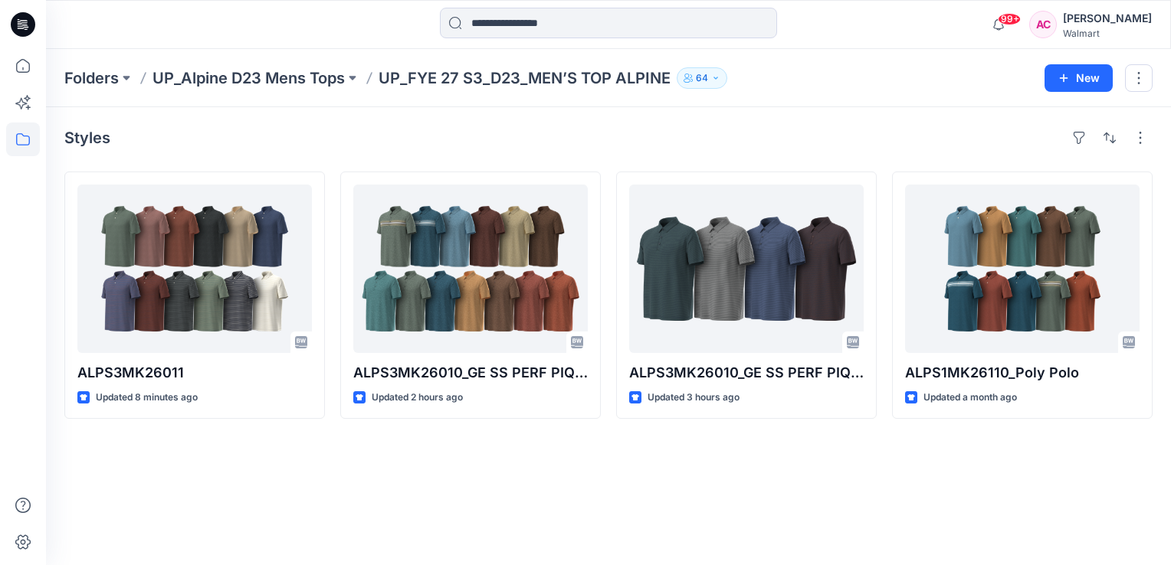
click at [782, 507] on div "Styles ALPS3MK26011 Updated 8 minutes ago ALPS3MK26010_GE SS PERF PIQUE POLO Up…" at bounding box center [608, 336] width 1125 height 458
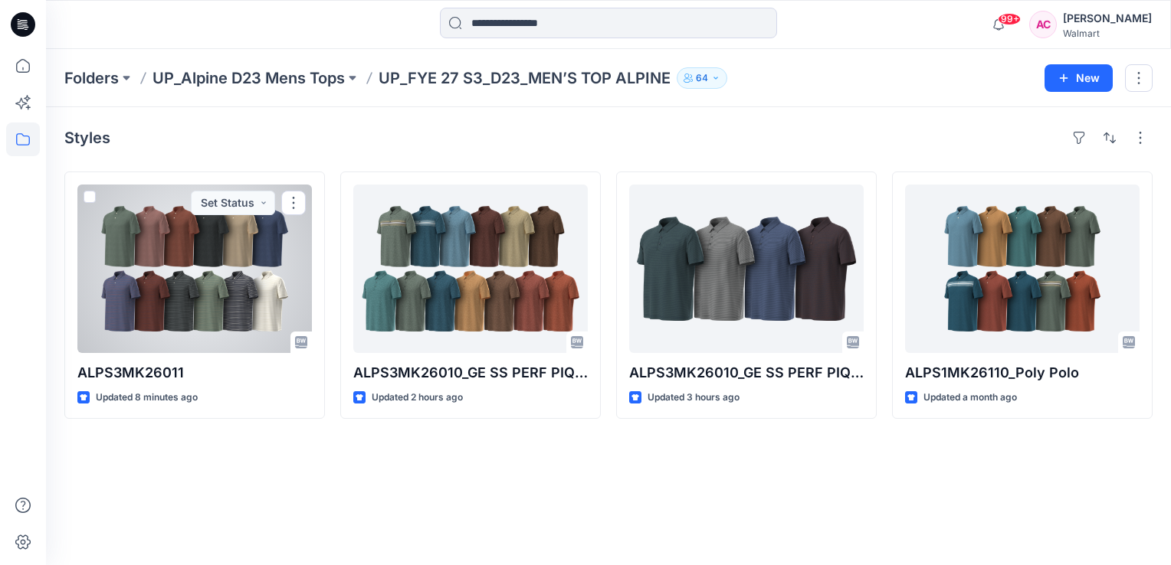
click at [205, 292] on div at bounding box center [194, 269] width 234 height 169
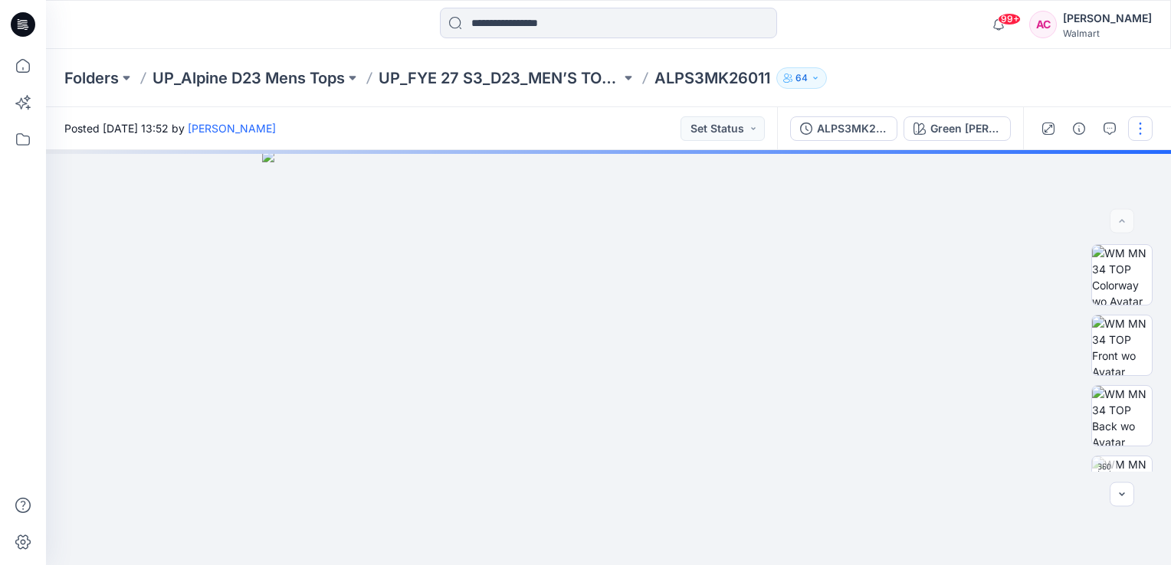
click at [1140, 125] on button "button" at bounding box center [1140, 128] width 25 height 25
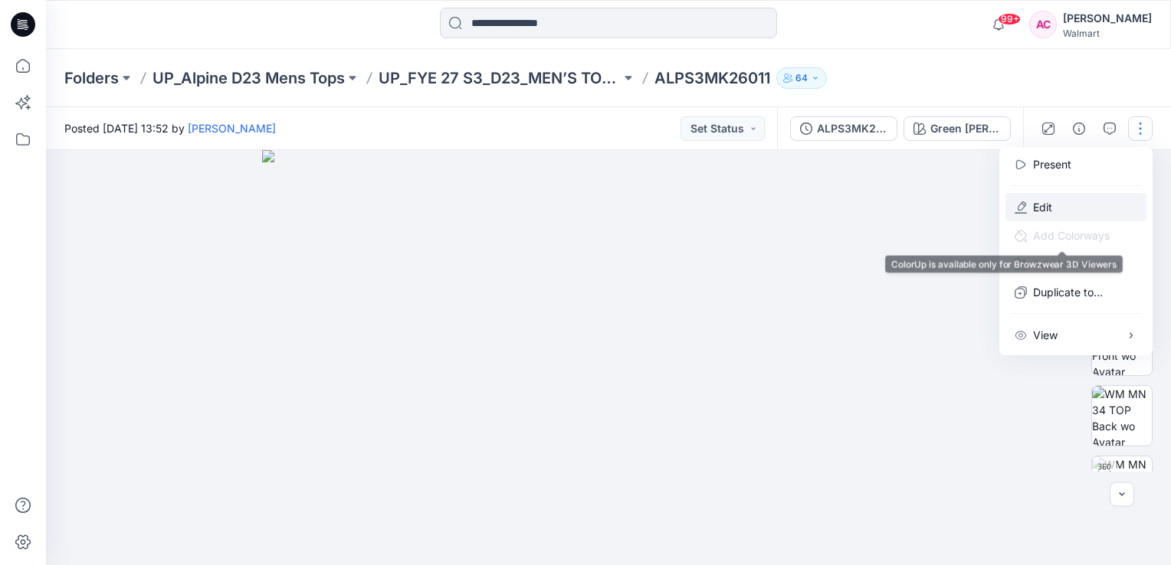
click at [1047, 205] on p "Edit" at bounding box center [1042, 207] width 19 height 16
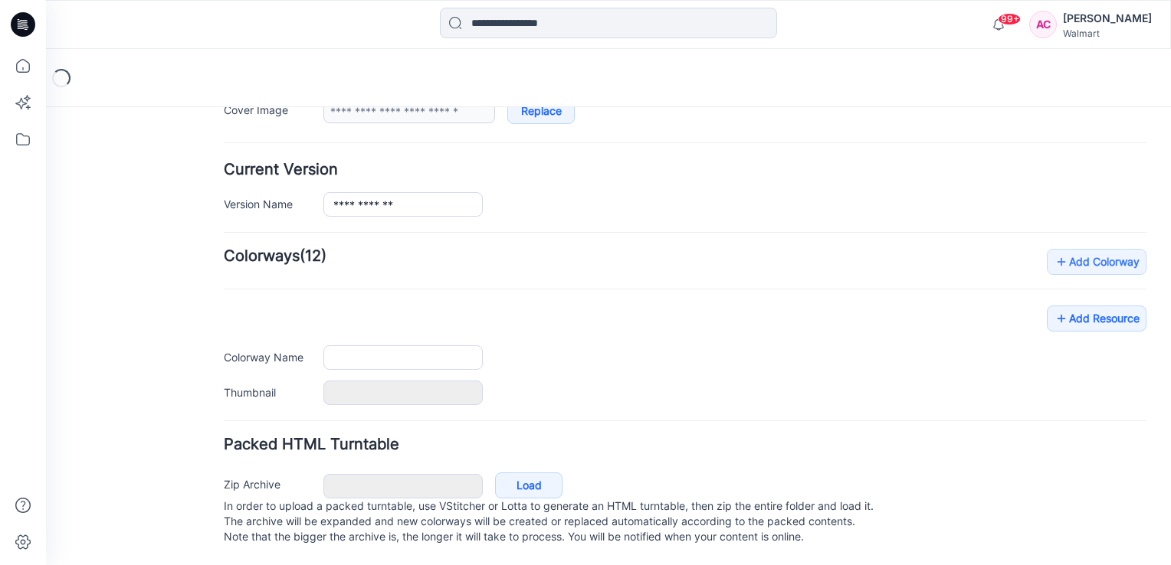
type input "**********"
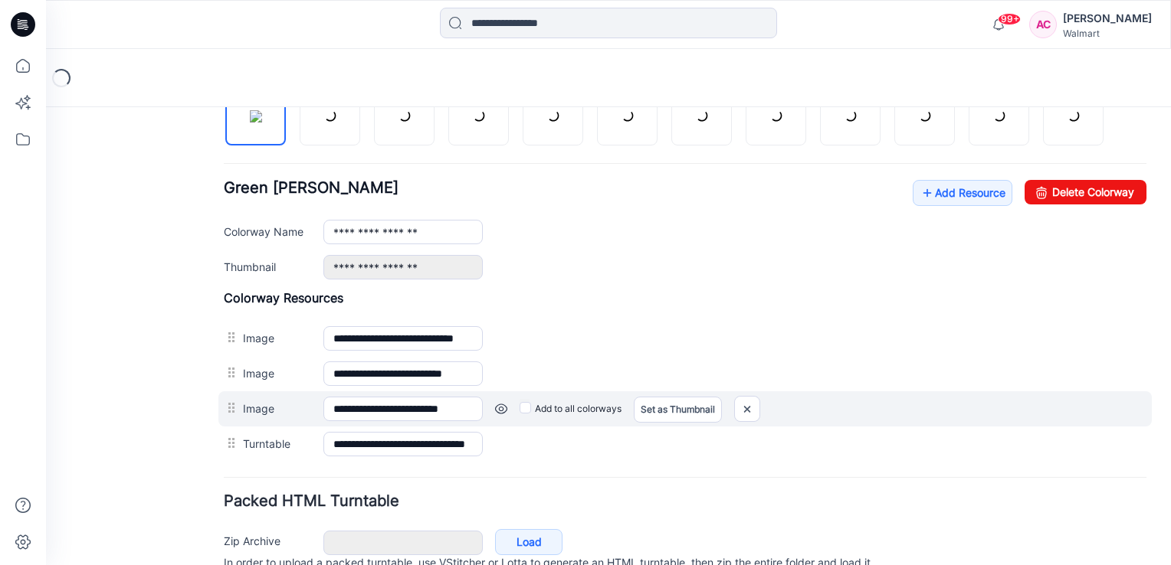
scroll to position [625, 0]
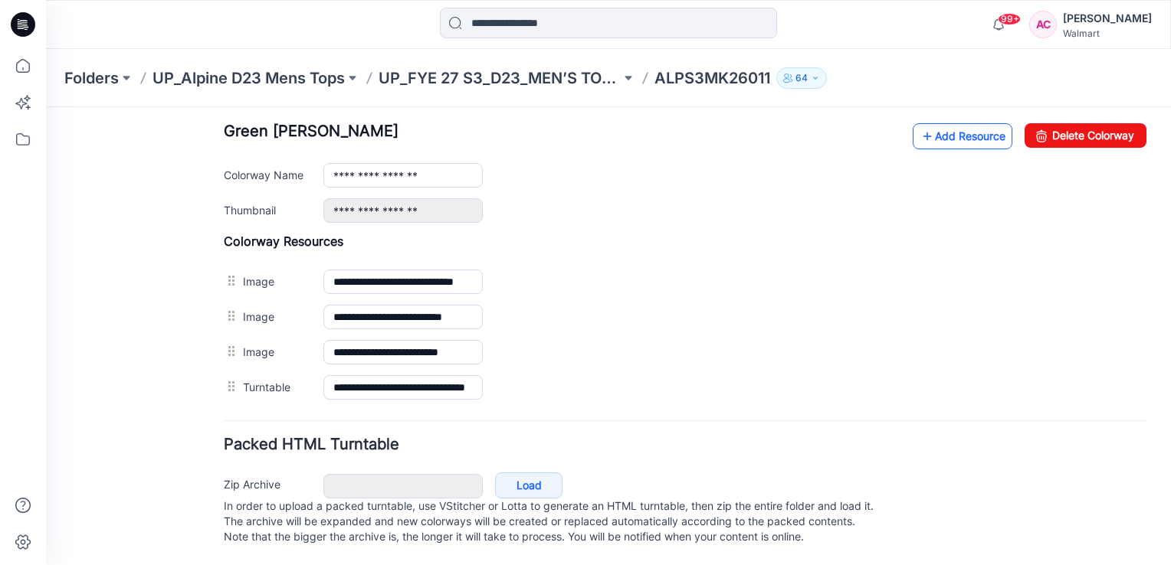
click at [942, 126] on link "Add Resource" at bounding box center [963, 136] width 100 height 26
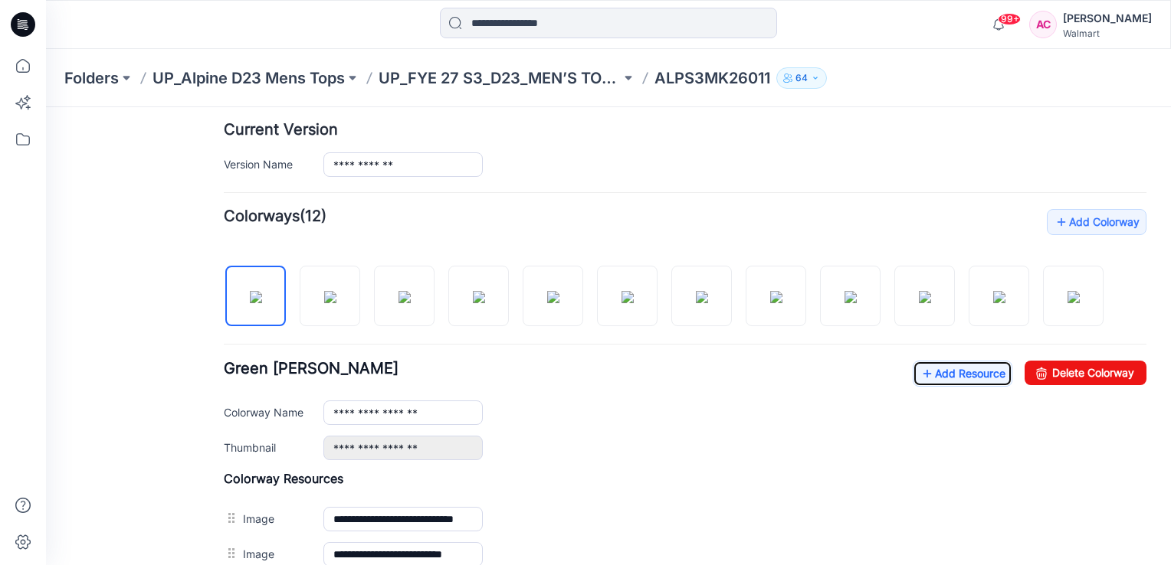
scroll to position [383, 0]
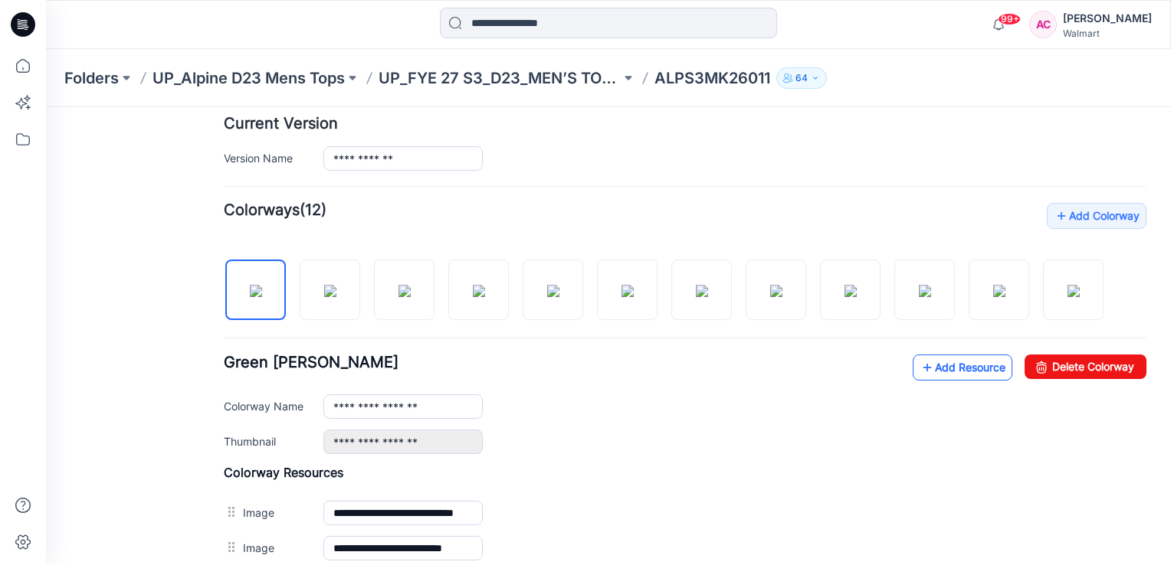
click at [947, 360] on link "Add Resource" at bounding box center [963, 368] width 100 height 26
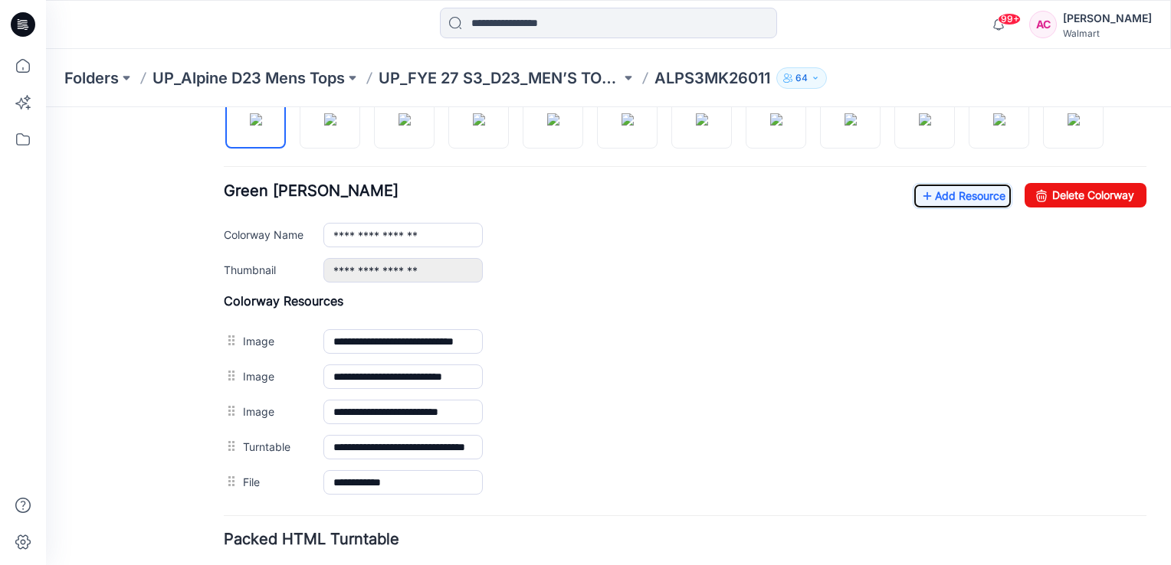
scroll to position [506, 0]
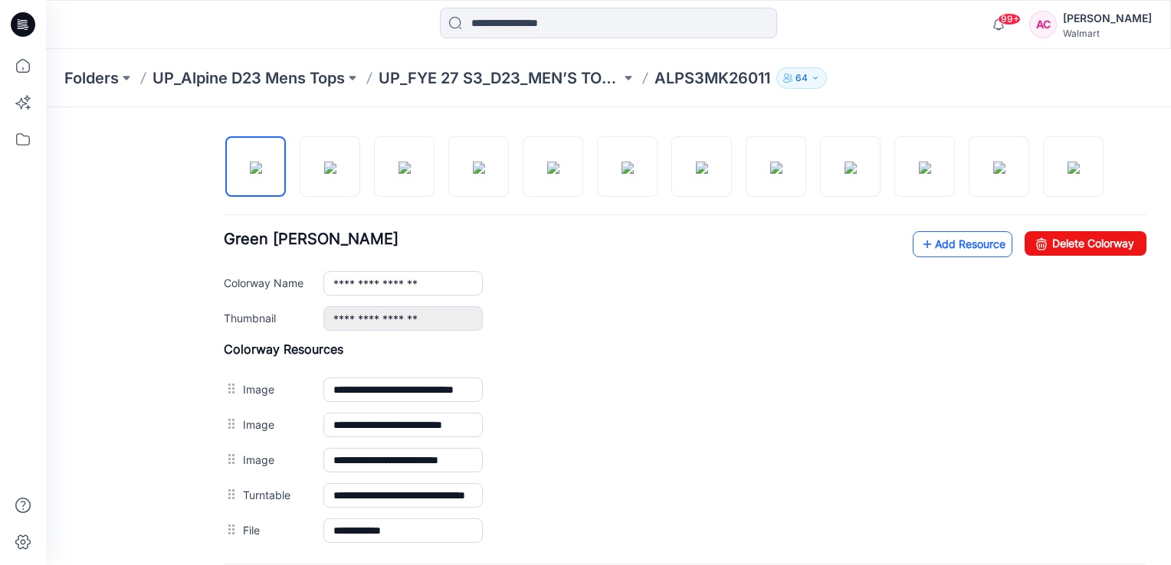
click at [956, 244] on link "Add Resource" at bounding box center [963, 244] width 100 height 26
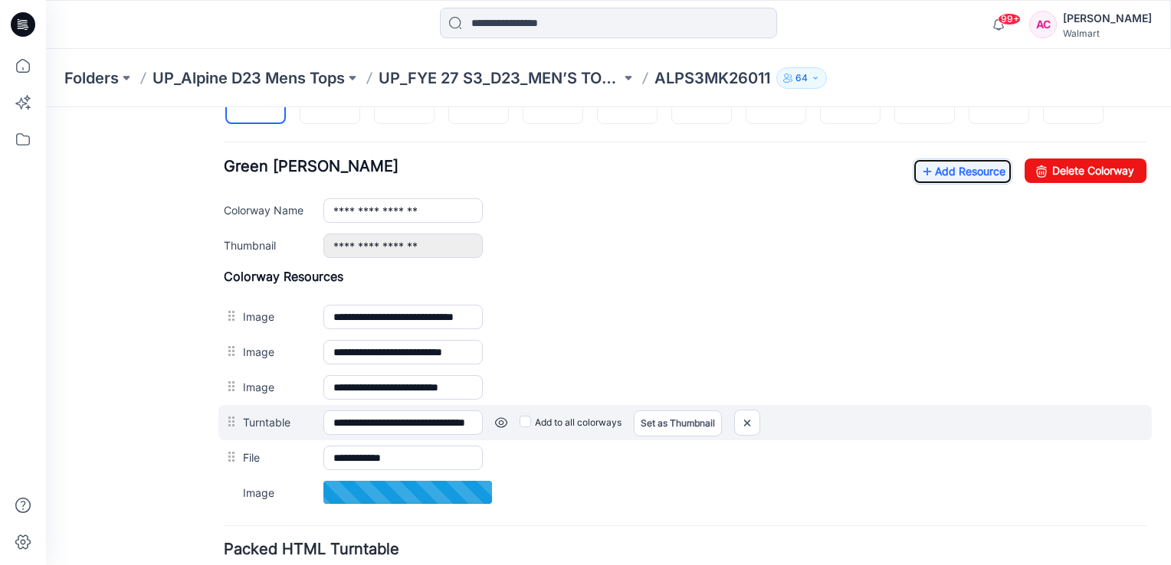
scroll to position [583, 0]
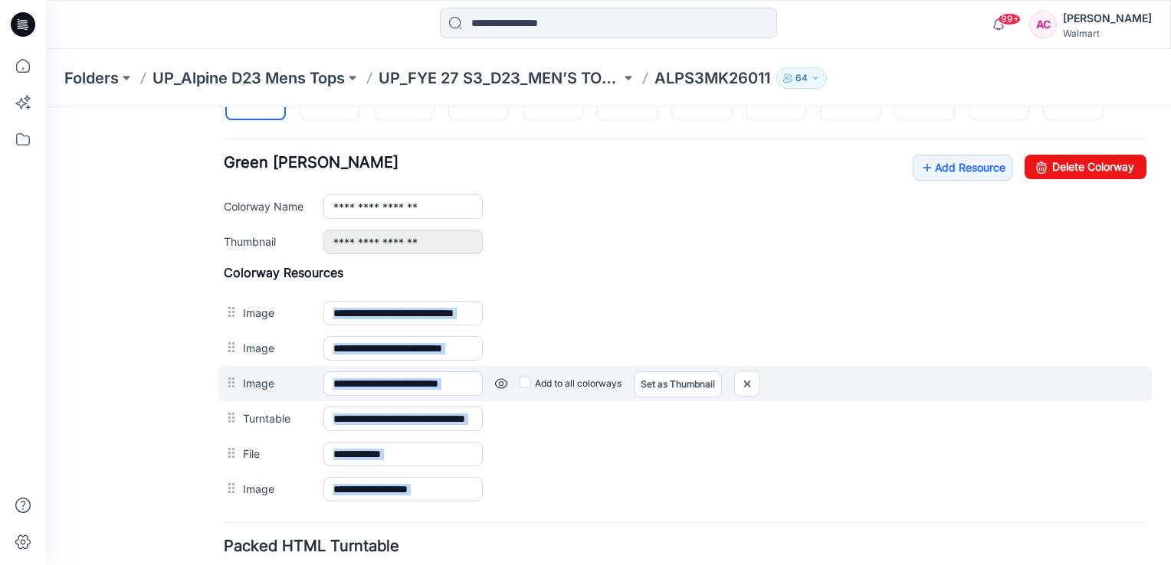
drag, startPoint x: 231, startPoint y: 418, endPoint x: 240, endPoint y: 366, distance: 52.8
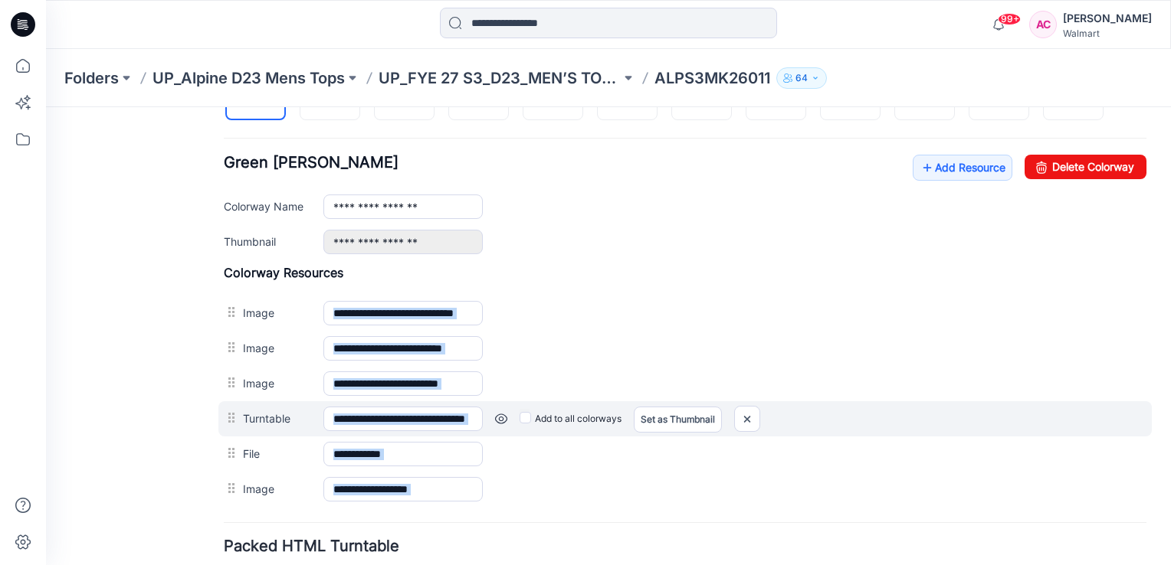
drag, startPoint x: 240, startPoint y: 366, endPoint x: 229, endPoint y: 415, distance: 50.2
click at [229, 415] on div at bounding box center [233, 418] width 19 height 23
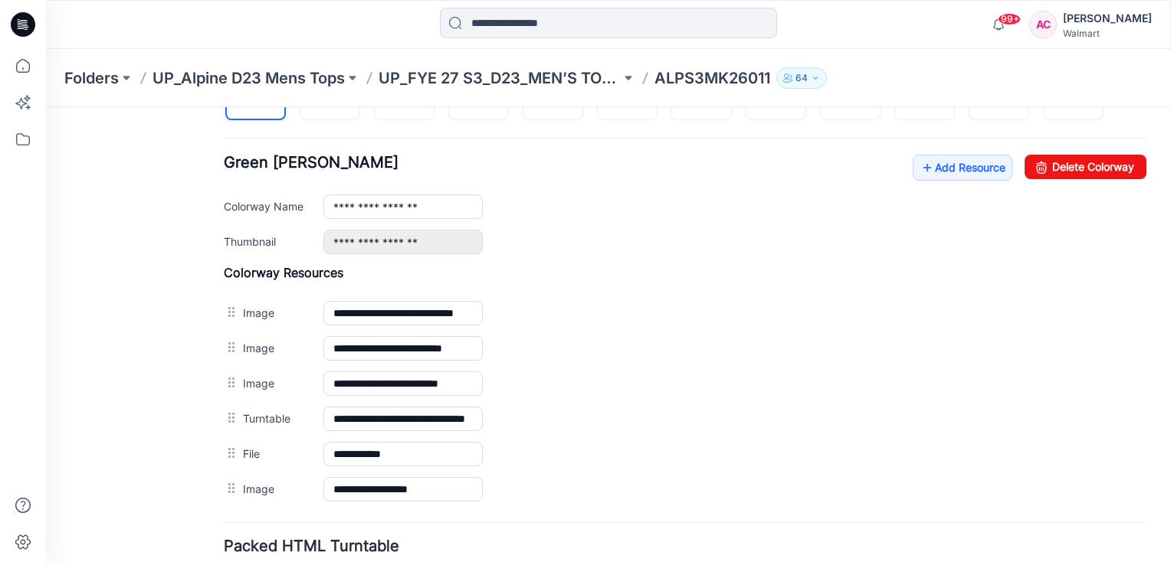
click at [179, 424] on div "General Cover Image Current Version Colorways Packed Turntable" at bounding box center [138, 105] width 123 height 1125
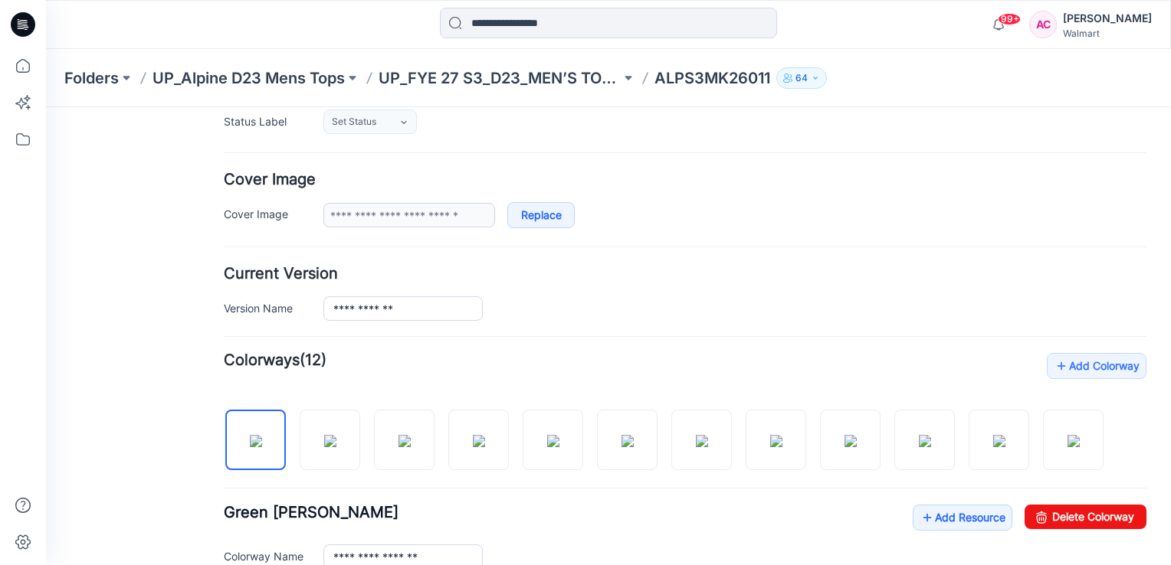
scroll to position [0, 0]
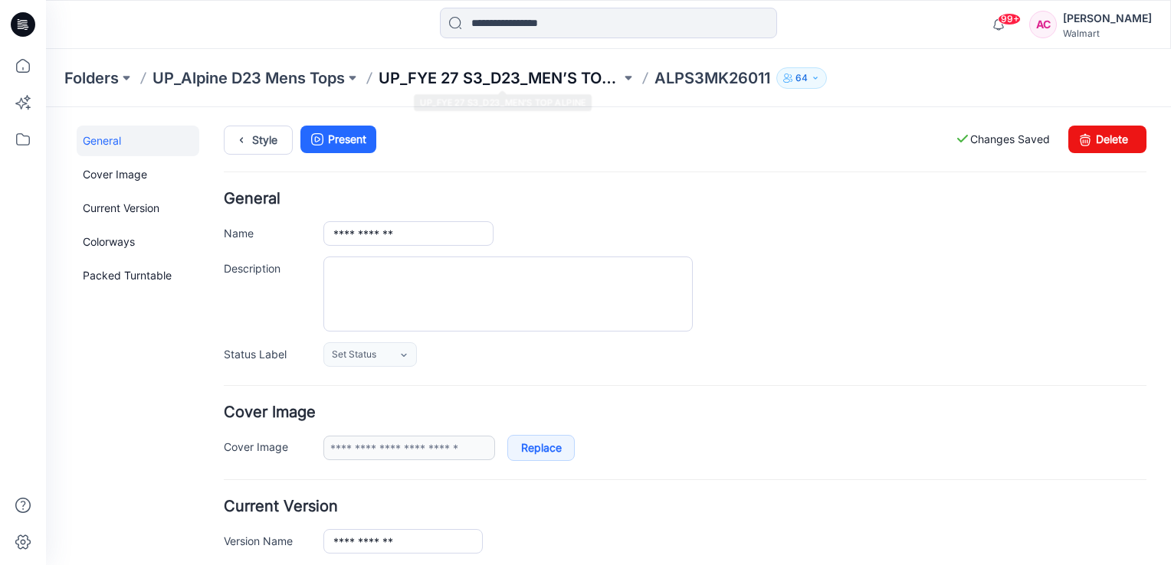
click at [542, 78] on p "UP_FYE 27 S3_D23_MEN’S TOP ALPINE" at bounding box center [500, 77] width 242 height 21
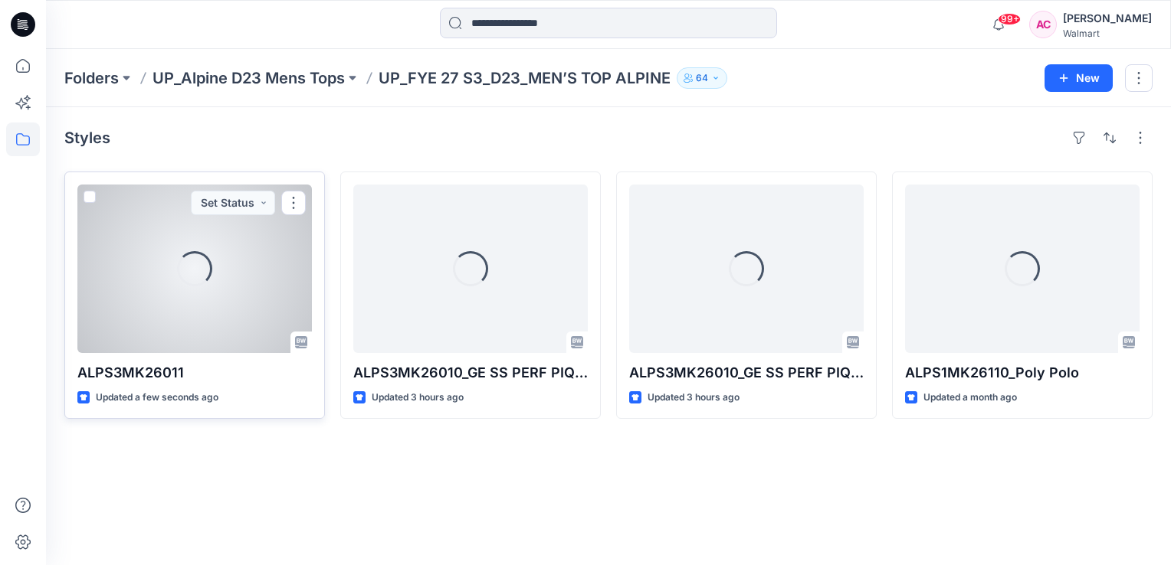
click at [191, 283] on div "Loading..." at bounding box center [194, 268] width 35 height 35
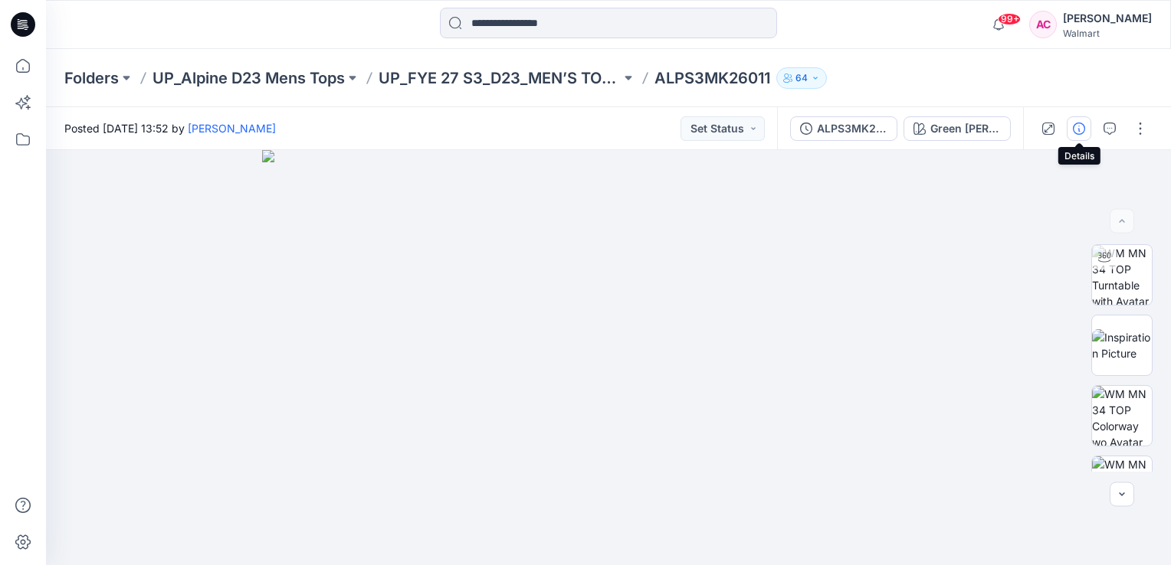
click at [1085, 128] on icon "button" at bounding box center [1079, 129] width 12 height 12
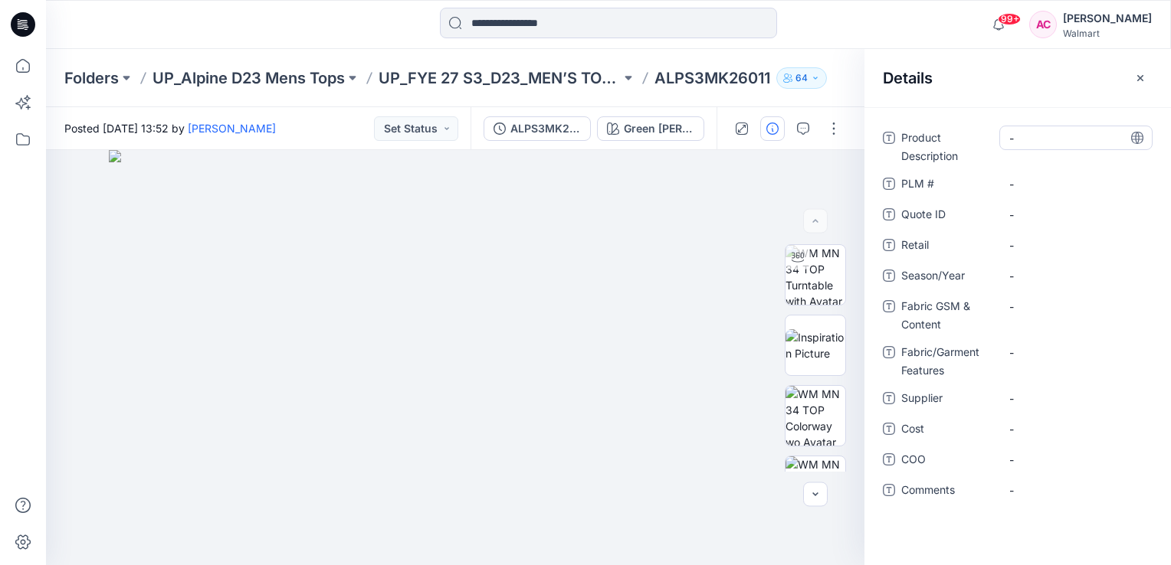
click at [1033, 139] on Description "-" at bounding box center [1075, 138] width 133 height 16
click at [1038, 143] on Description "-" at bounding box center [1075, 138] width 133 height 16
type textarea "**********"
click at [1039, 143] on Description "-" at bounding box center [1075, 138] width 133 height 16
type textarea "**********"
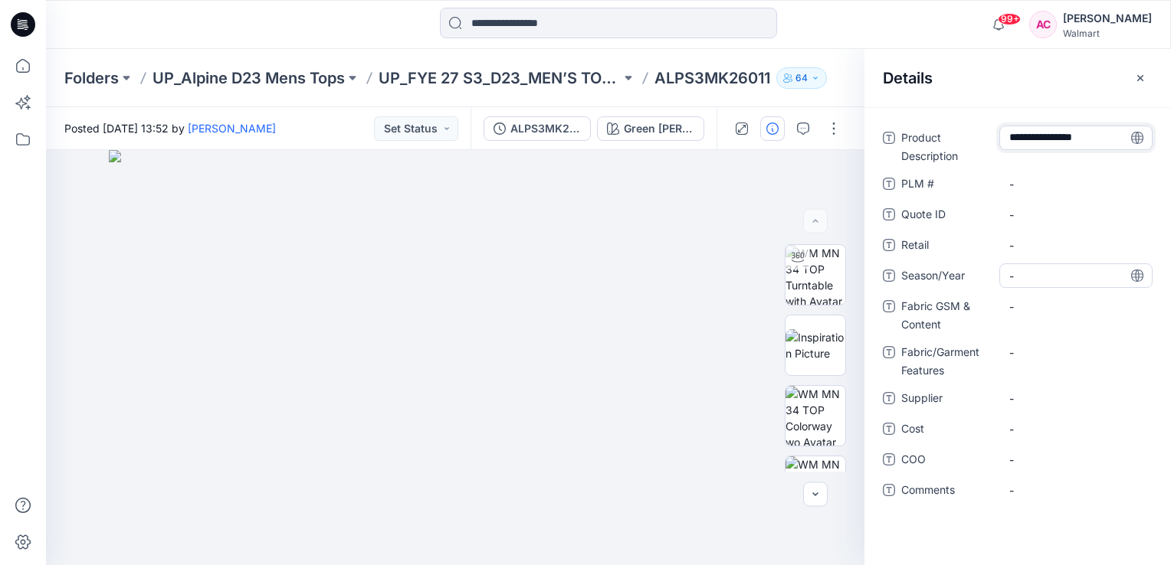
click at [1021, 280] on span "-" at bounding box center [1075, 276] width 133 height 16
type textarea "*******"
click at [914, 520] on div "Product Description GE DUO FOLD POLO PLM # - Quote ID - Retail - Season/Year **…" at bounding box center [1018, 323] width 270 height 395
click at [1045, 305] on Content "-" at bounding box center [1075, 307] width 133 height 16
click at [1042, 310] on Content "-" at bounding box center [1075, 307] width 133 height 16
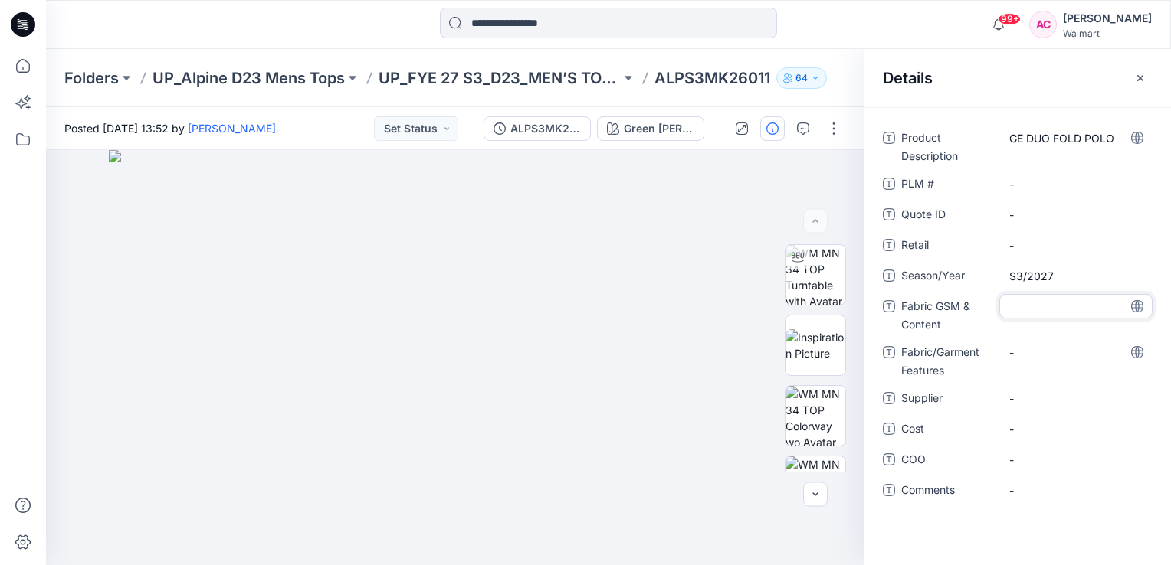
type textarea "**********"
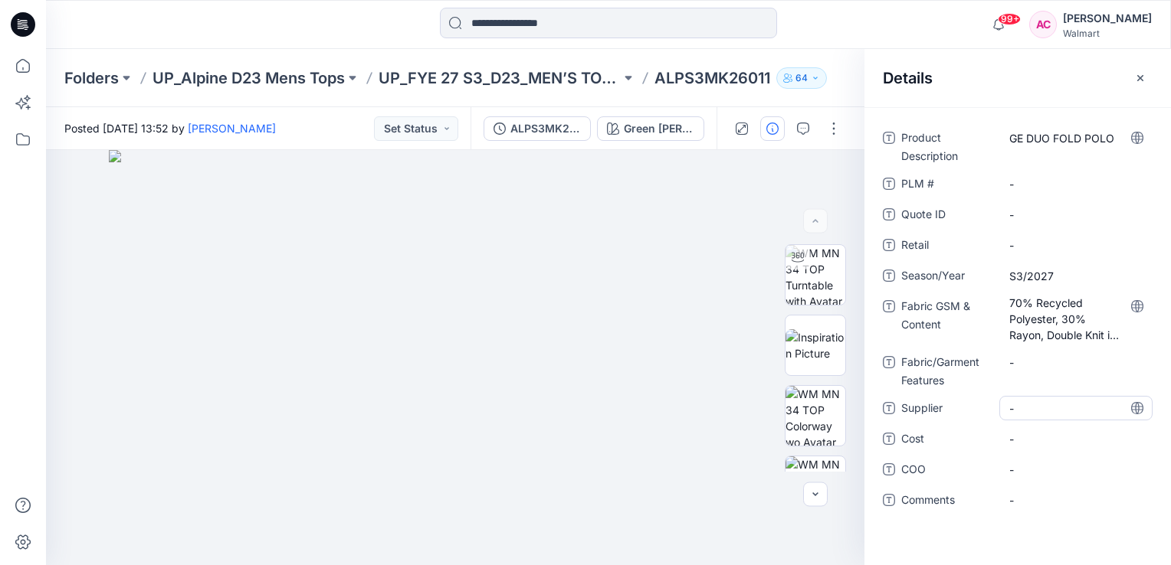
click at [1034, 397] on div "-" at bounding box center [1075, 408] width 153 height 25
type textarea "**********"
click at [933, 527] on div "Product Description GE DUO FOLD POLO PLM # - Quote ID - Retail - Season/Year S3…" at bounding box center [1018, 328] width 270 height 405
click at [876, 23] on div at bounding box center [608, 25] width 562 height 34
click at [1135, 78] on icon "button" at bounding box center [1140, 78] width 12 height 12
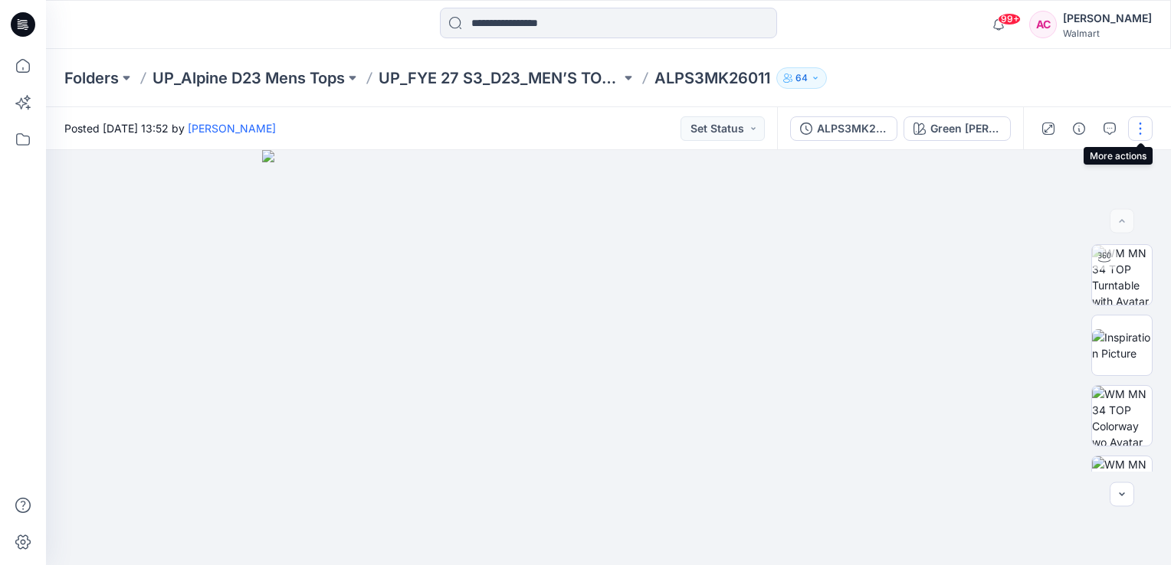
click at [1141, 125] on button "button" at bounding box center [1140, 128] width 25 height 25
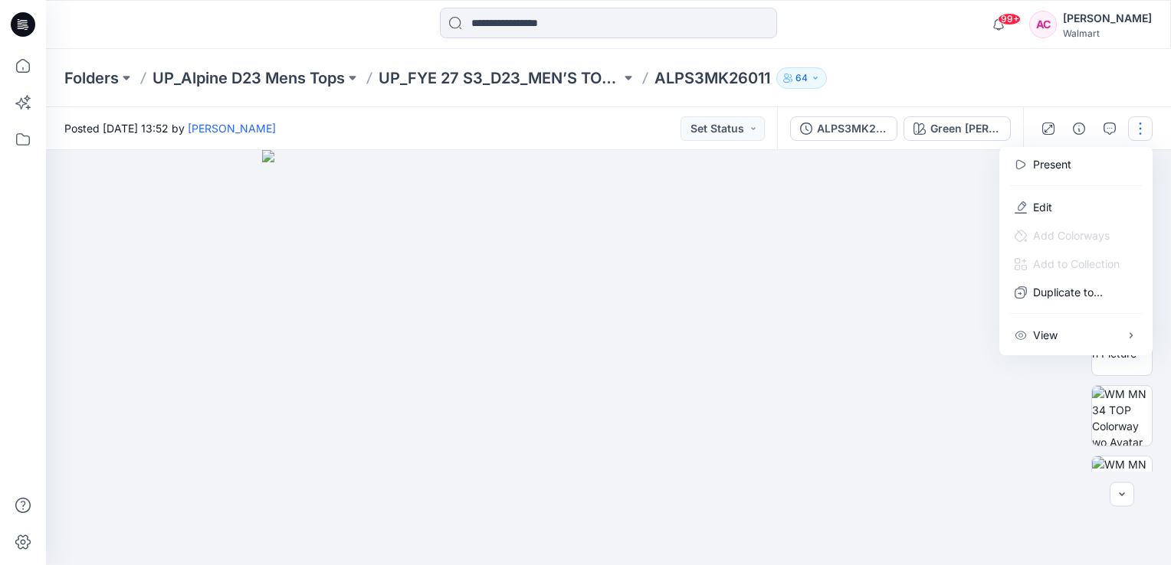
click at [941, 72] on div "Folders UP_Alpine D23 Mens Tops UP_FYE 27 S3_D23_MEN’S TOP ALPINE ALPS3MK26011 …" at bounding box center [548, 77] width 969 height 21
